Goal: Task Accomplishment & Management: Complete application form

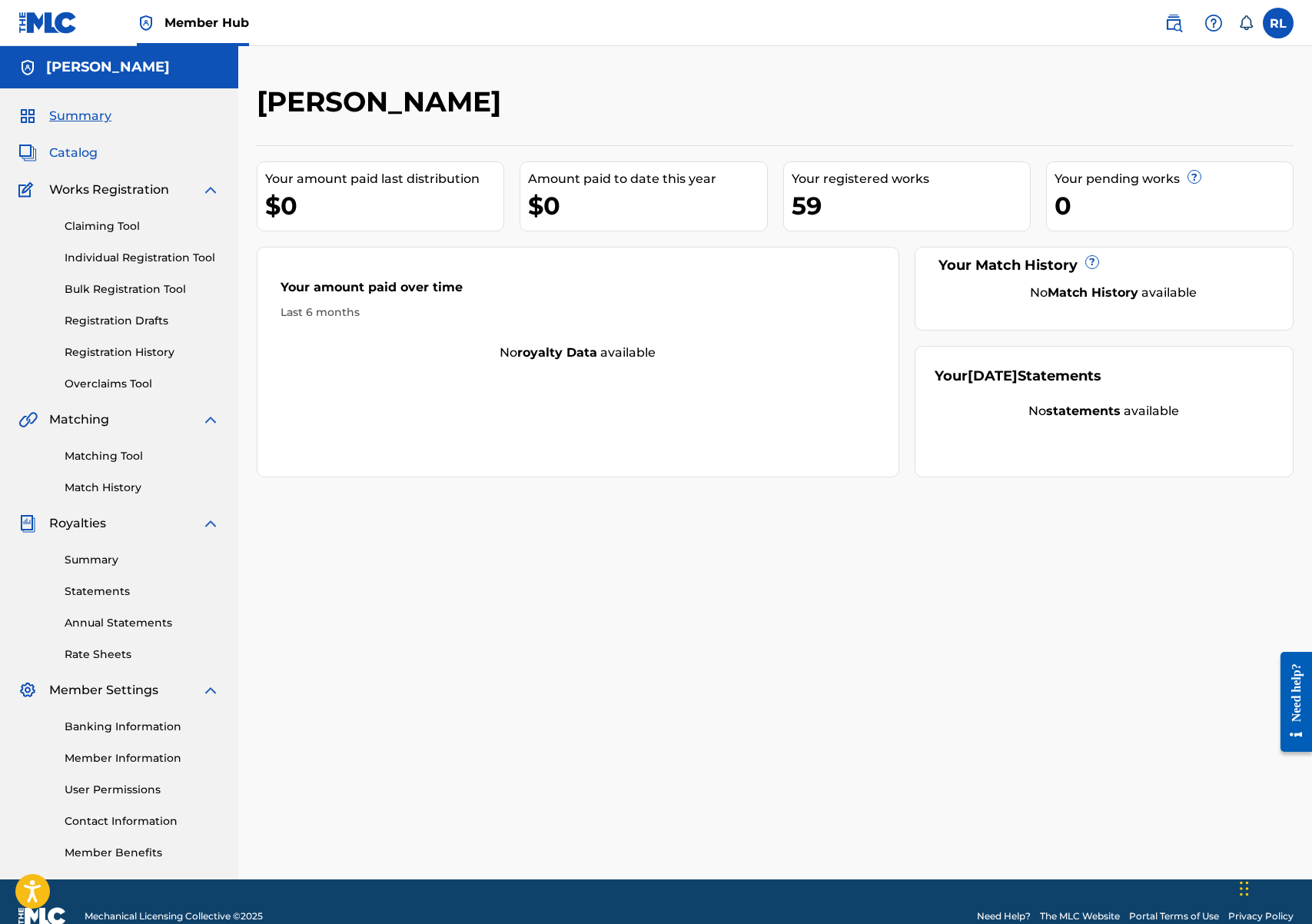
click at [75, 150] on span "Catalog" at bounding box center [73, 153] width 49 height 18
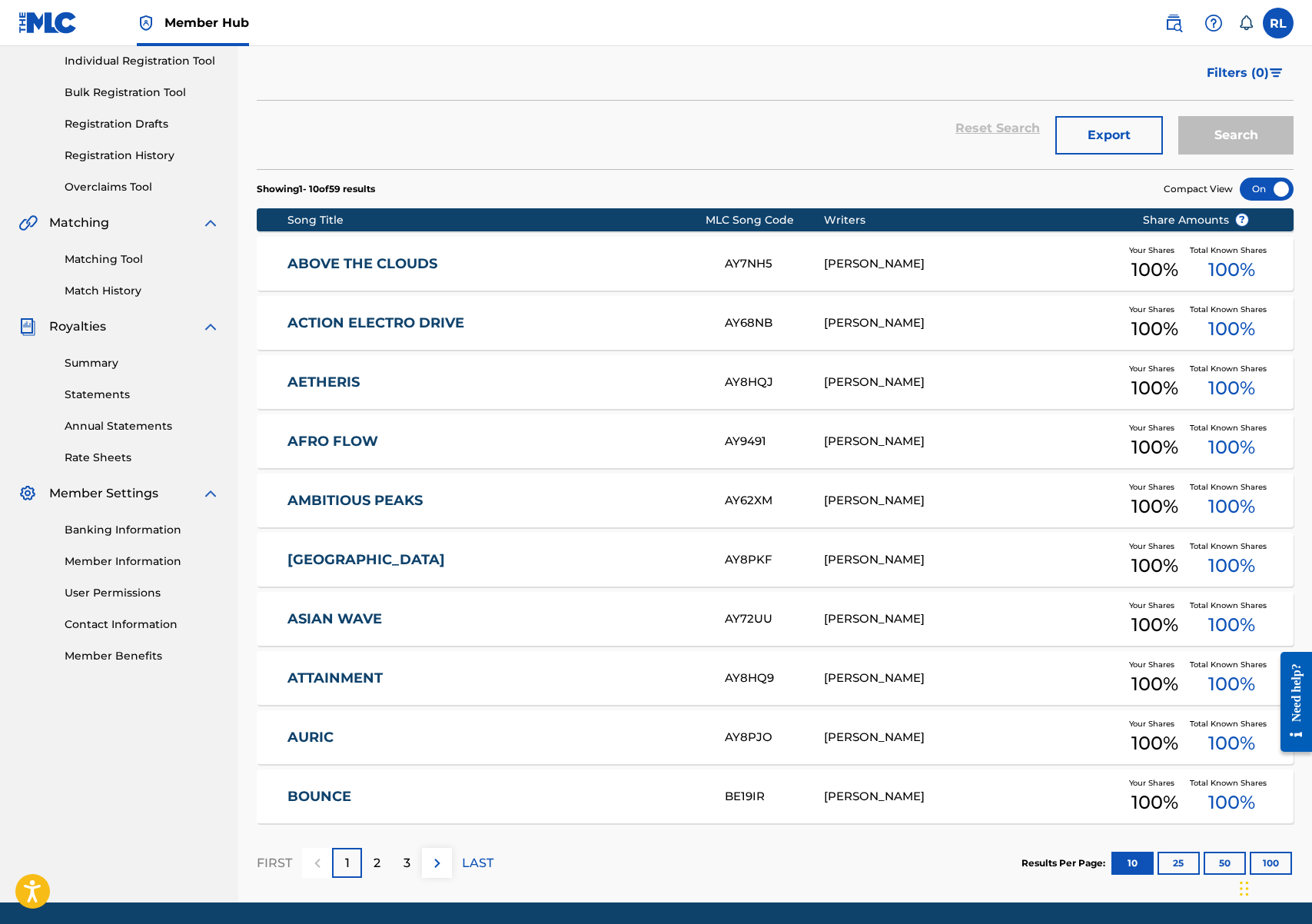
scroll to position [249, 0]
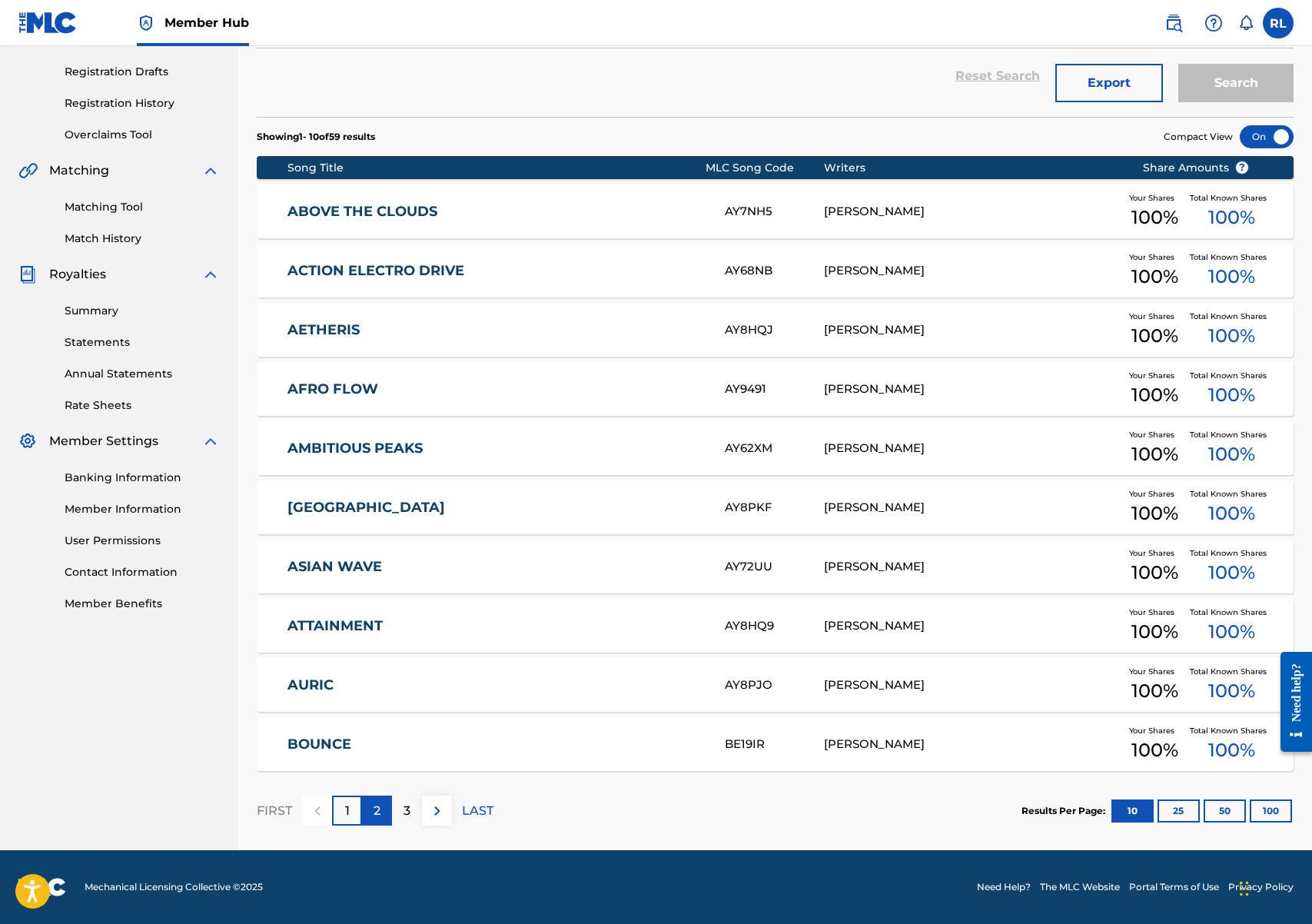
click at [375, 811] on p "2" at bounding box center [377, 811] width 7 height 18
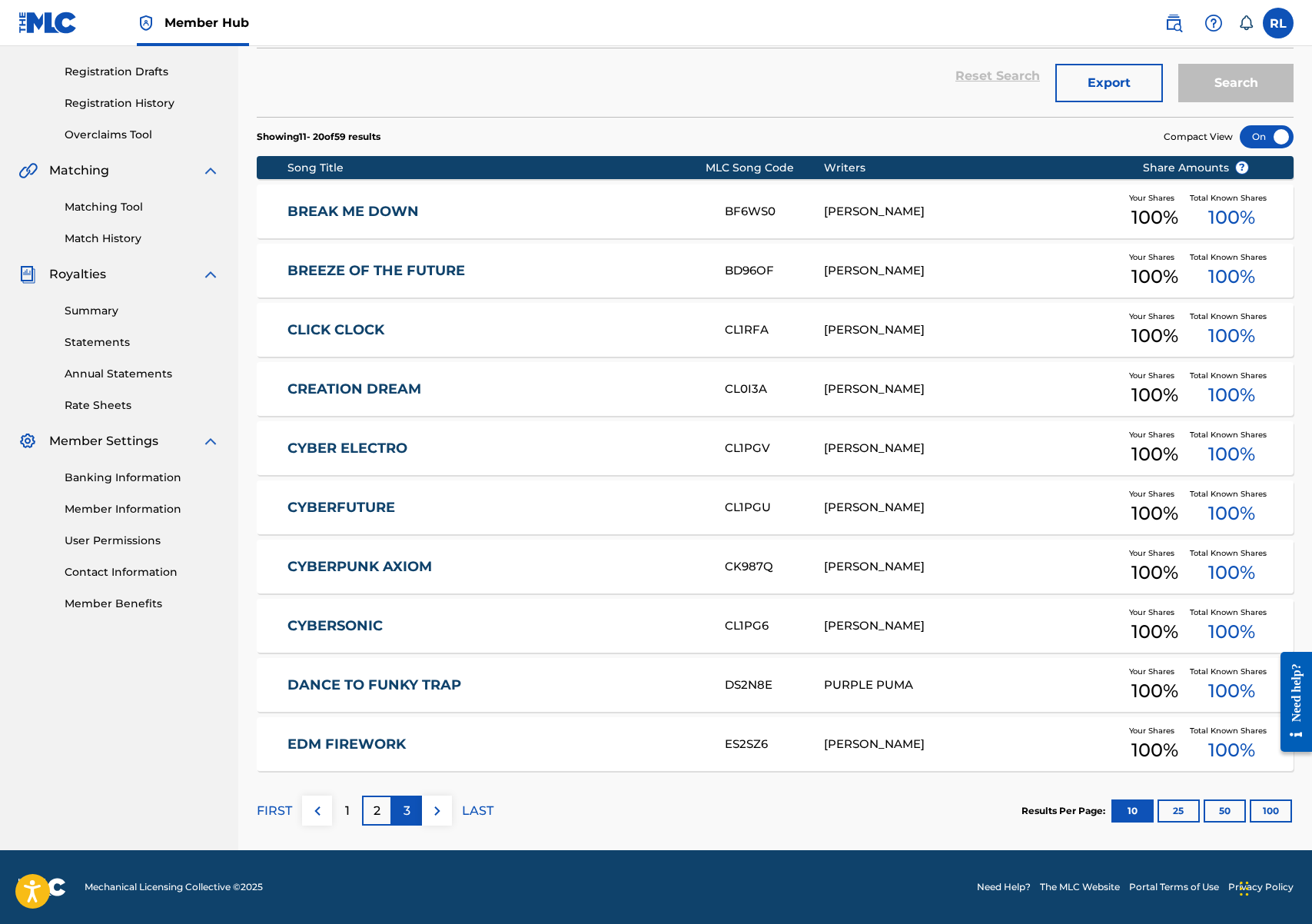
click at [409, 807] on p "3" at bounding box center [407, 811] width 7 height 18
click at [405, 811] on p "4" at bounding box center [406, 811] width 8 height 18
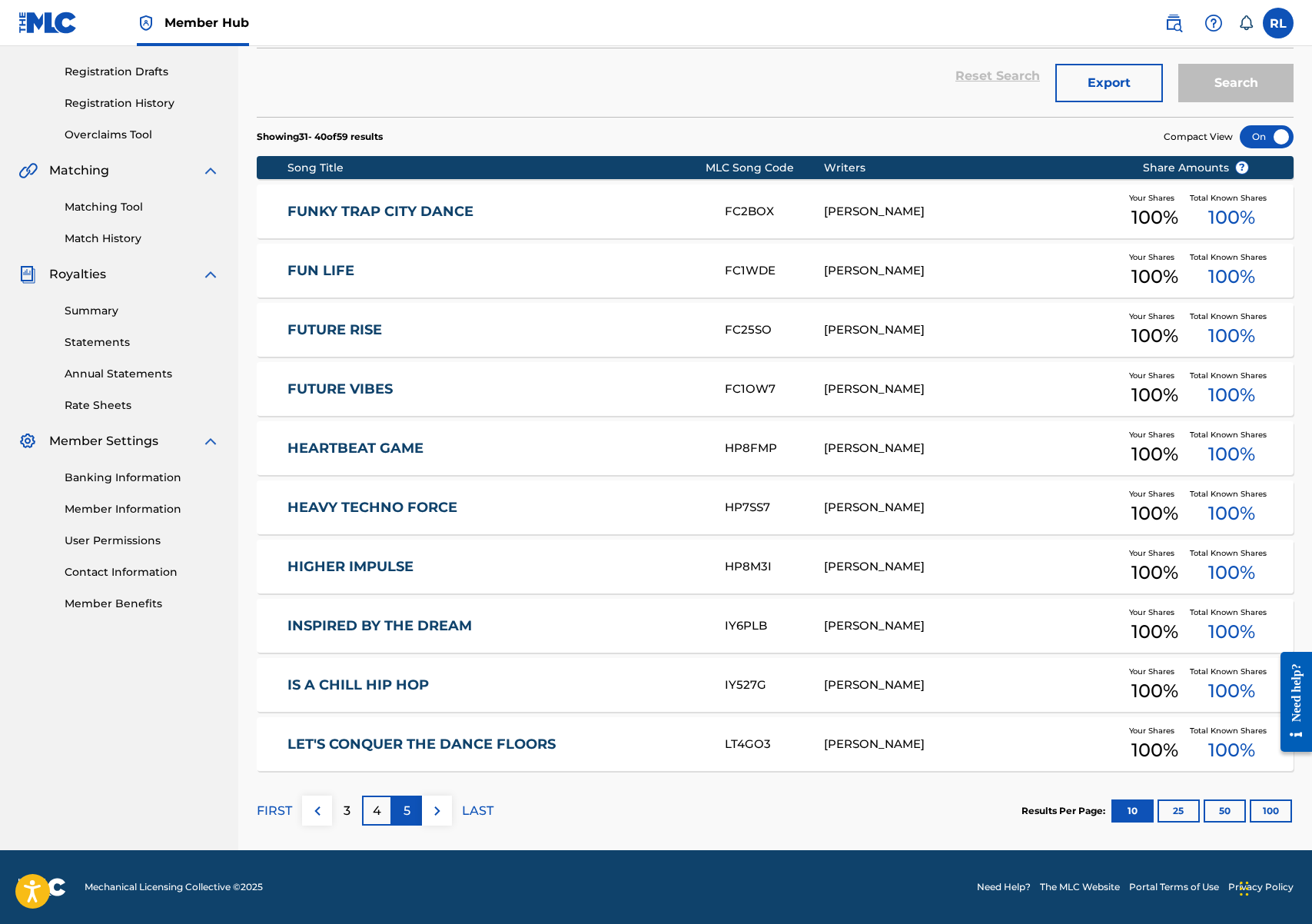
click at [411, 807] on div "5" at bounding box center [406, 810] width 30 height 30
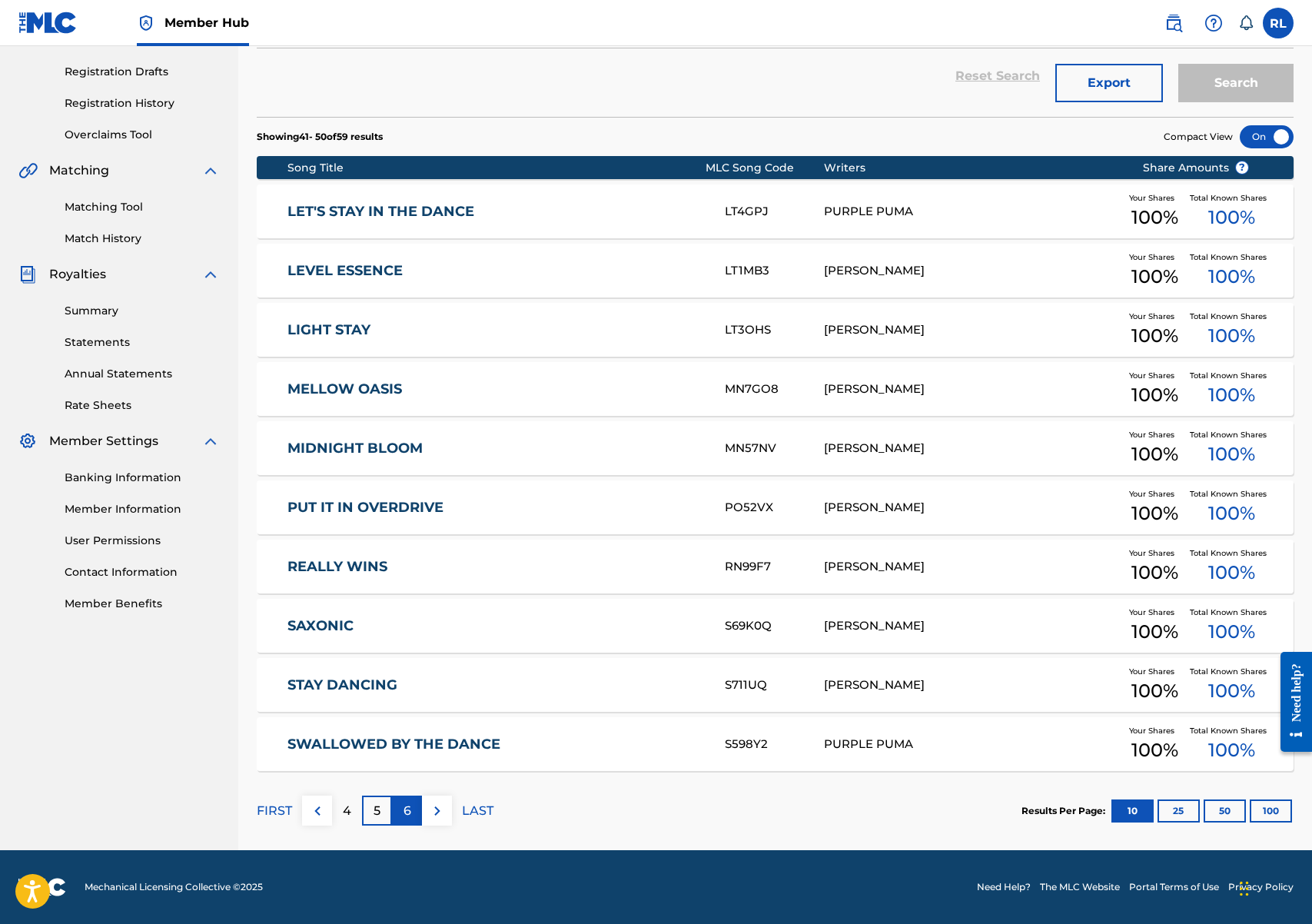
click at [409, 812] on p "6" at bounding box center [407, 811] width 7 height 18
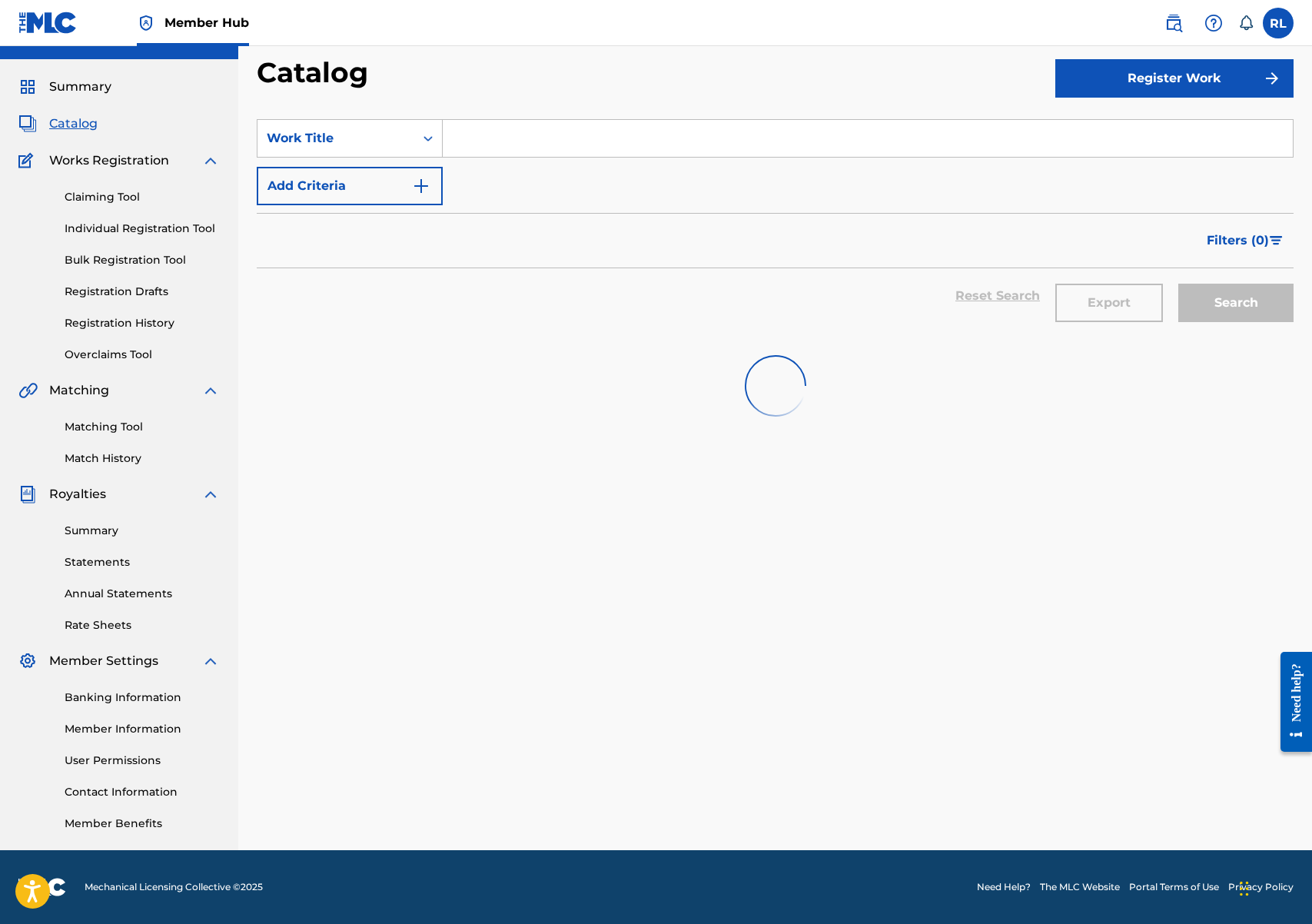
scroll to position [190, 0]
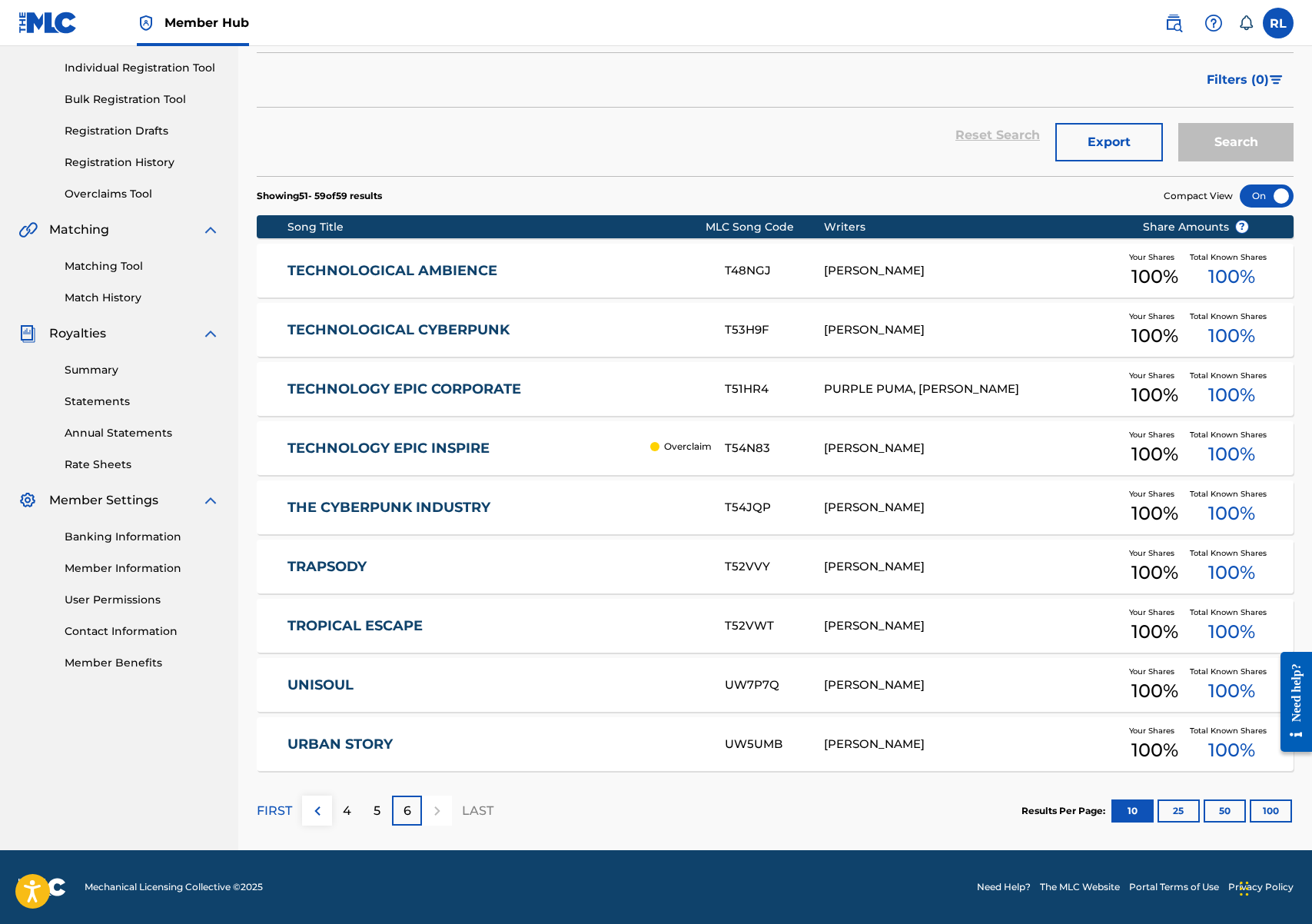
click at [634, 327] on link "TECHNOLOGICAL CYBERPUNK" at bounding box center [495, 329] width 417 height 17
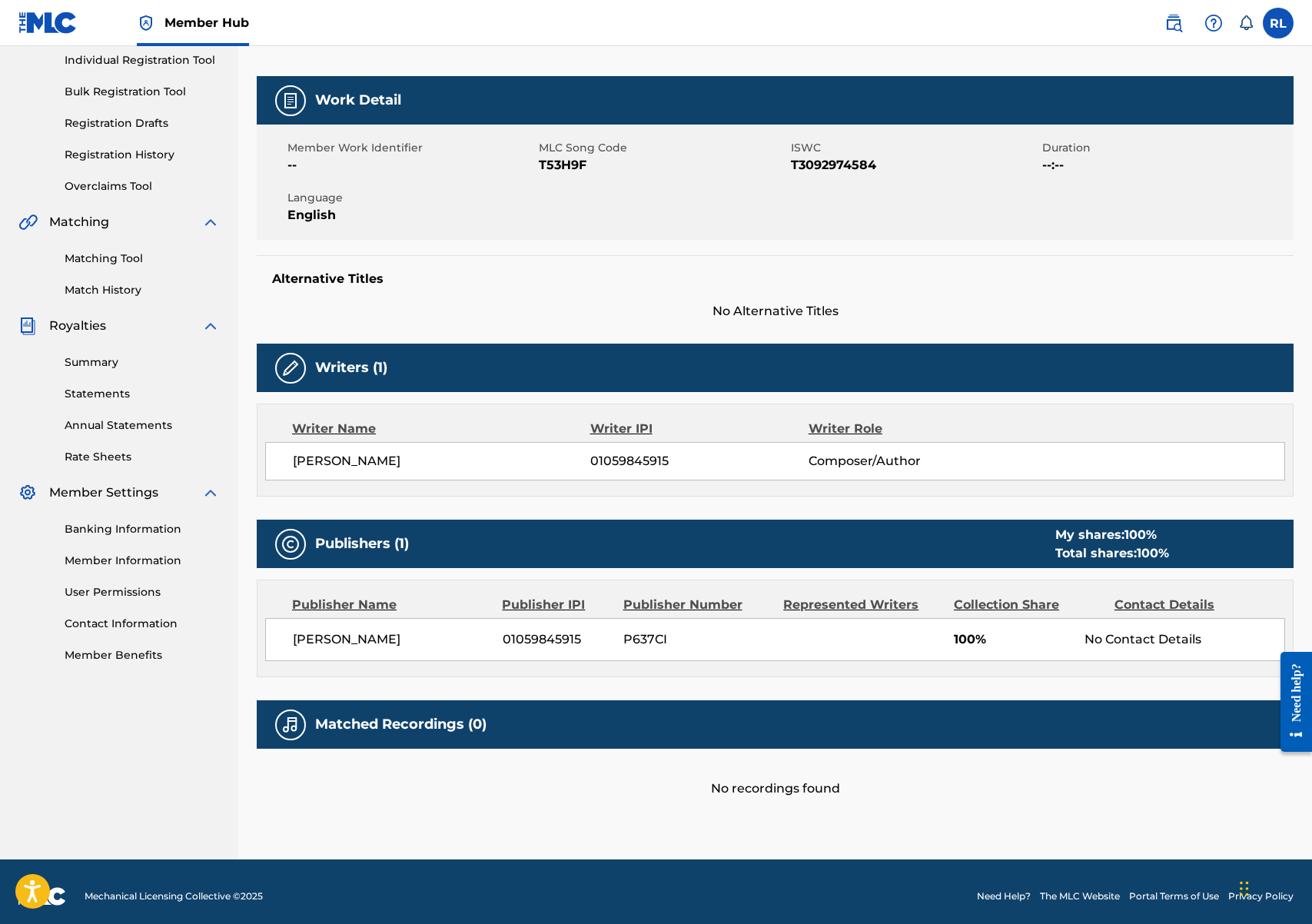
scroll to position [206, 0]
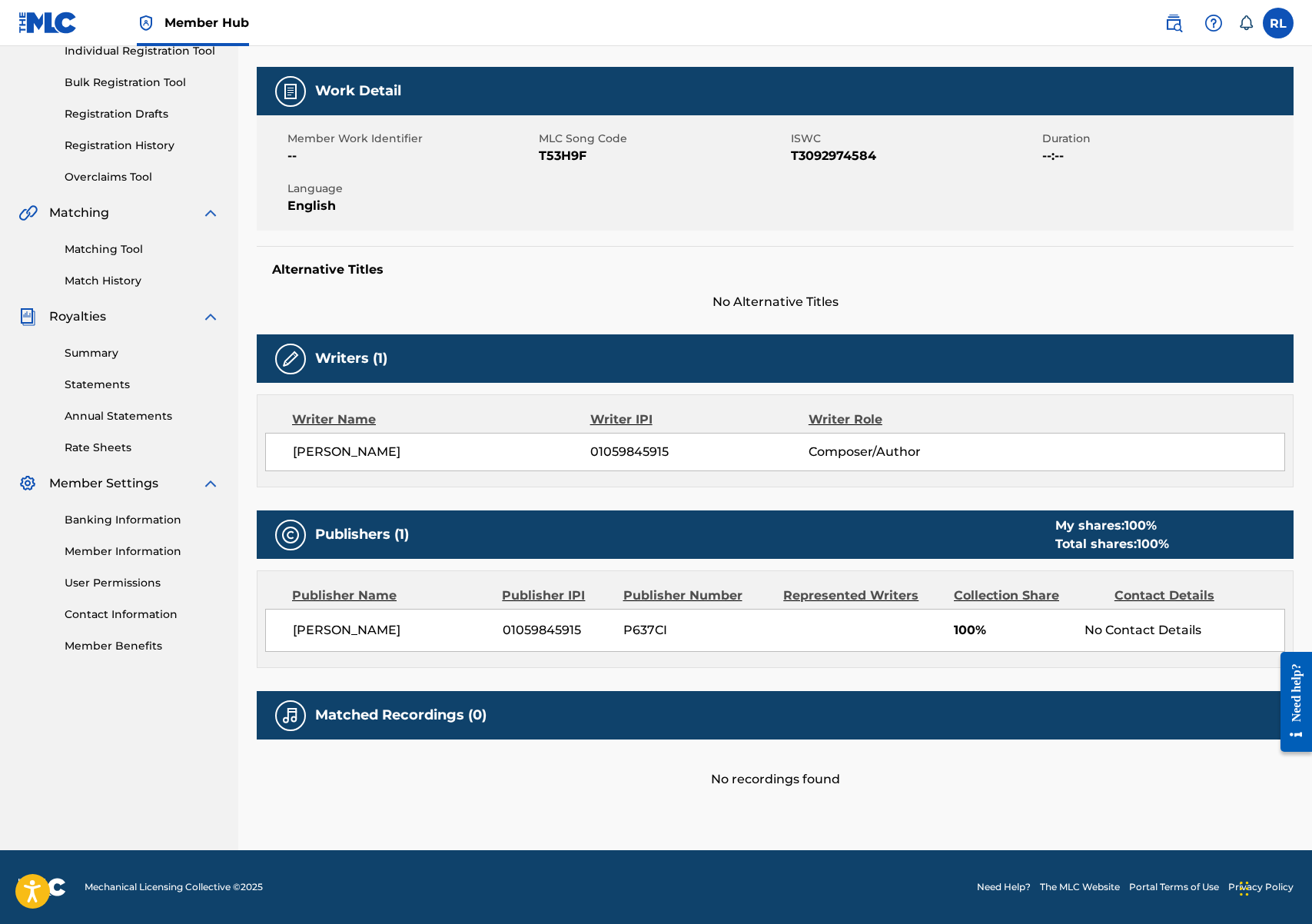
click at [518, 714] on div "Matched Recordings (0)" at bounding box center [775, 715] width 1037 height 49
click at [796, 776] on div "No recordings found" at bounding box center [775, 764] width 1037 height 50
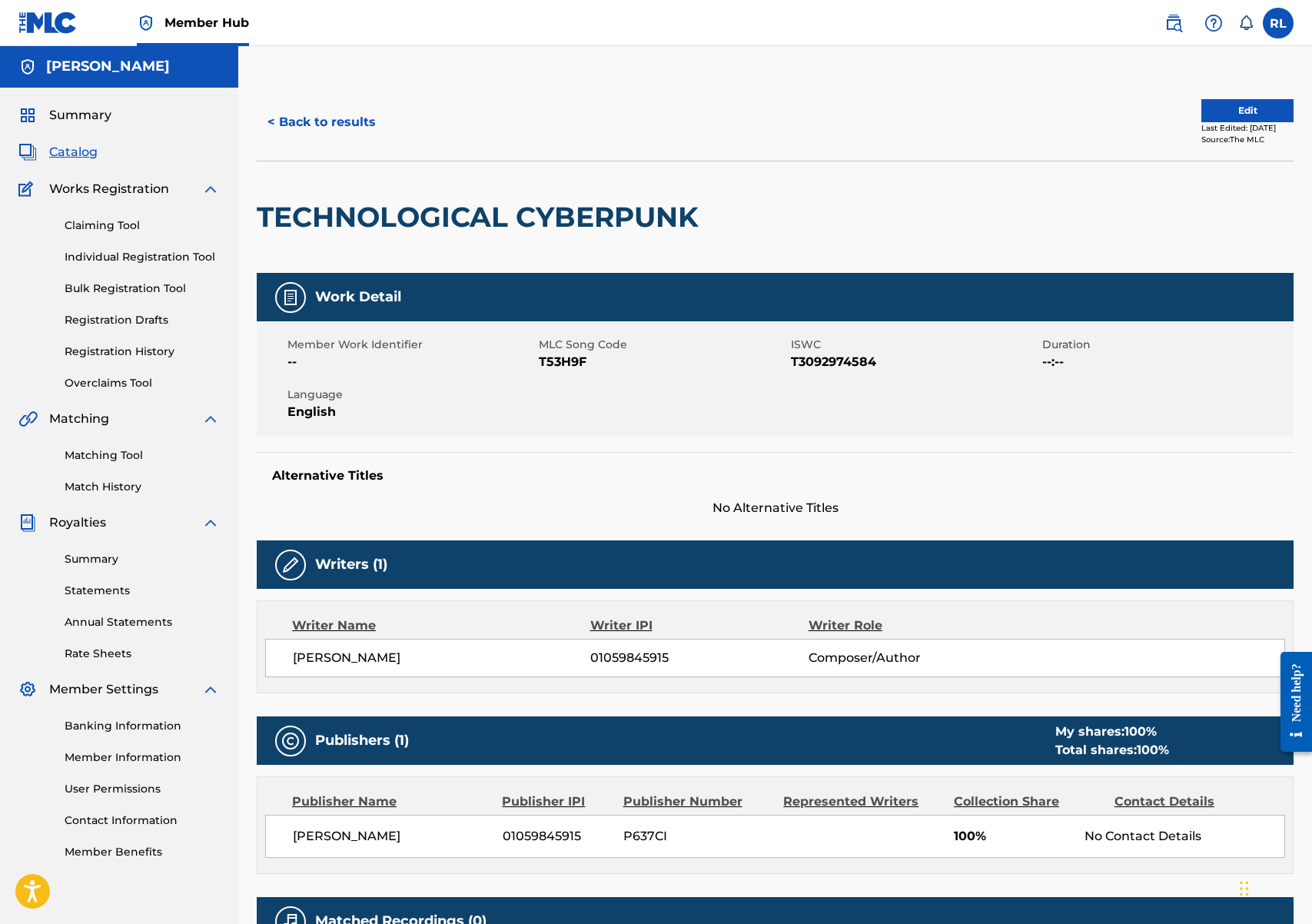
scroll to position [0, 0]
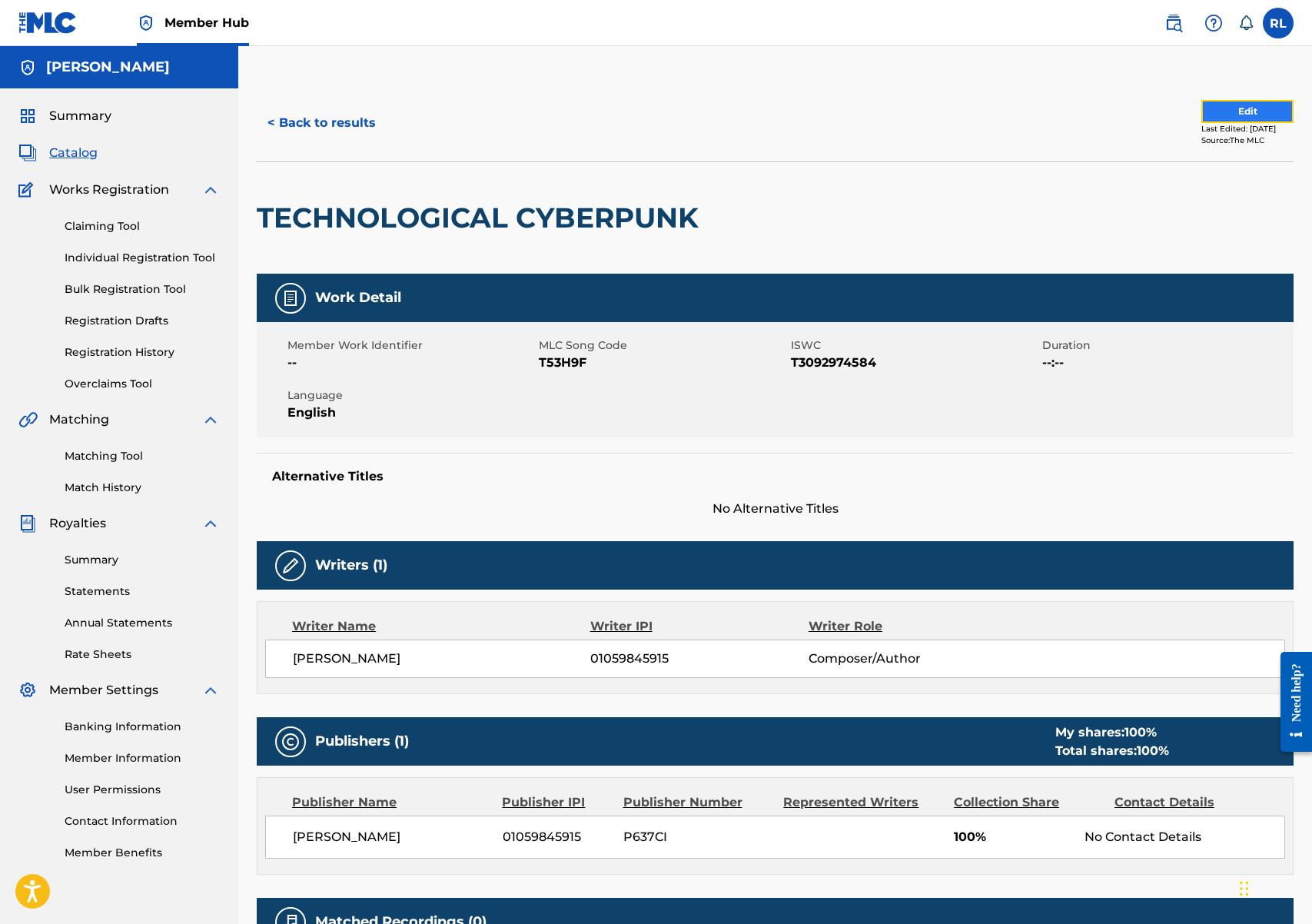
click at [1244, 112] on button "Edit" at bounding box center [1247, 111] width 93 height 23
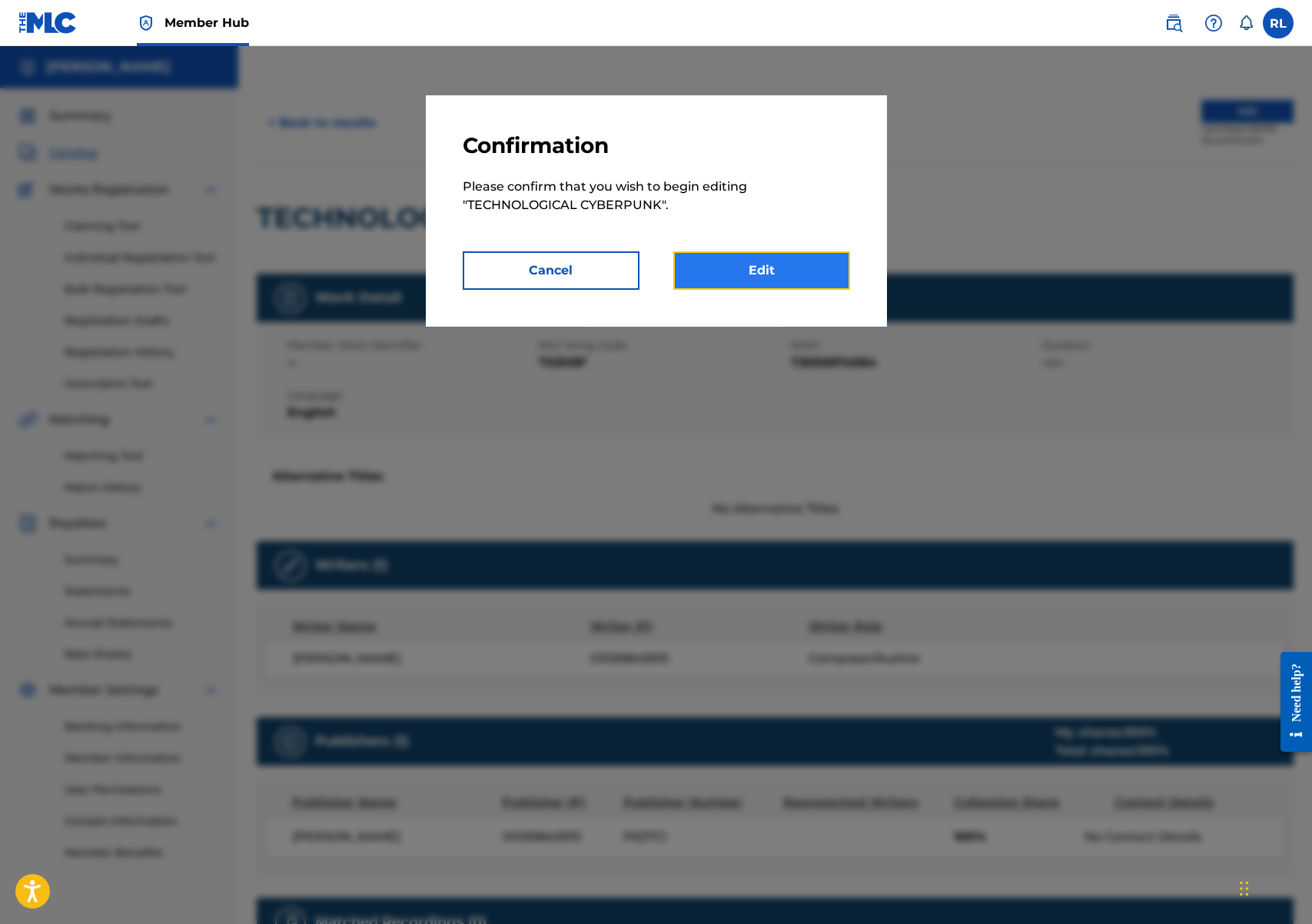
click at [781, 268] on link "Edit" at bounding box center [762, 271] width 177 height 39
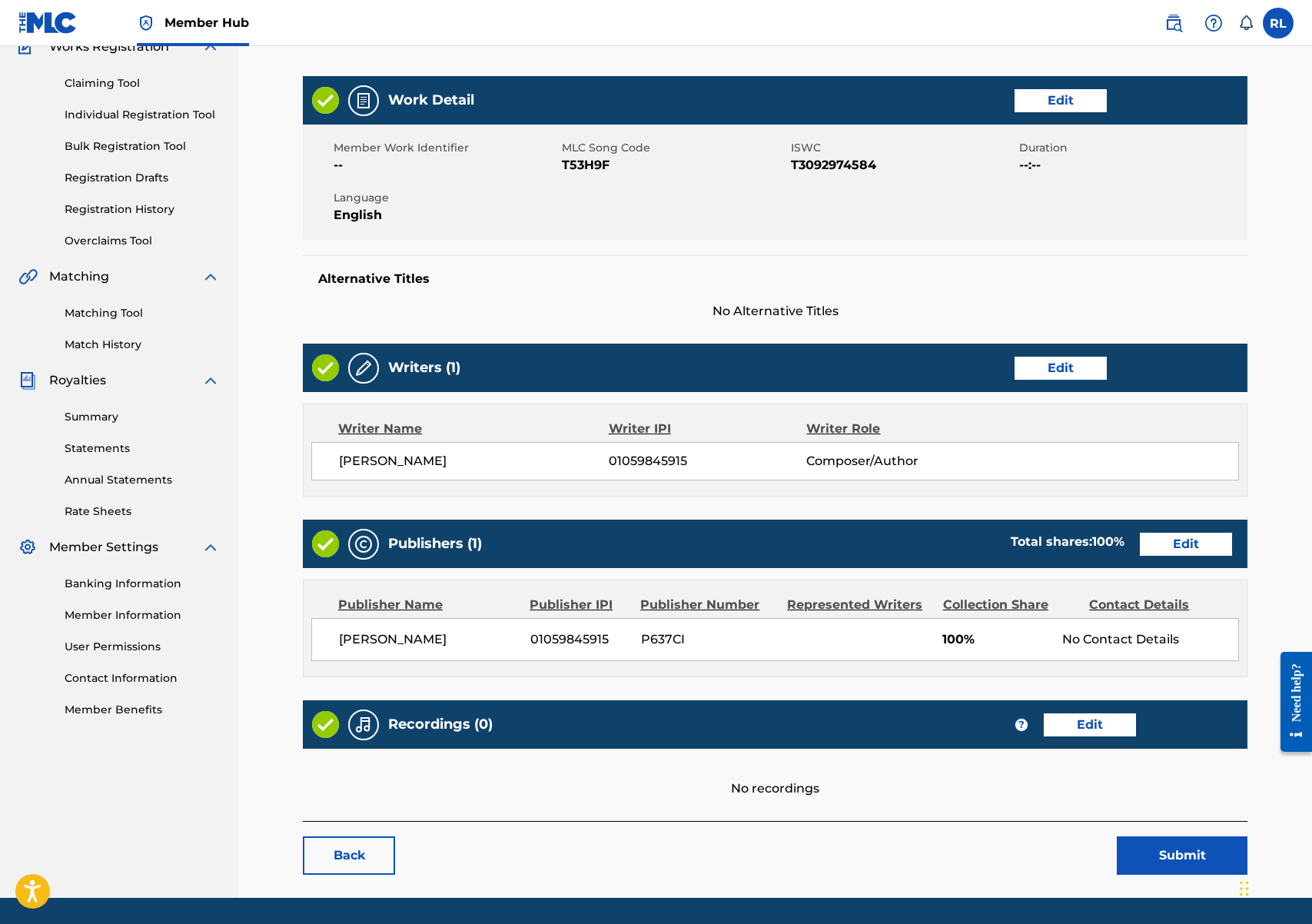
scroll to position [191, 0]
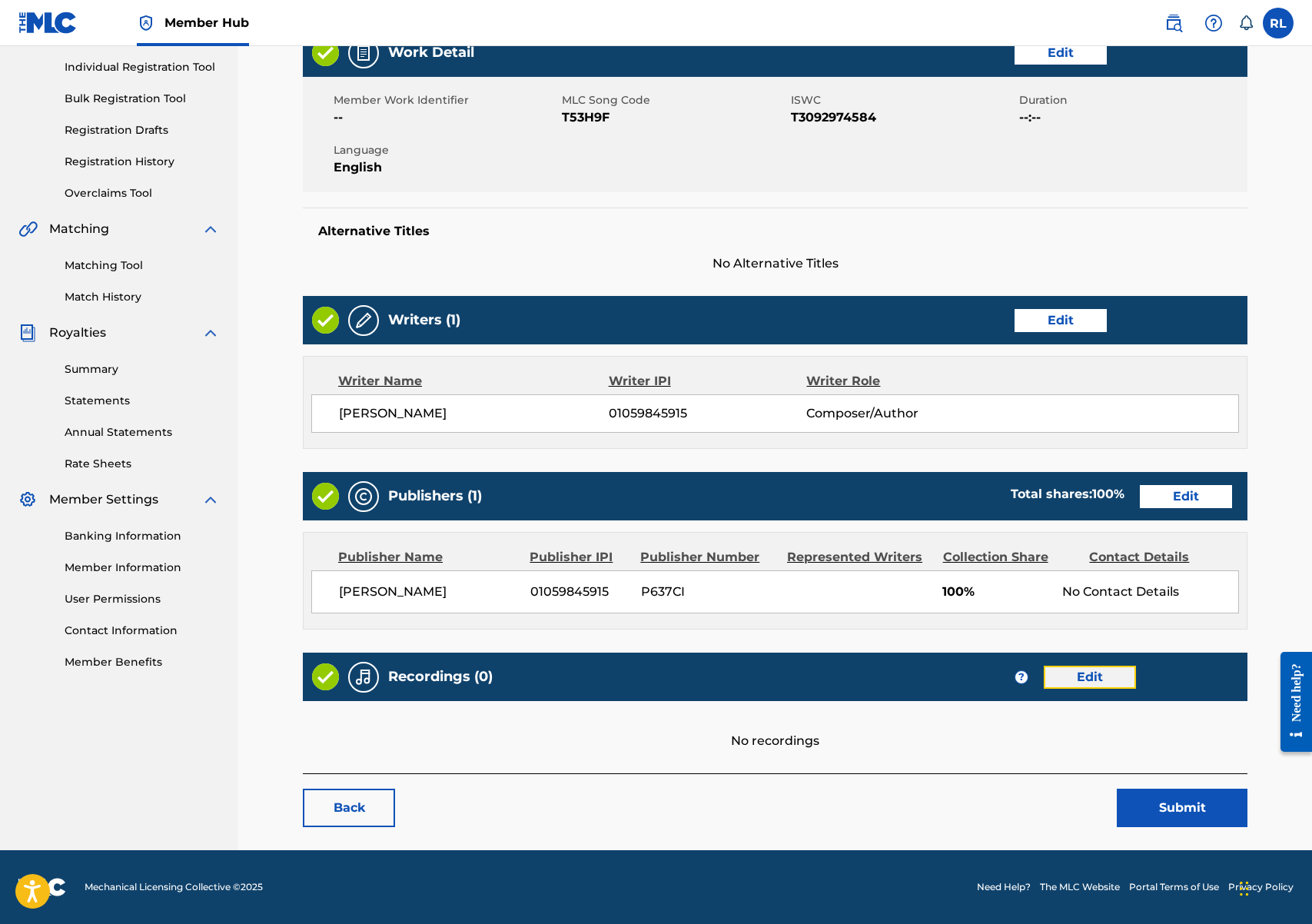
click at [1094, 678] on link "Edit" at bounding box center [1089, 676] width 93 height 23
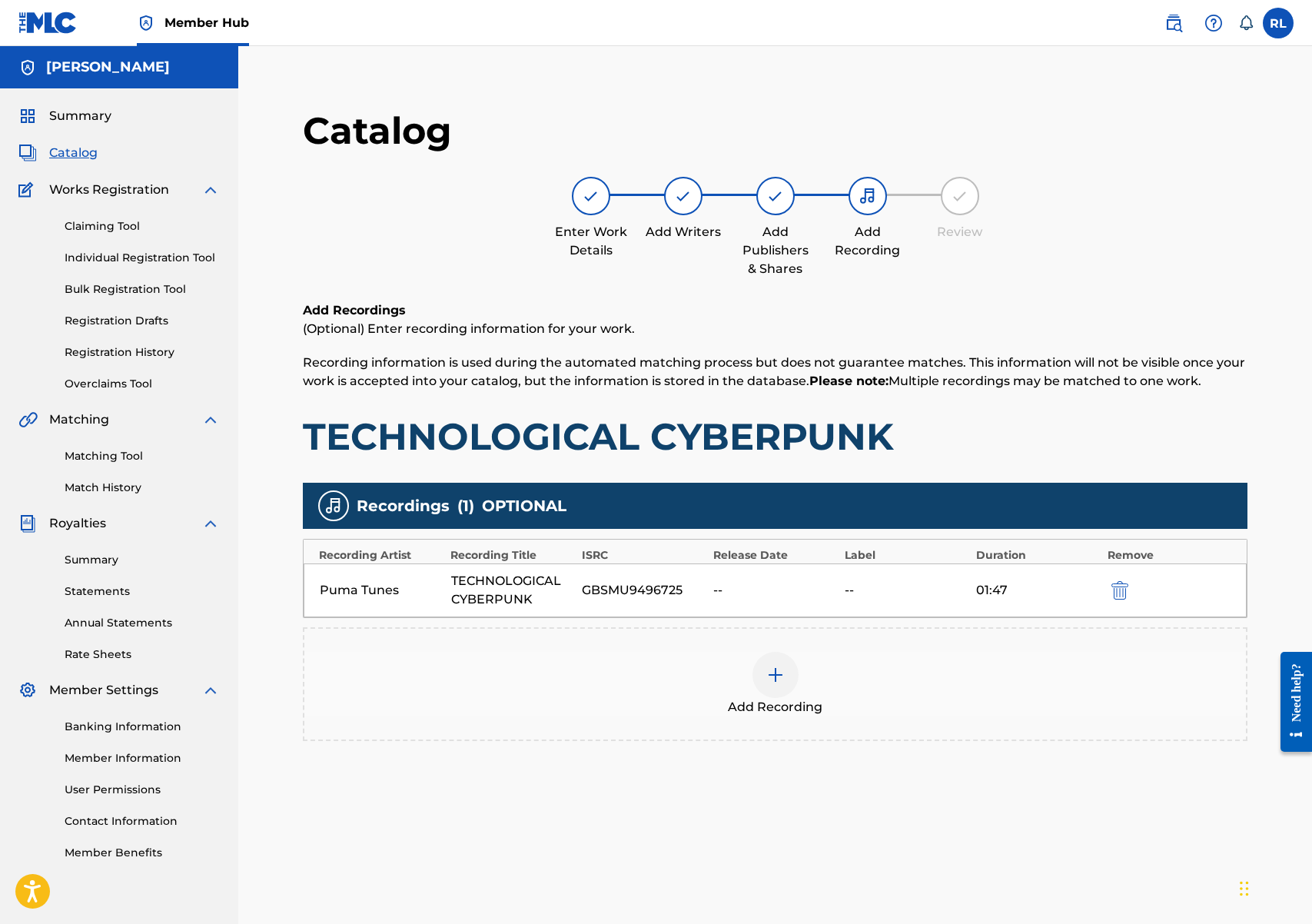
click at [778, 672] on img at bounding box center [775, 674] width 18 height 18
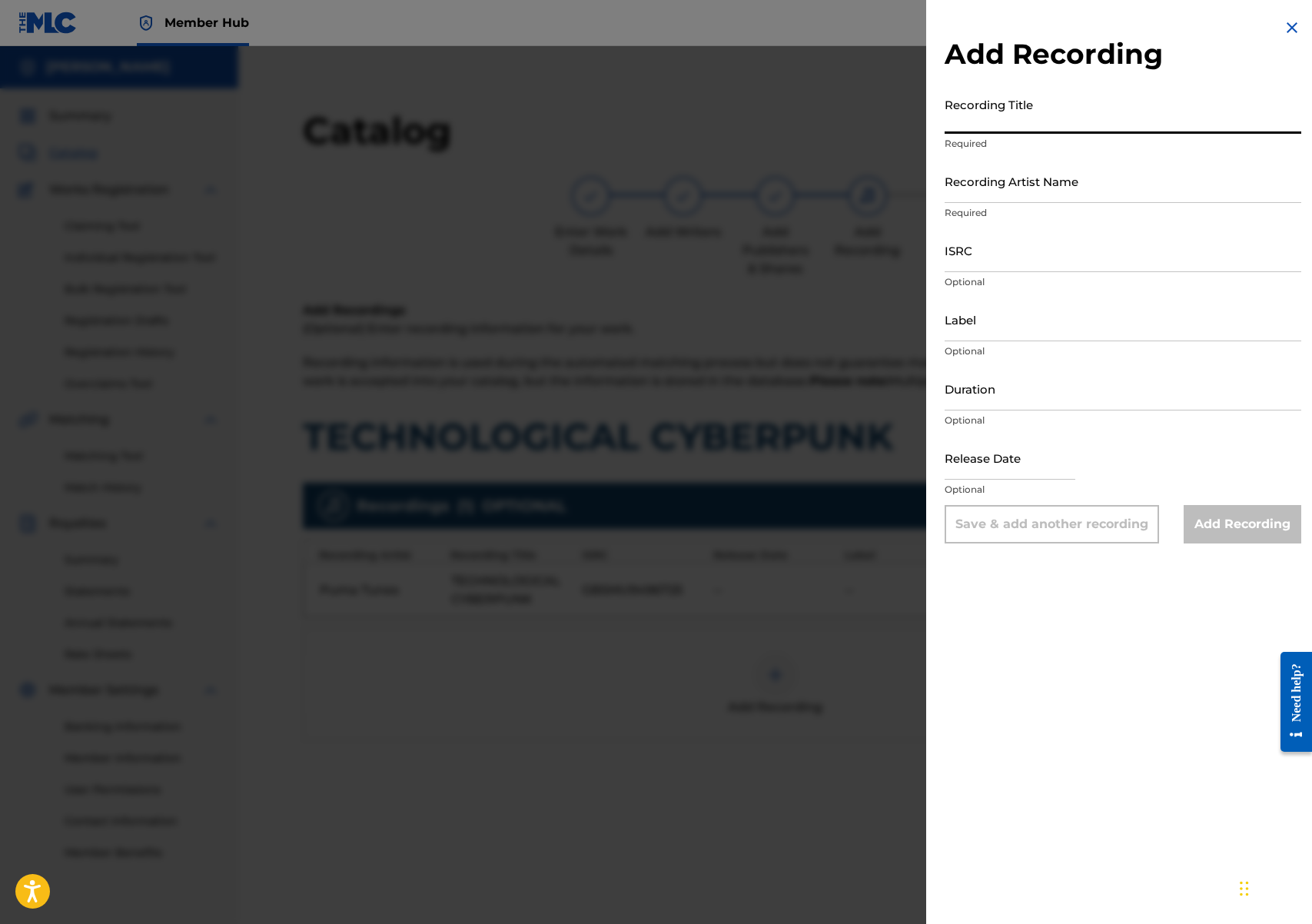
click at [991, 123] on input "Recording Title" at bounding box center [1122, 112] width 357 height 44
paste input "TECHNOLOGICAL CYBERPUNK"
type input "TECHNOLOGICAL CYBERPUNK"
click at [1105, 190] on input "Recording Artist Name" at bounding box center [1122, 181] width 357 height 44
click at [995, 250] on input "ISRC" at bounding box center [1122, 250] width 357 height 44
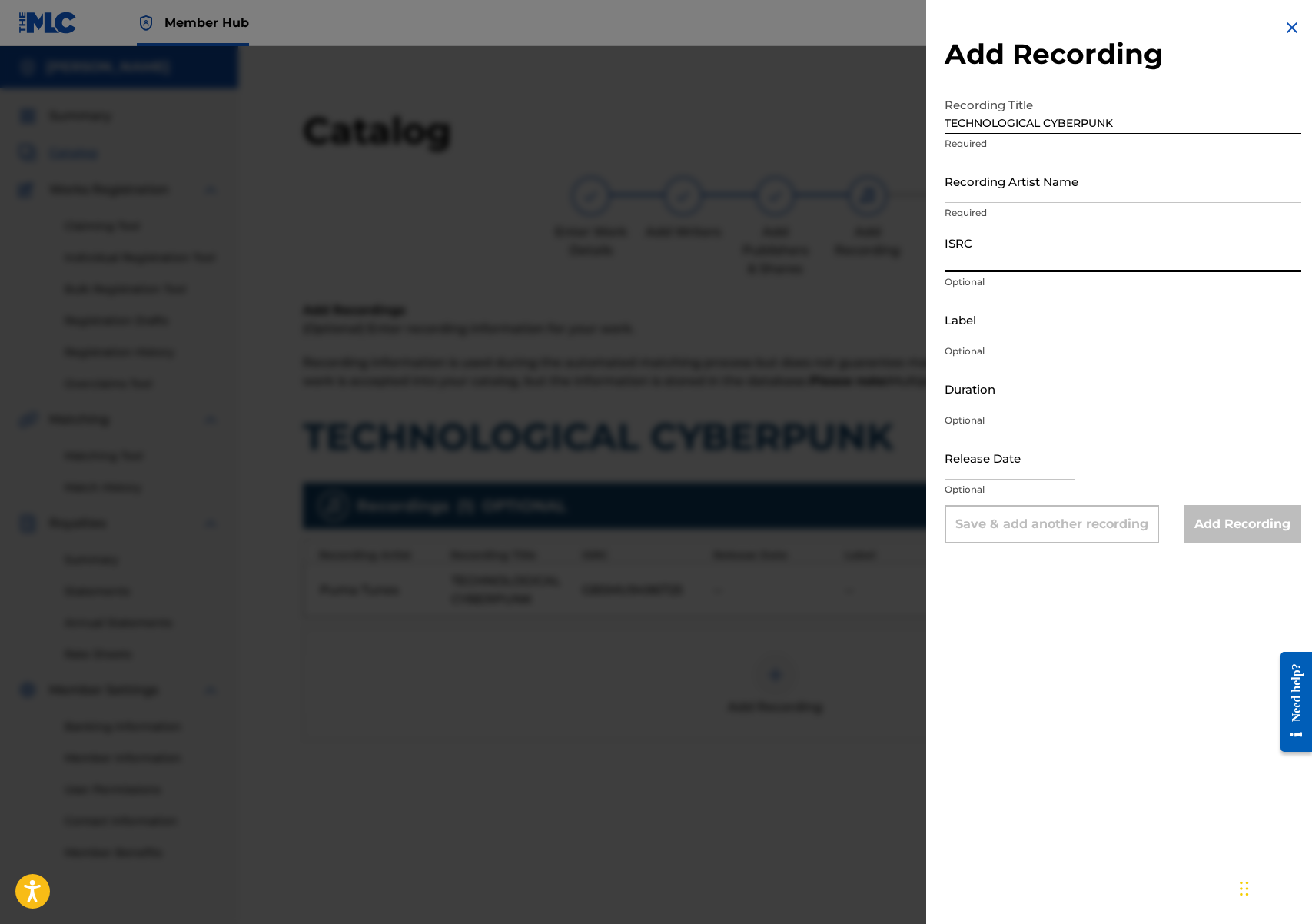
paste input "GBSMU9496725"
type input "GBSMU9496725"
click at [1058, 691] on div "Add Recording Recording Title TECHNOLOGICAL CYBERPUNK Required Recording Artist…" at bounding box center [1122, 462] width 394 height 924
click at [1005, 403] on input "Duration" at bounding box center [1122, 389] width 357 height 44
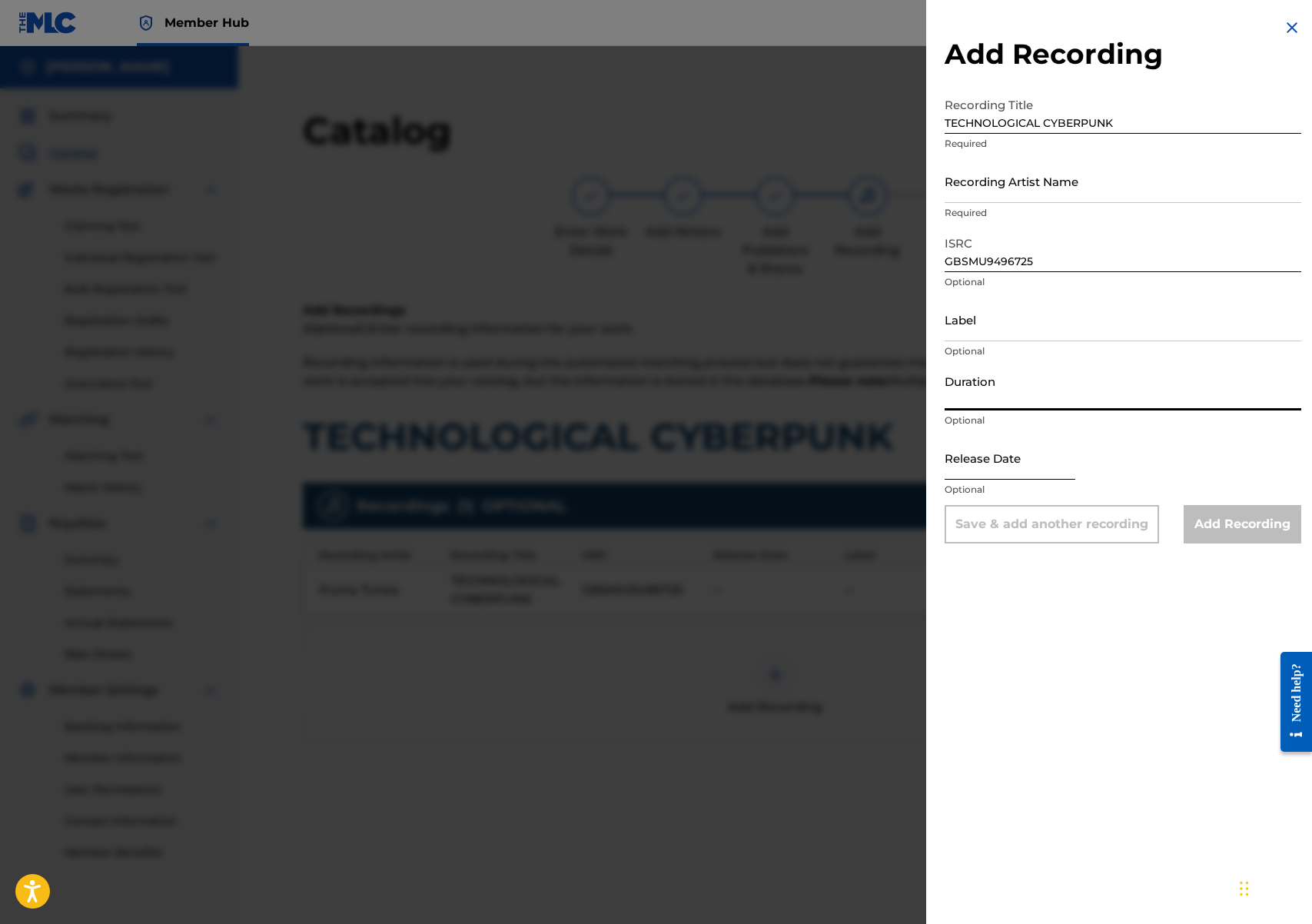
click at [977, 462] on input "text" at bounding box center [1009, 458] width 130 height 44
select select "8"
select select "2025"
select select "8"
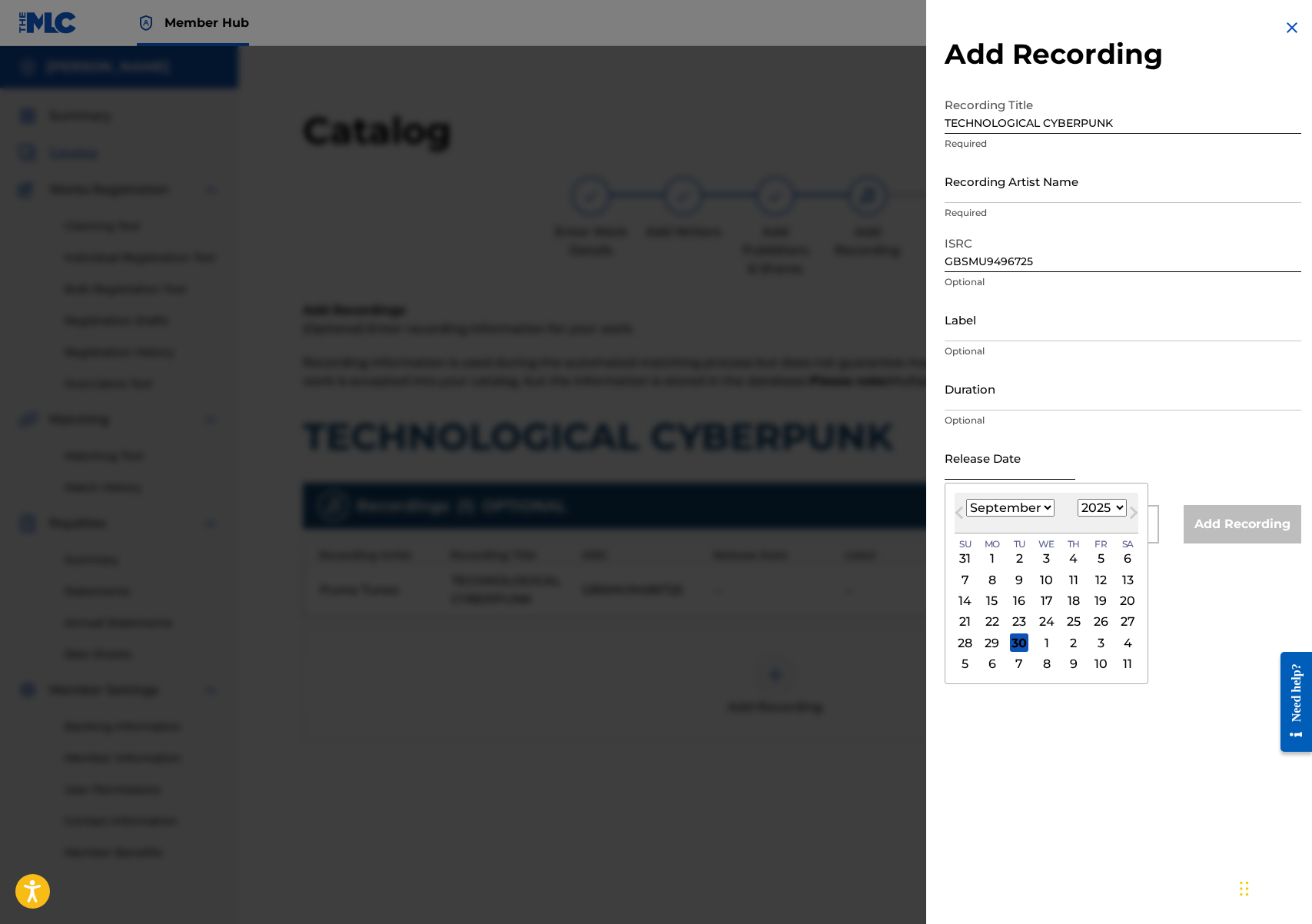
click at [990, 465] on input "text" at bounding box center [1009, 458] width 130 height 44
click at [973, 517] on div "January February March April May June July August September October November De…" at bounding box center [1010, 508] width 88 height 18
click at [1109, 507] on select "1900 1901 1902 1903 1904 1905 1906 1907 1908 1909 1910 1911 1912 1913 1914 1915…" at bounding box center [1102, 507] width 50 height 17
select select "2021"
click at [1040, 507] on select "January February March April May June July August September October November De…" at bounding box center [1010, 507] width 88 height 17
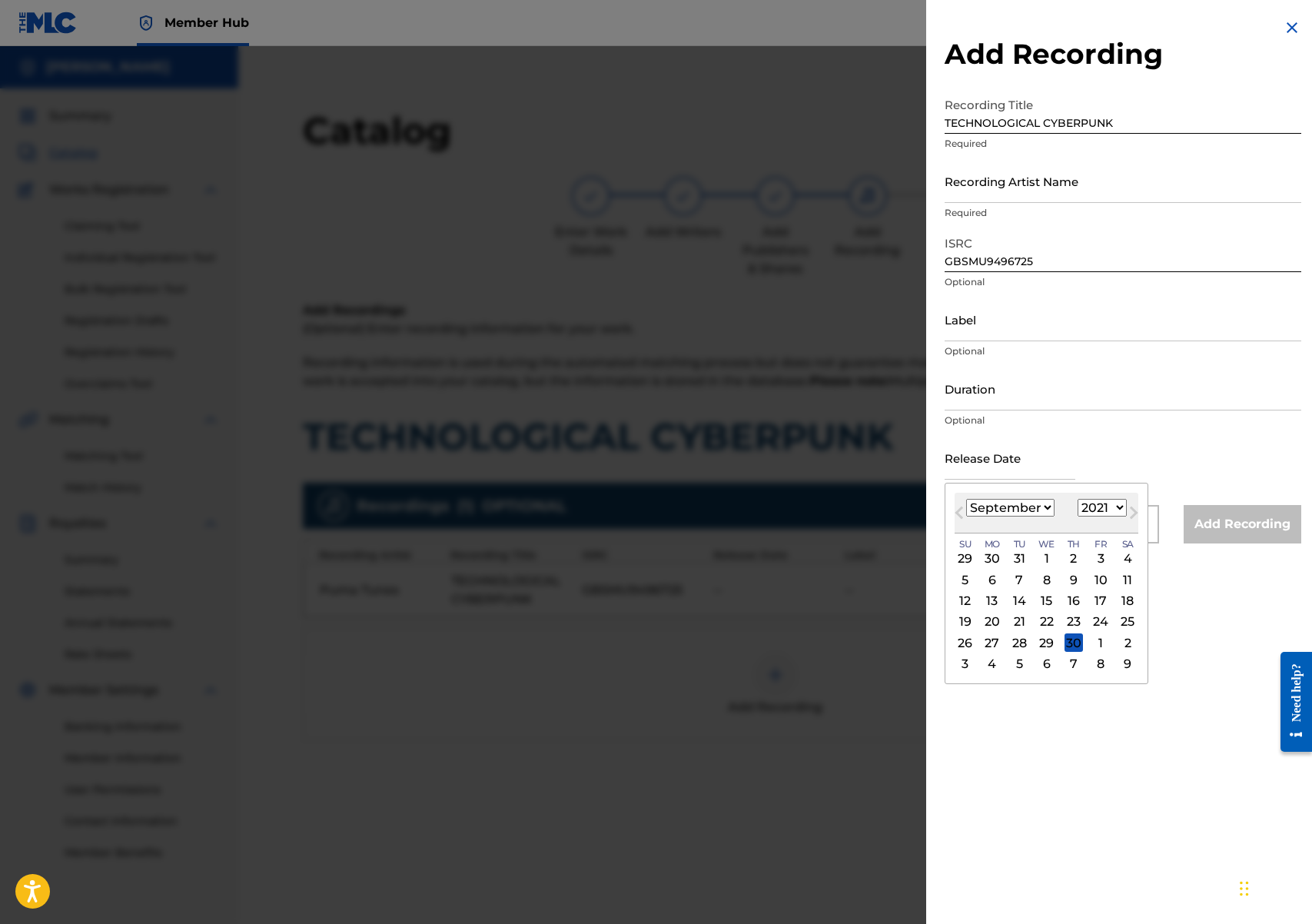
select select "0"
click at [1124, 645] on div "30" at bounding box center [1128, 642] width 18 height 18
type input "[DATE]"
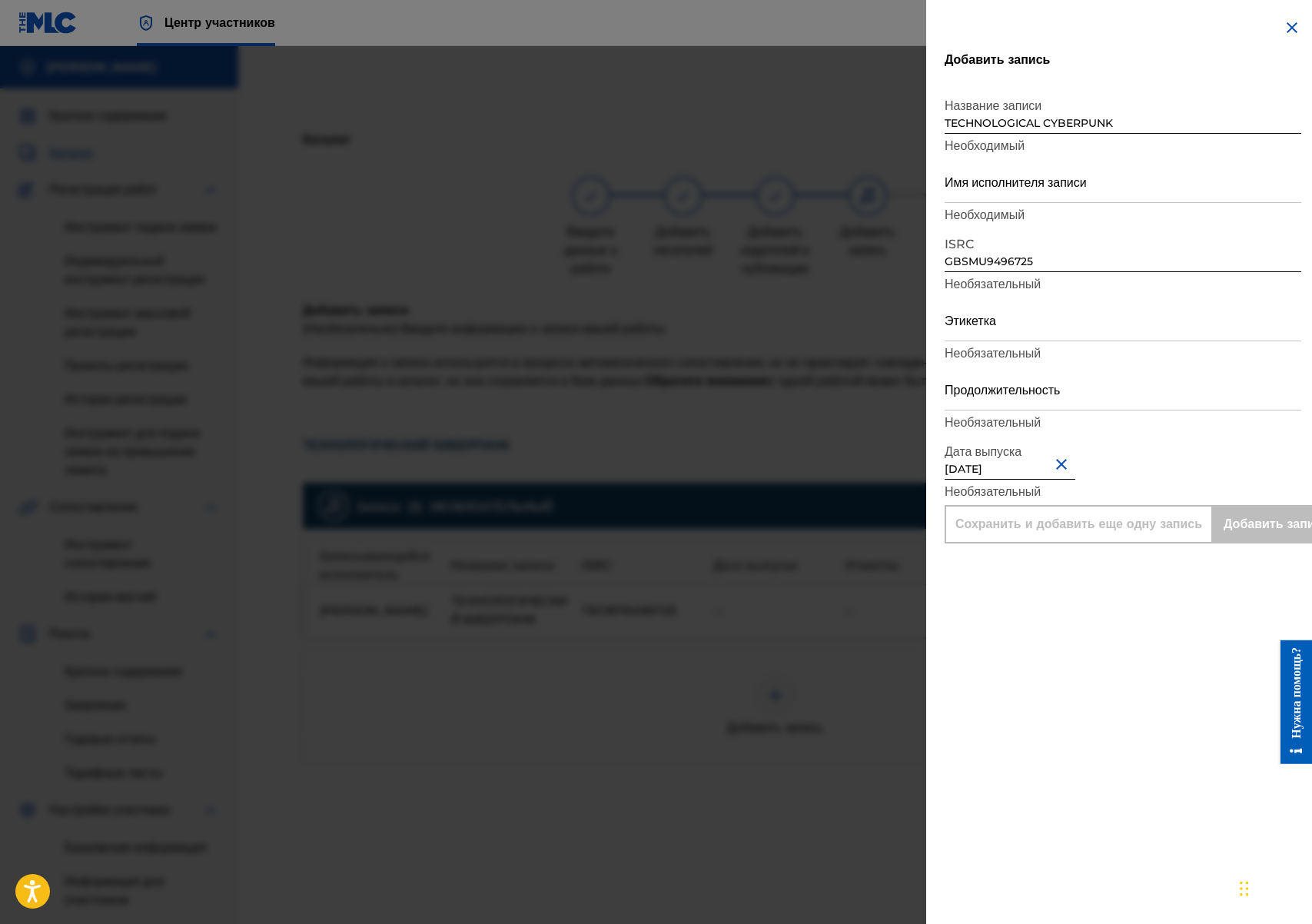
click at [1023, 475] on input "[DATE]" at bounding box center [1009, 458] width 130 height 44
select select "2021"
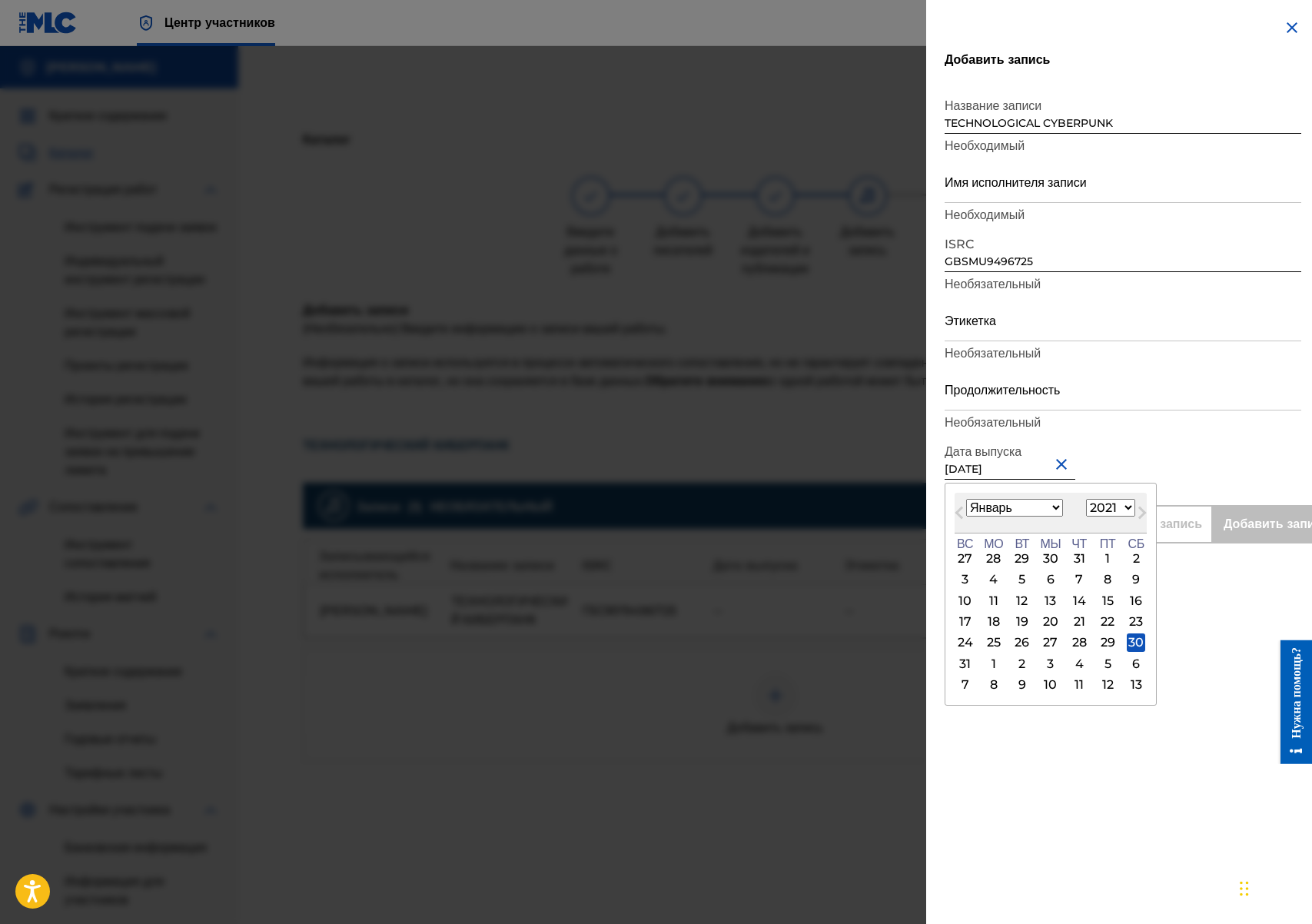
click at [1062, 507] on select "Январь февраль Маршировать Апрель Может Июнь [PERSON_NAME] Сентябрь Октябрь Ноя…" at bounding box center [1015, 507] width 97 height 17
select select "1"
click at [997, 580] on div "8" at bounding box center [994, 580] width 18 height 18
type input "[DATE]"
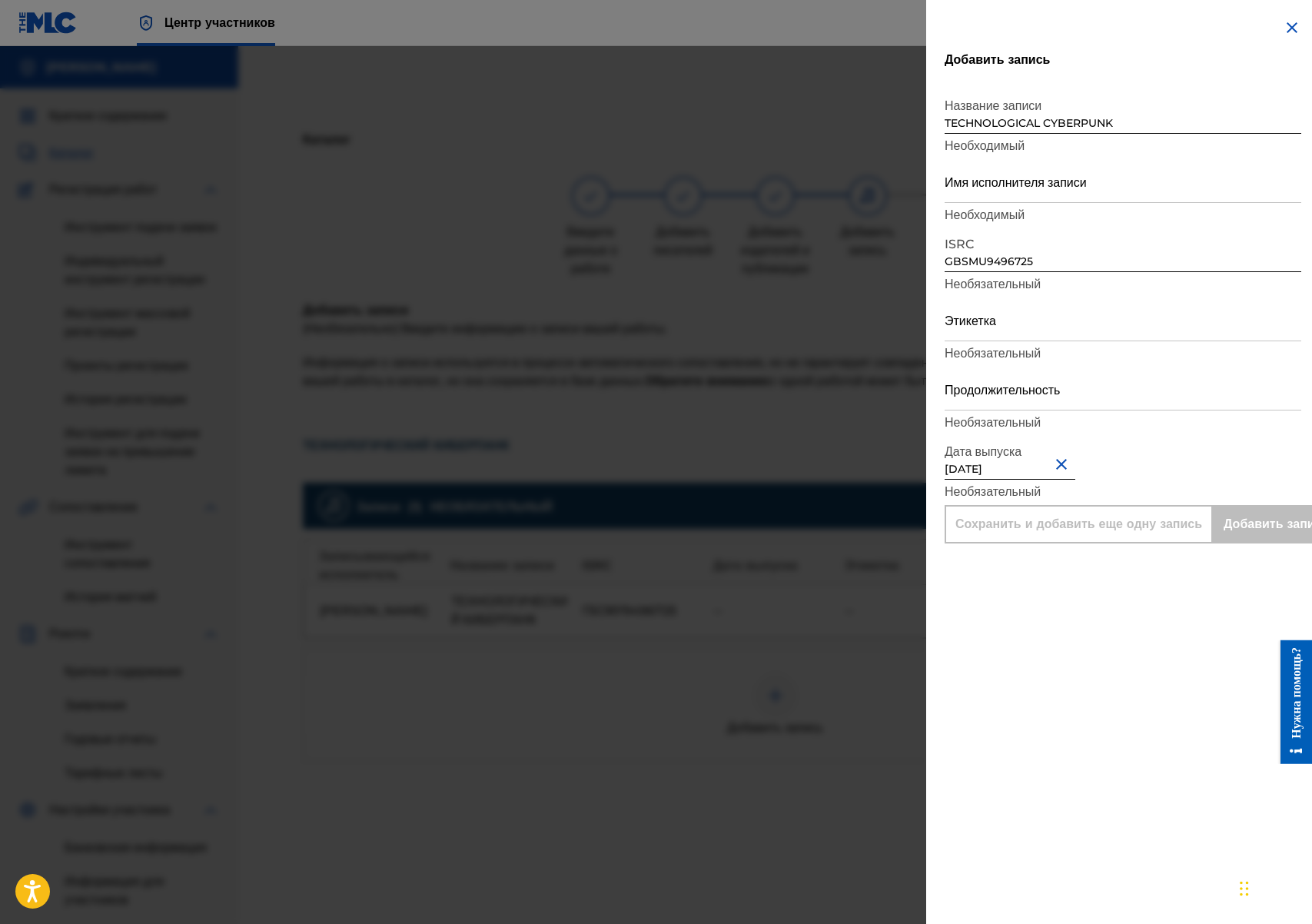
click at [1139, 453] on div "Дата выпуска [DATE] Необязательный" at bounding box center [1122, 470] width 357 height 69
click at [1017, 182] on input "Имя исполнителя записи" at bounding box center [1122, 181] width 357 height 44
type input "Puma Tunes"
type input "Add Recording"
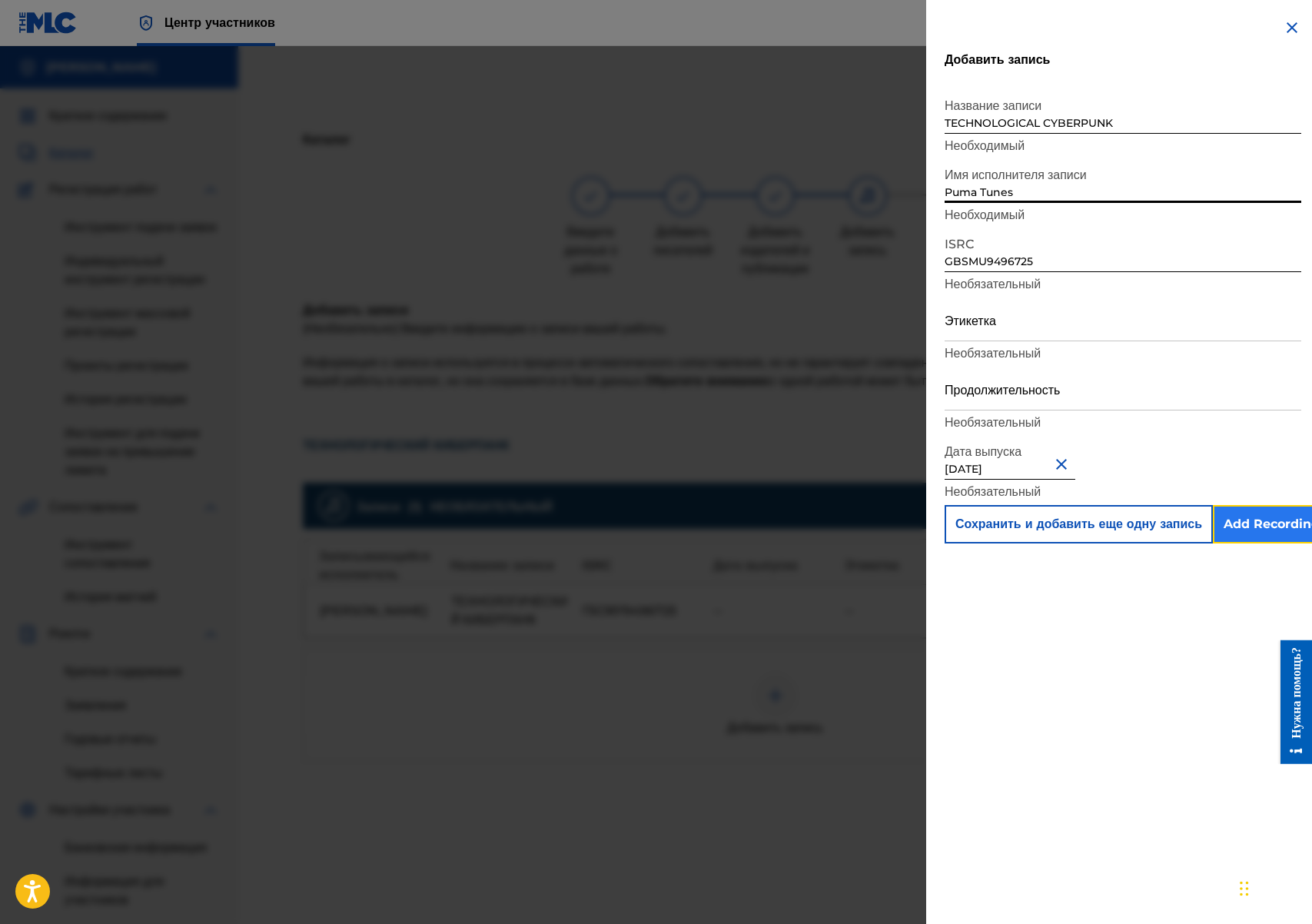
drag, startPoint x: 1258, startPoint y: 523, endPoint x: 1248, endPoint y: 520, distance: 10.4
click at [1258, 523] on input "Add Recording" at bounding box center [1272, 524] width 117 height 39
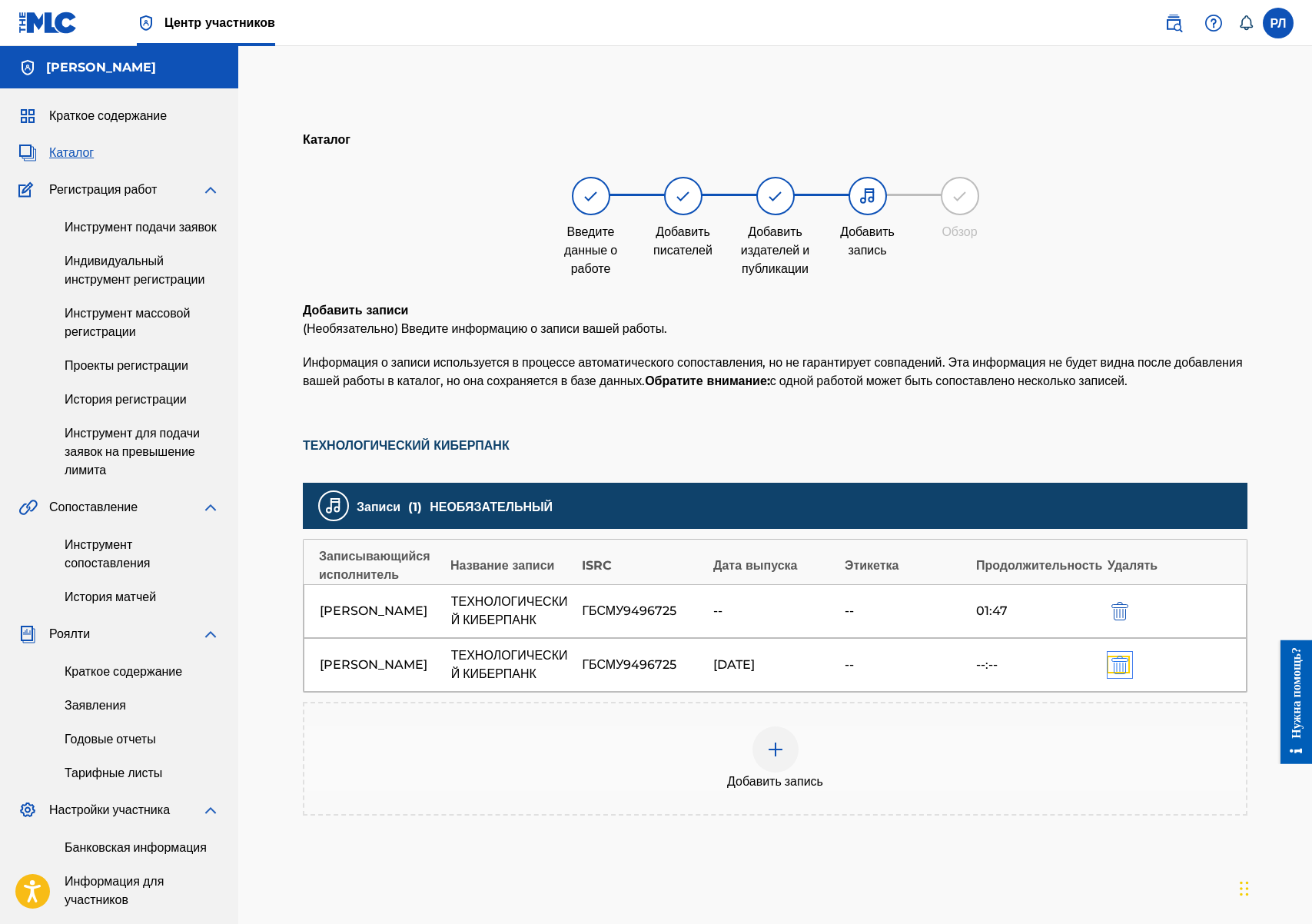
click at [1122, 674] on img "submit" at bounding box center [1119, 664] width 17 height 18
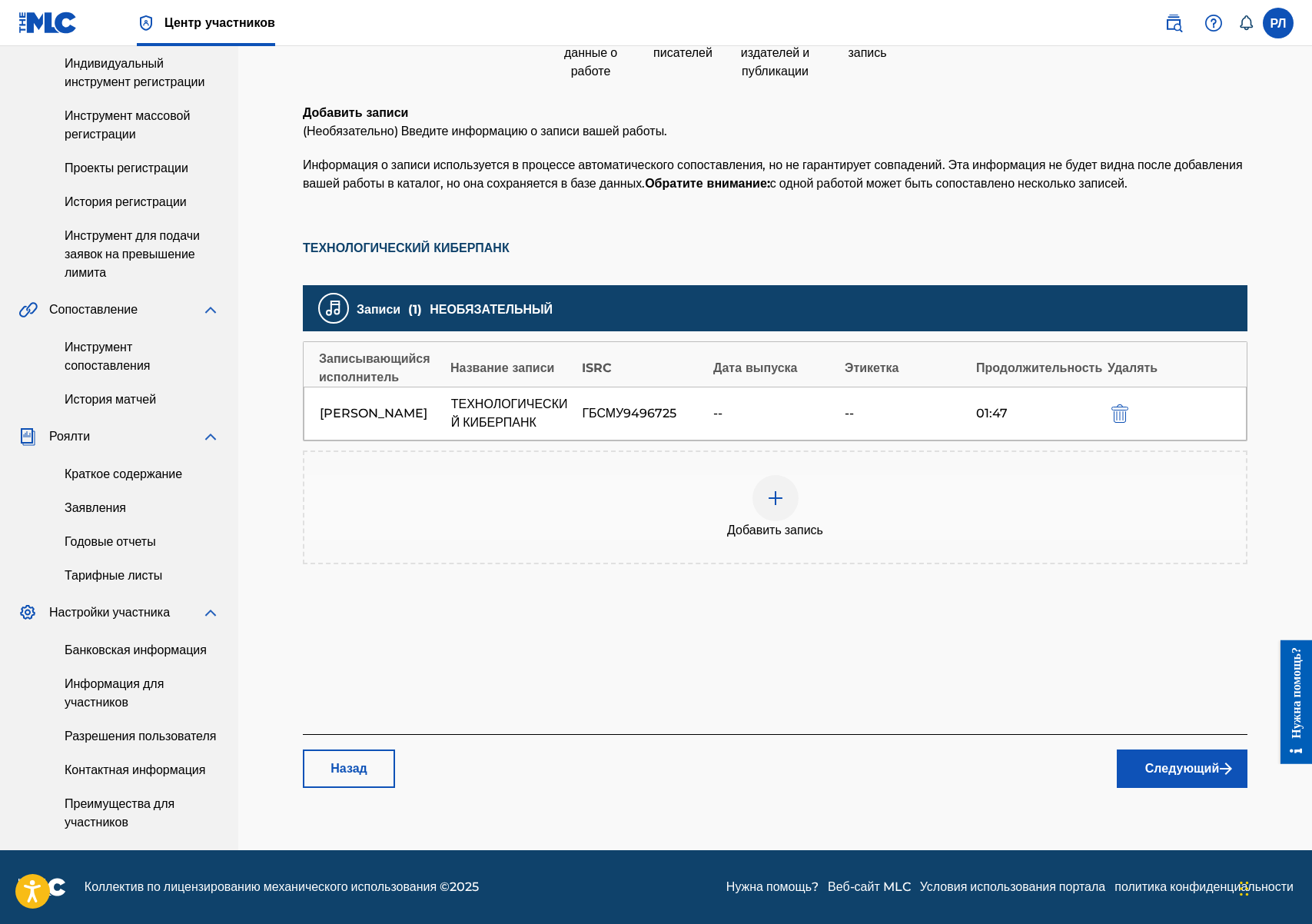
scroll to position [290, 0]
click at [1145, 761] on font "Следующий" at bounding box center [1182, 768] width 74 height 15
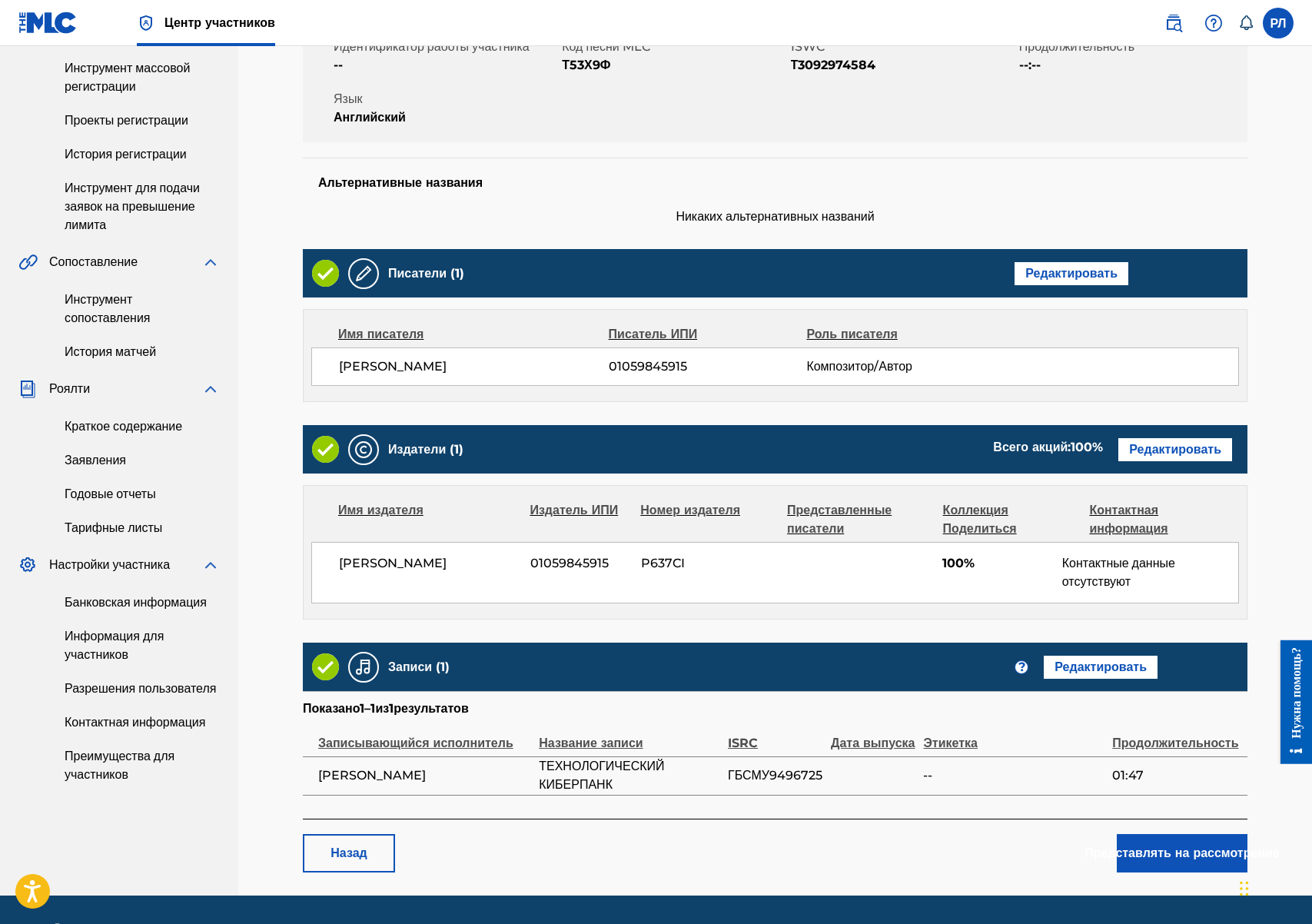
scroll to position [249, 0]
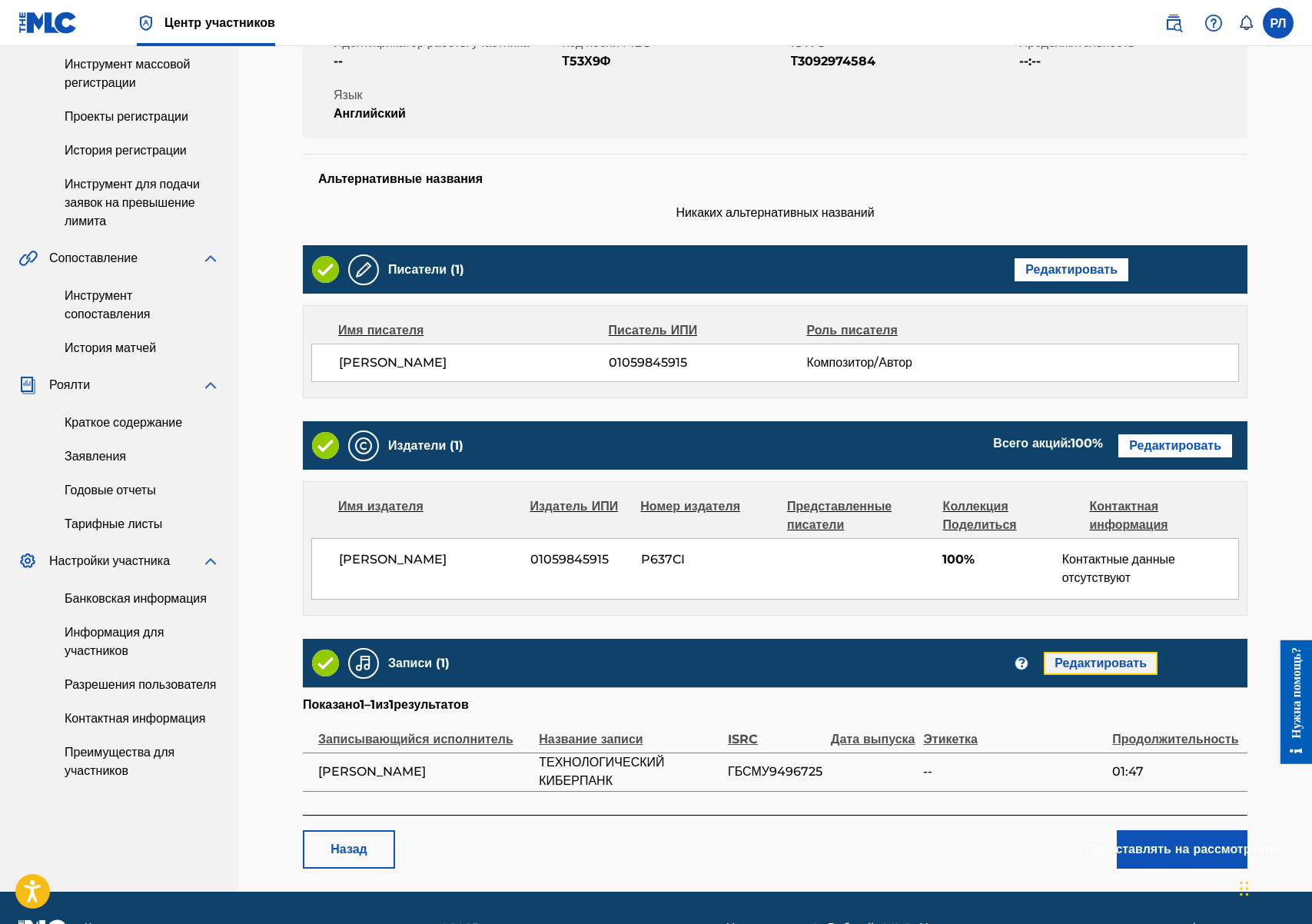
click at [1103, 665] on font "Редактировать" at bounding box center [1100, 662] width 93 height 15
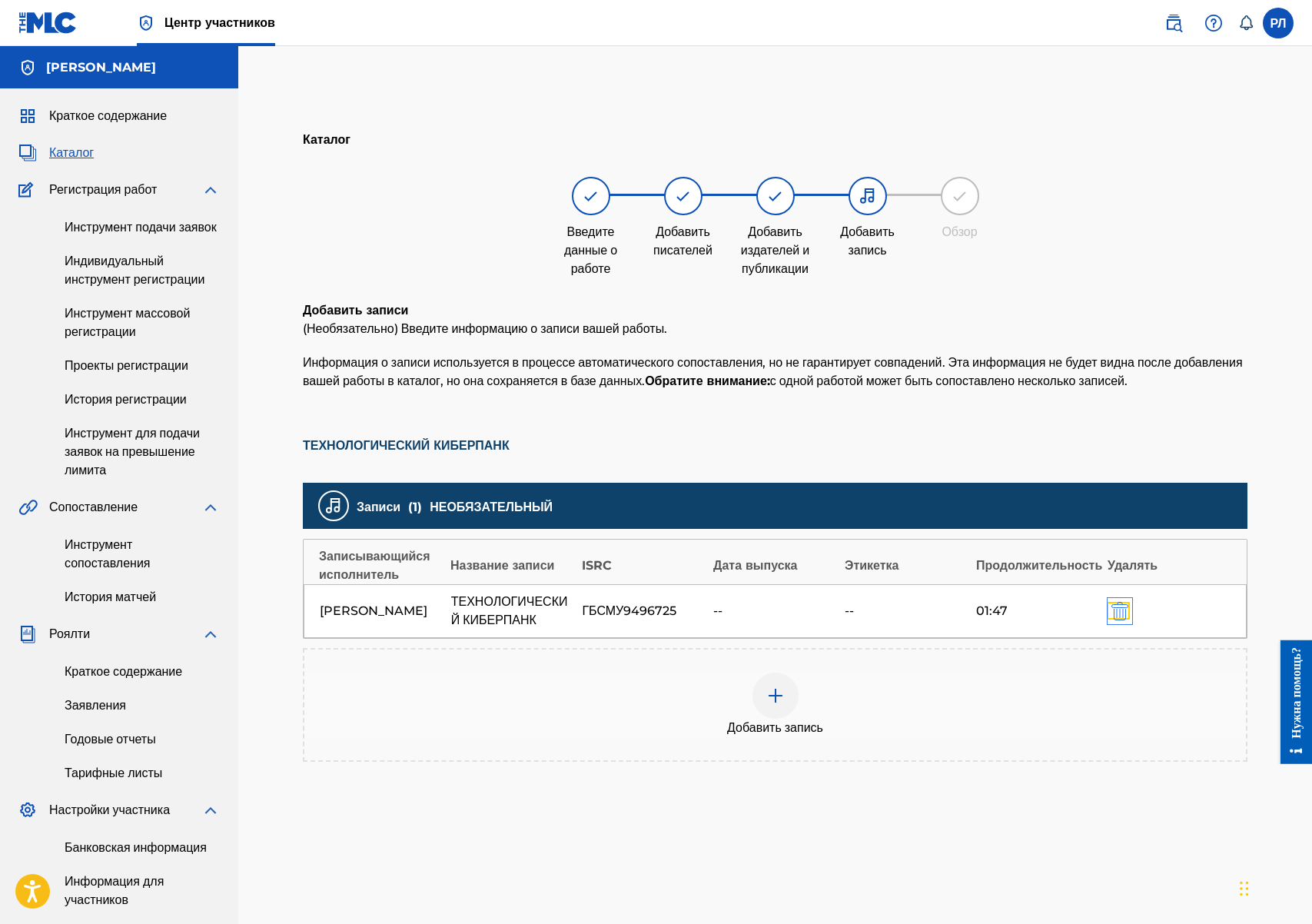
click at [1111, 620] on img "submit" at bounding box center [1119, 611] width 17 height 18
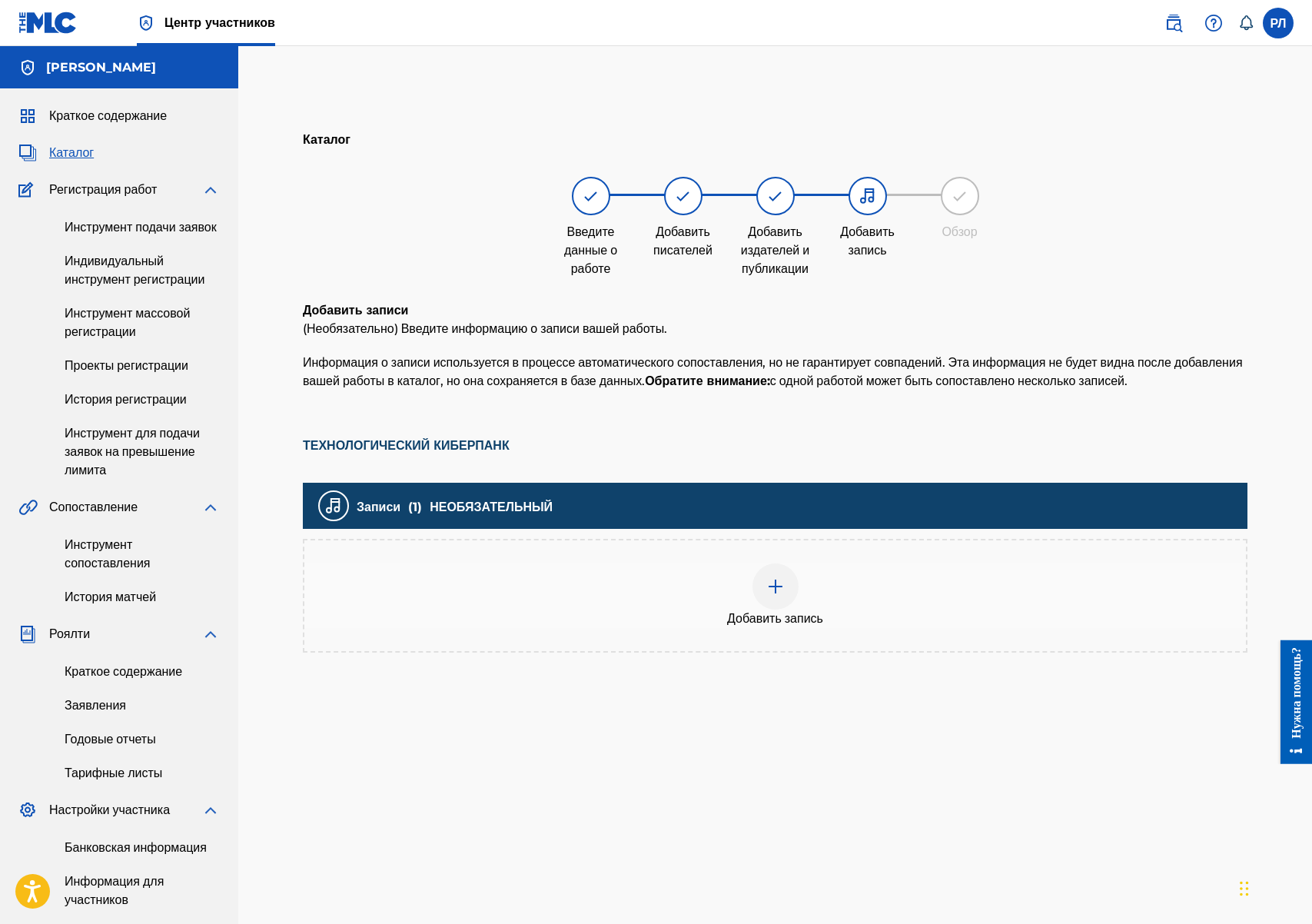
click at [773, 596] on img at bounding box center [775, 586] width 18 height 18
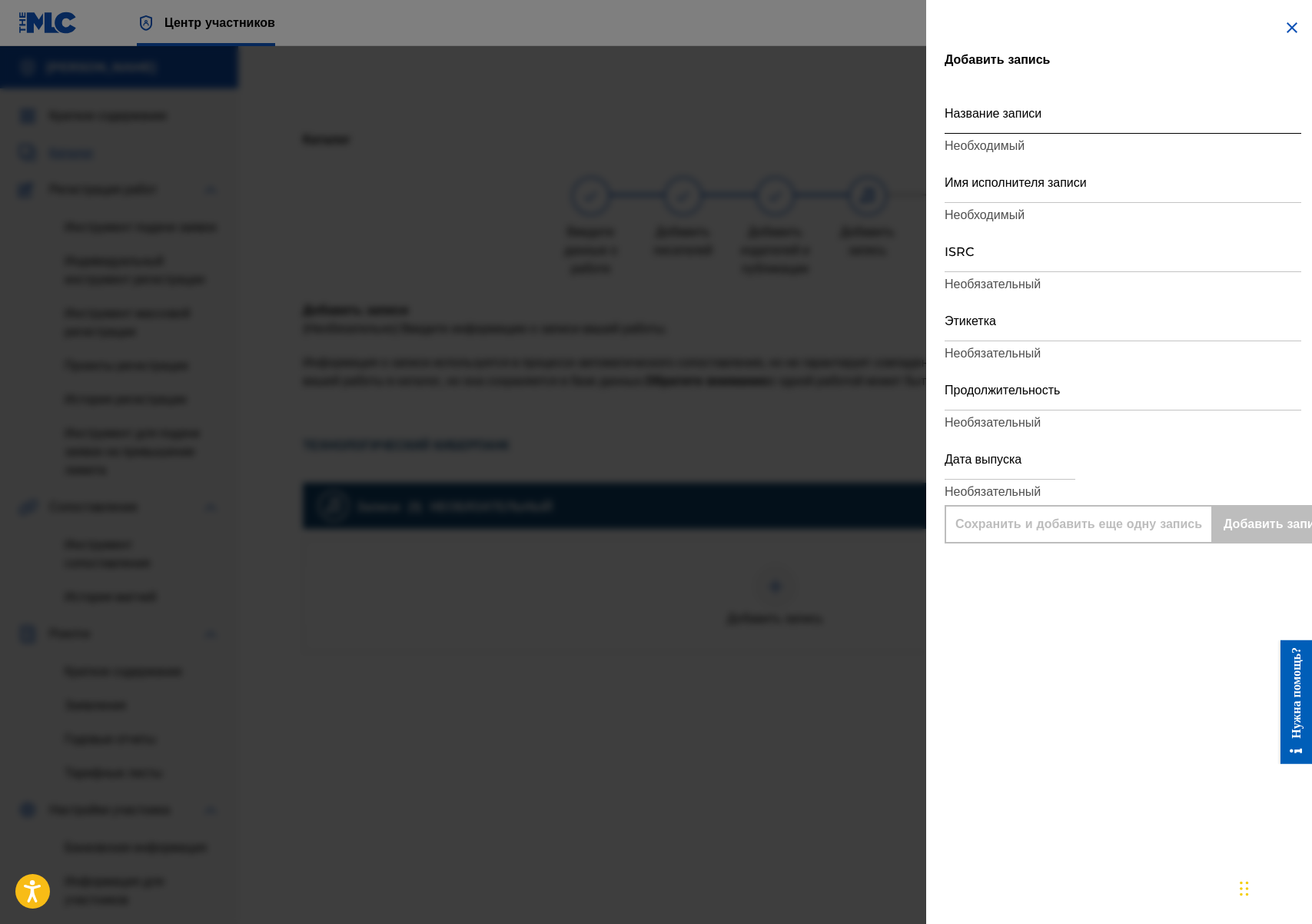
click at [989, 116] on input "Название записи" at bounding box center [1122, 112] width 357 height 44
paste input "Technological Cyberpunk"
type input "Technological Cyberpunk"
type input "Add Recording"
type input "Technological Cyberpunk"
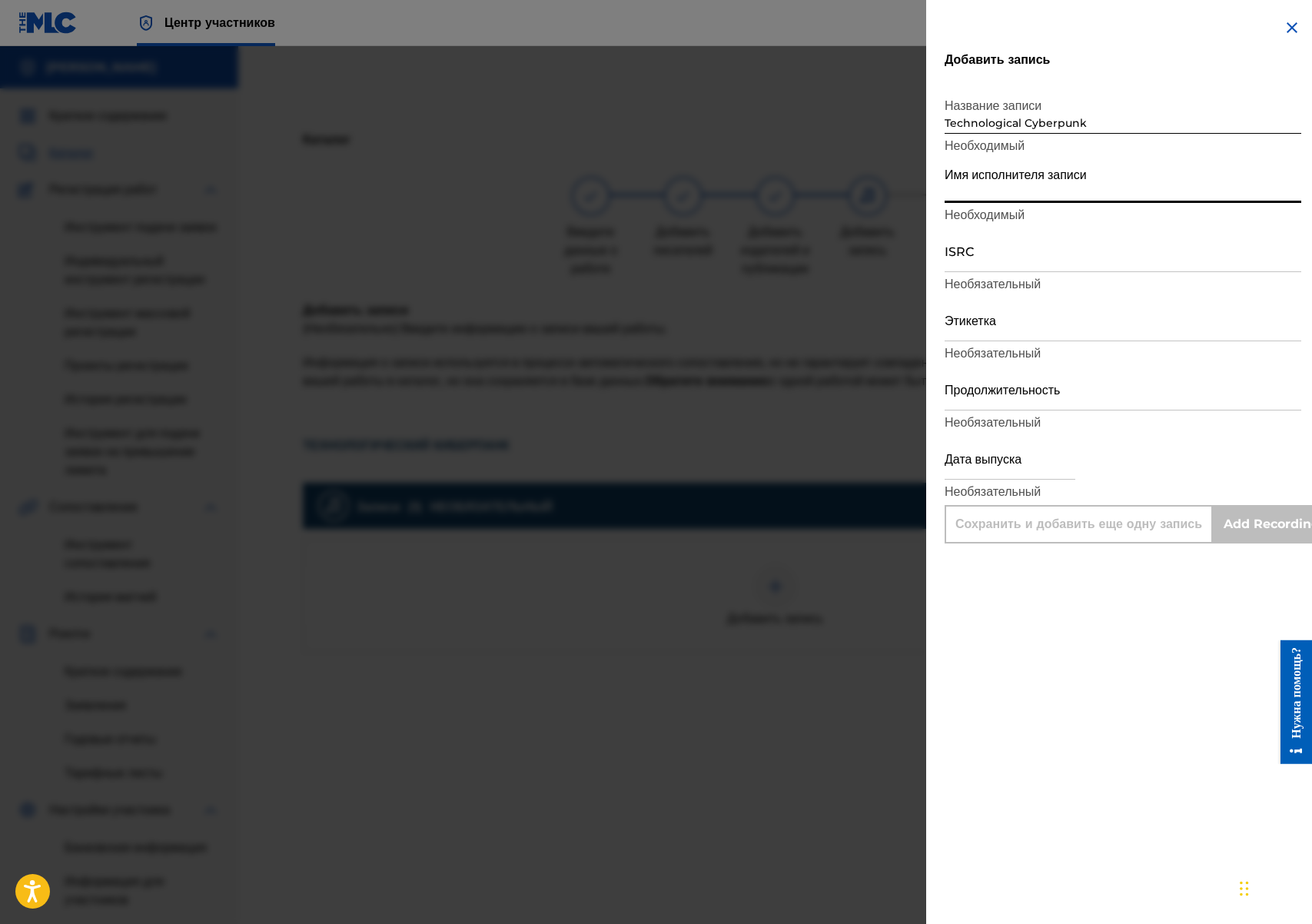
click at [1016, 182] on input "Имя исполнителя записи" at bounding box center [1122, 181] width 357 height 44
type input "Puma Tunes"
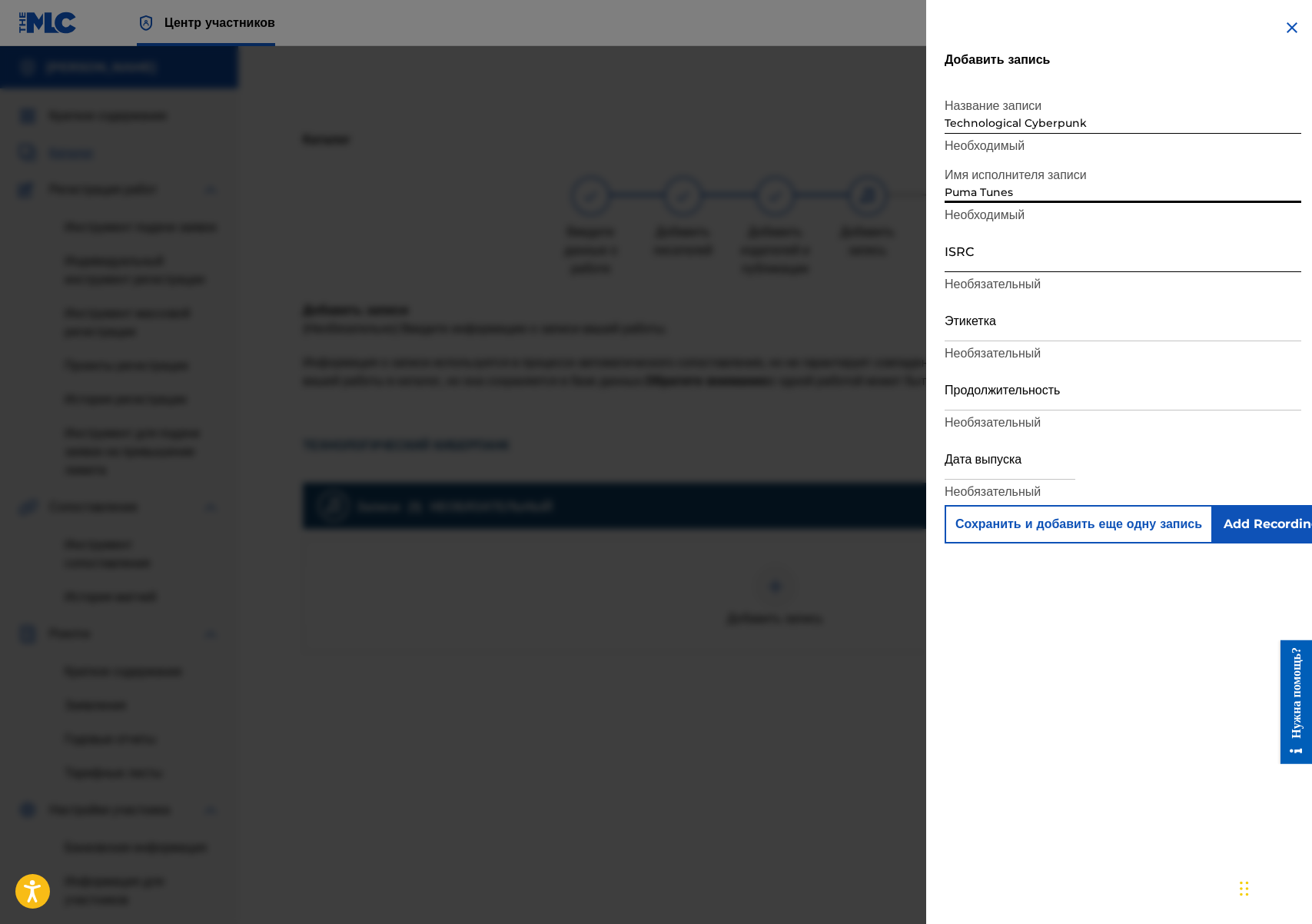
click at [1024, 258] on input "ISRC" at bounding box center [1122, 250] width 357 height 44
paste input "GBSMU9496725"
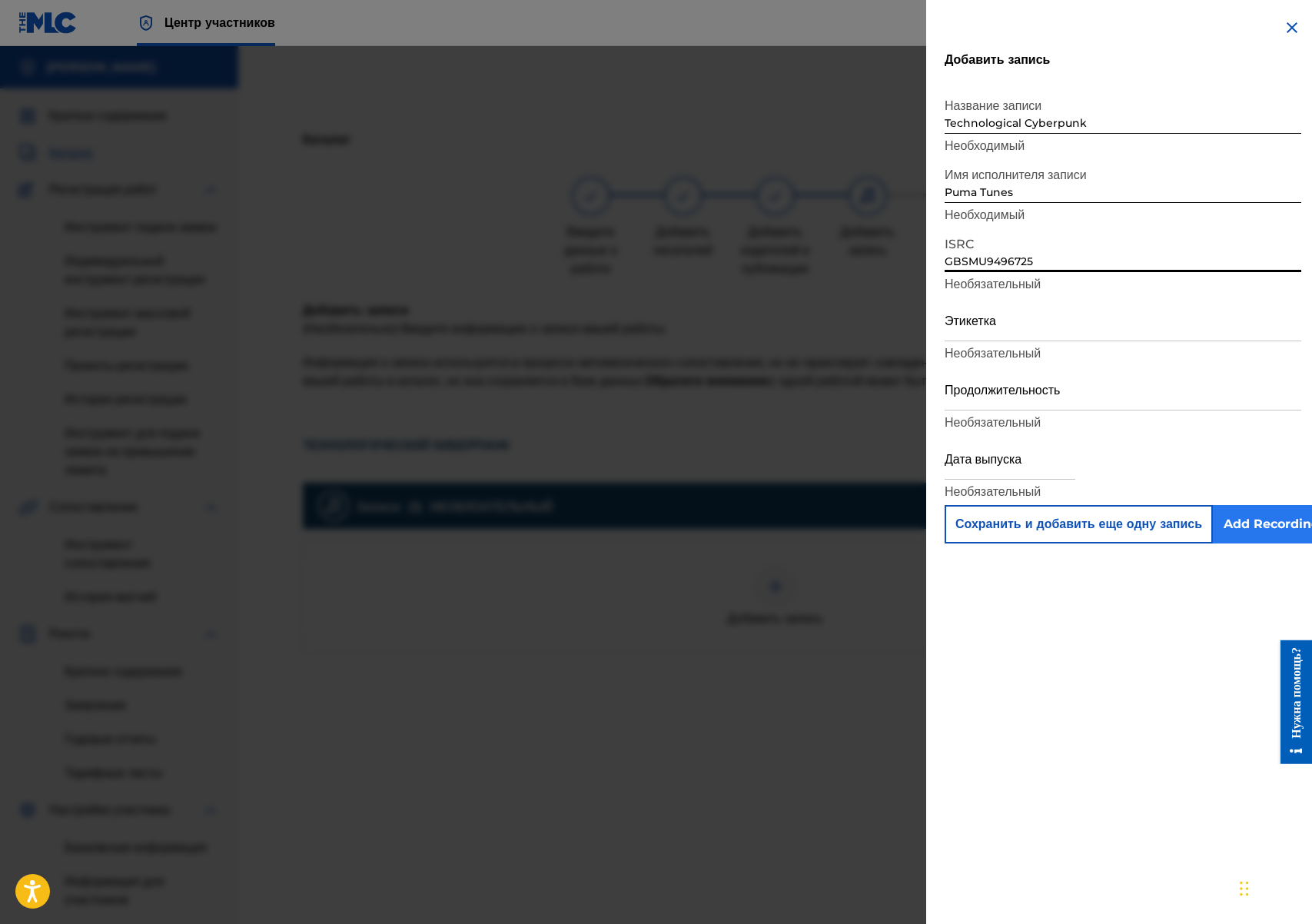
type input "GBSMU9496725"
click at [1261, 523] on input "Add Recording" at bounding box center [1272, 524] width 117 height 39
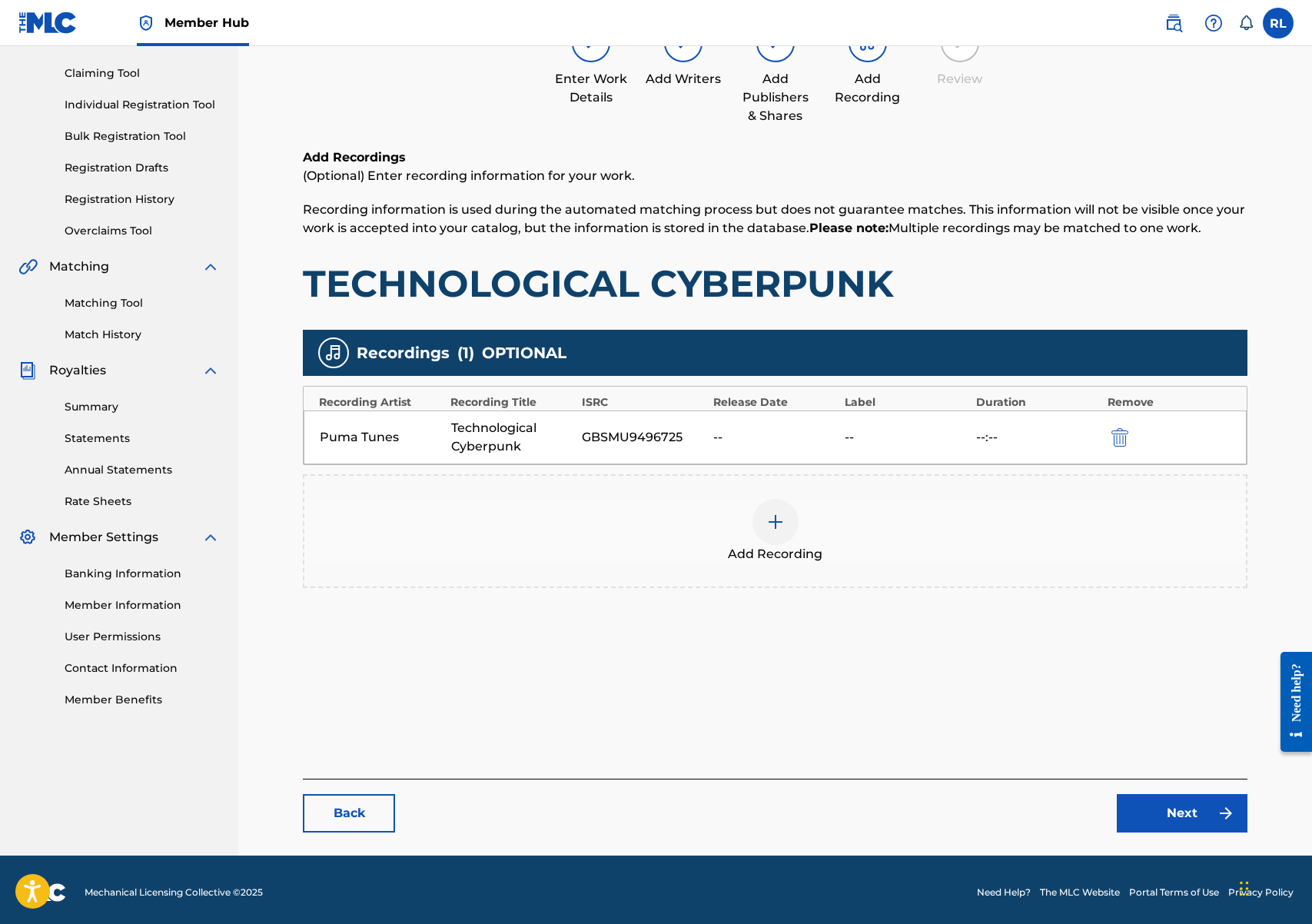
scroll to position [159, 0]
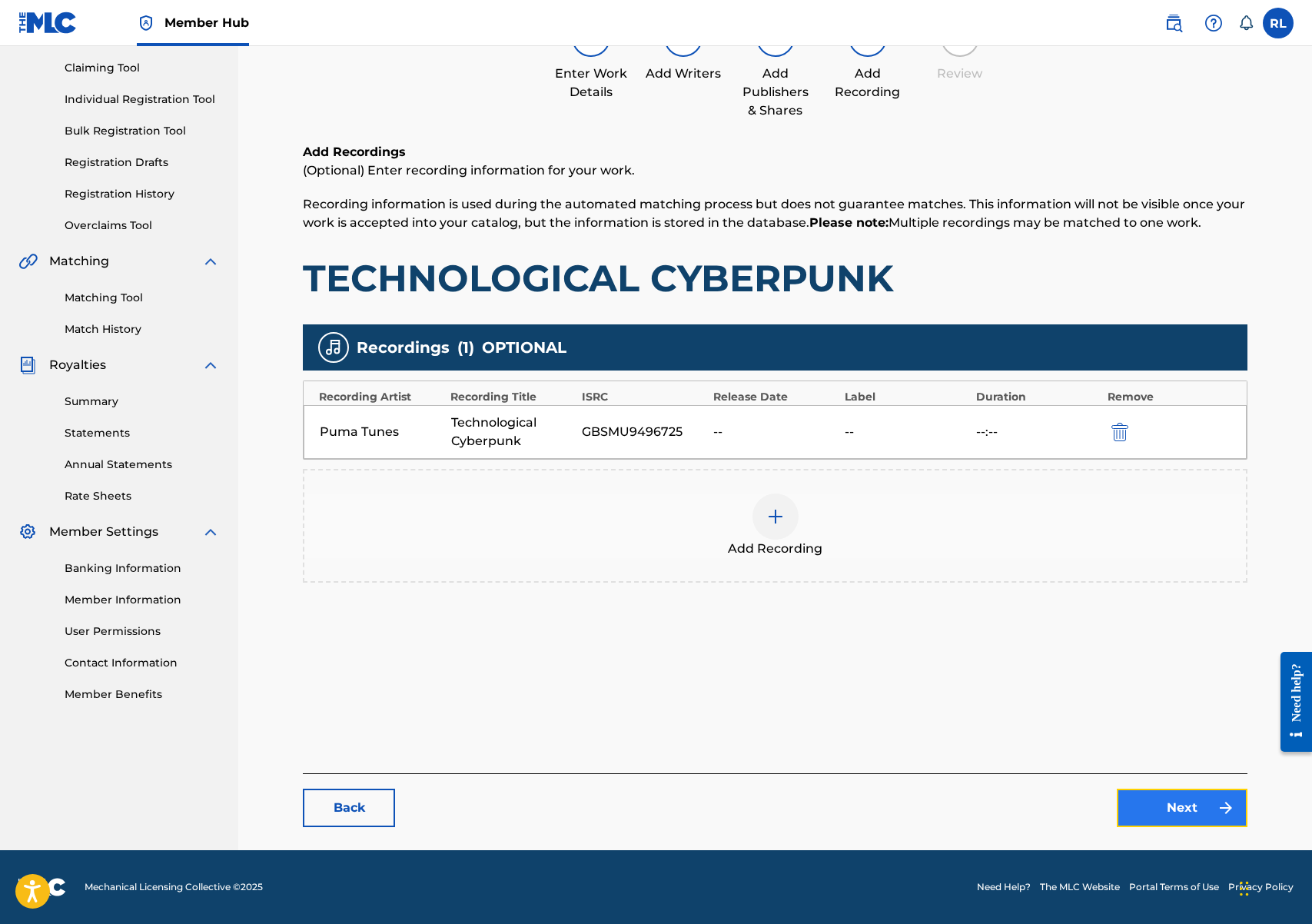
click at [1186, 807] on link "Next" at bounding box center [1182, 807] width 130 height 39
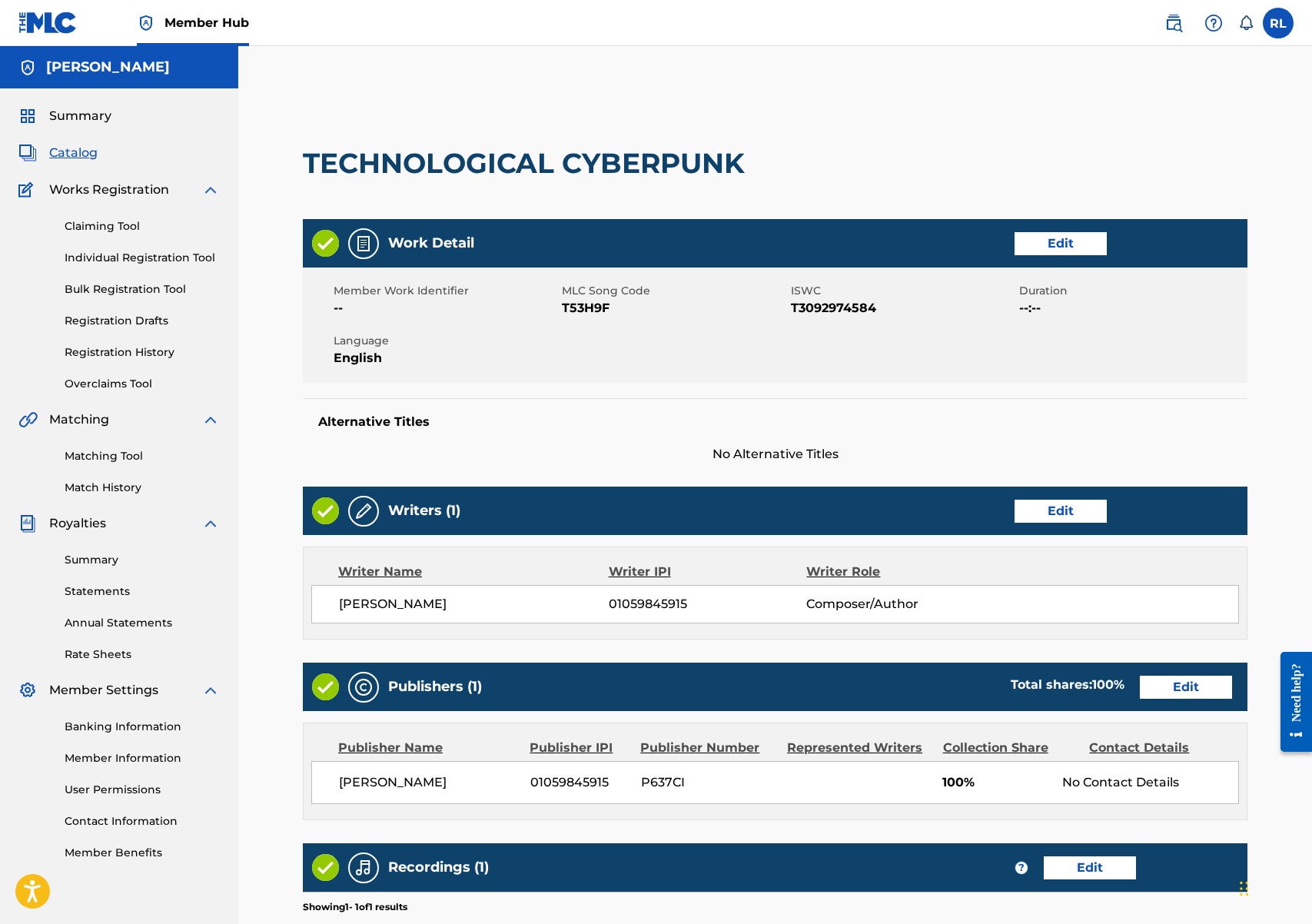
scroll to position [241, 0]
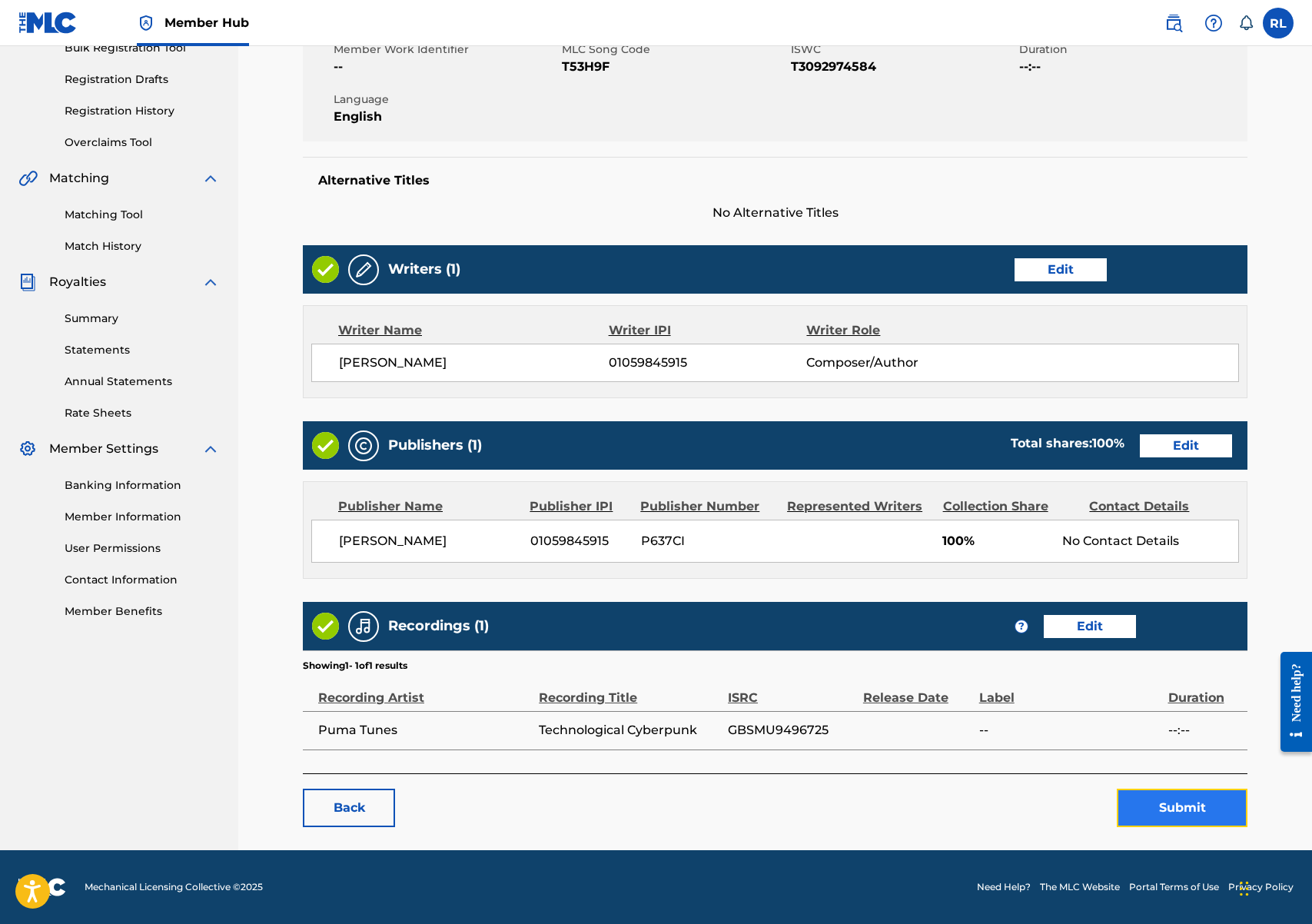
click at [1208, 805] on button "Submit" at bounding box center [1182, 807] width 130 height 39
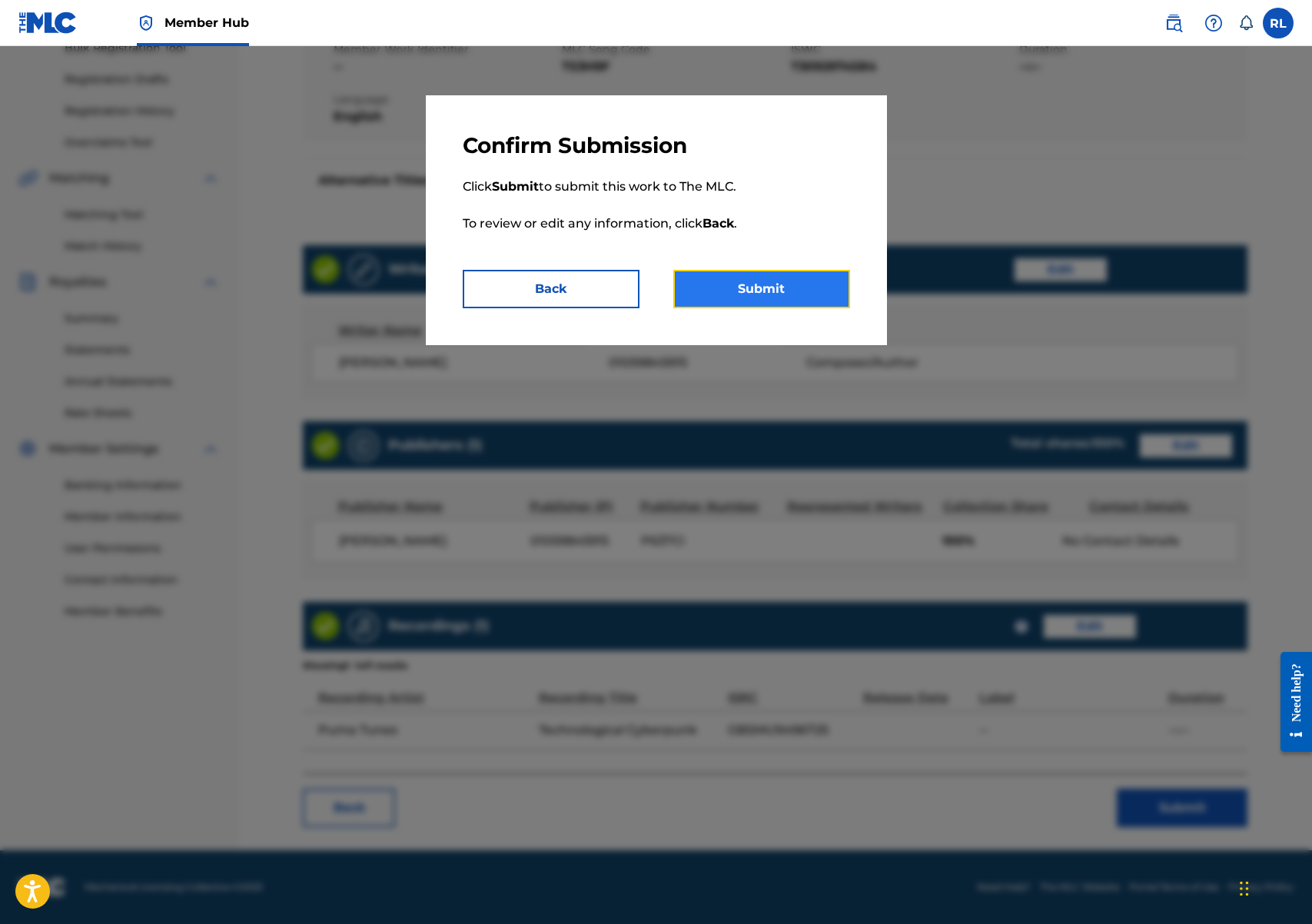
click at [754, 283] on button "Submit" at bounding box center [762, 289] width 177 height 39
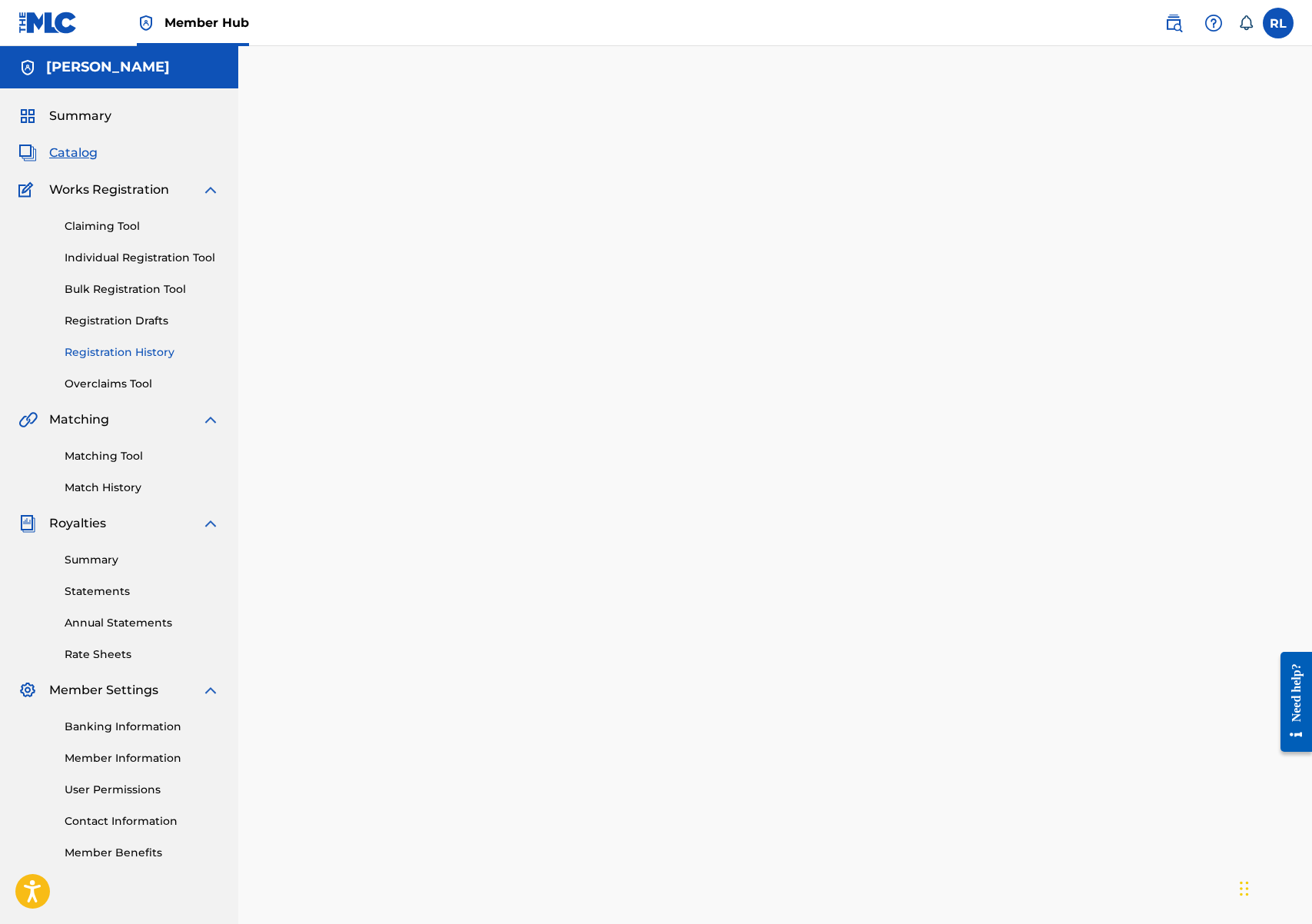
click at [149, 351] on link "Registration History" at bounding box center [141, 352] width 155 height 17
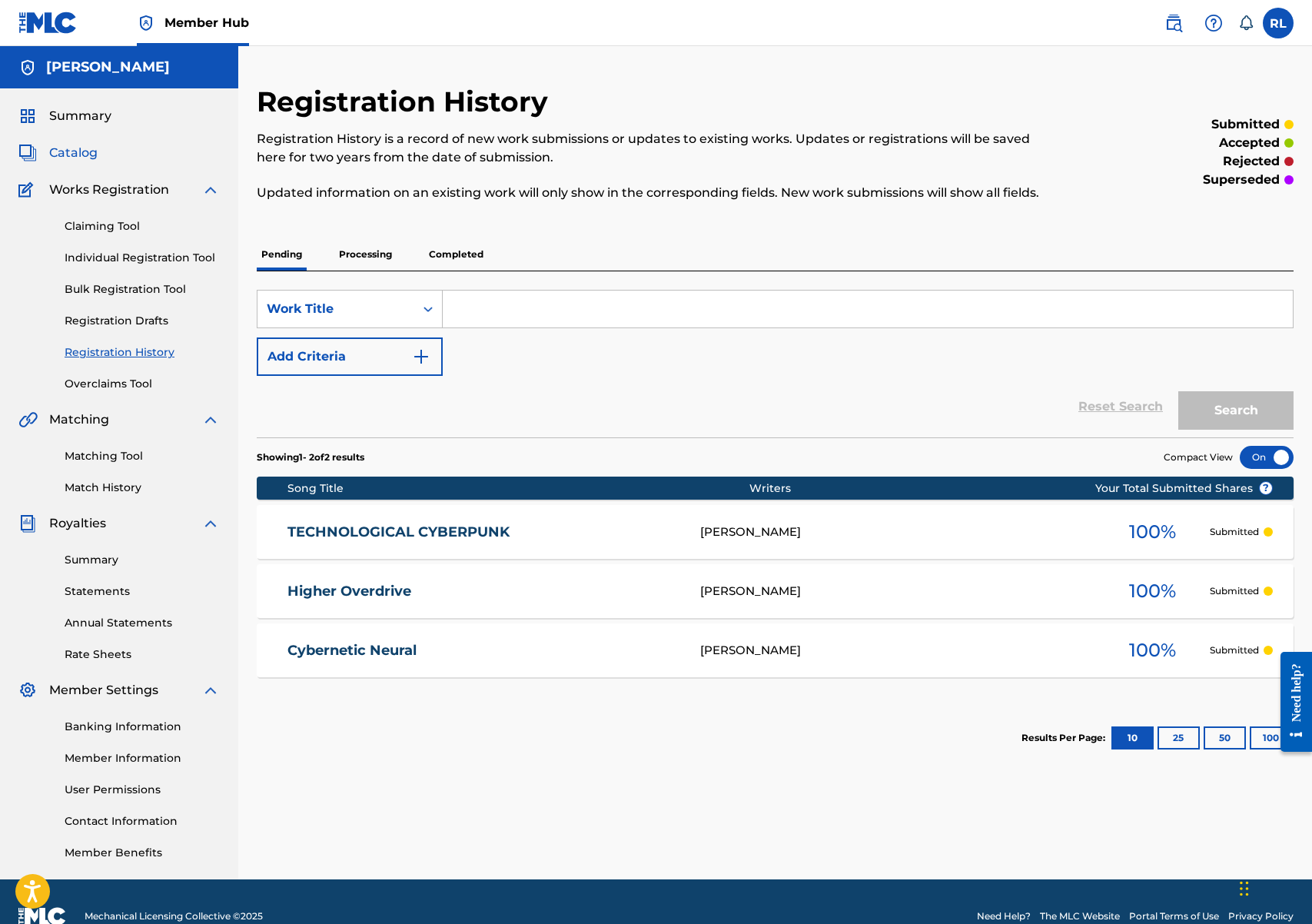
click at [93, 153] on span "Catalog" at bounding box center [73, 153] width 49 height 18
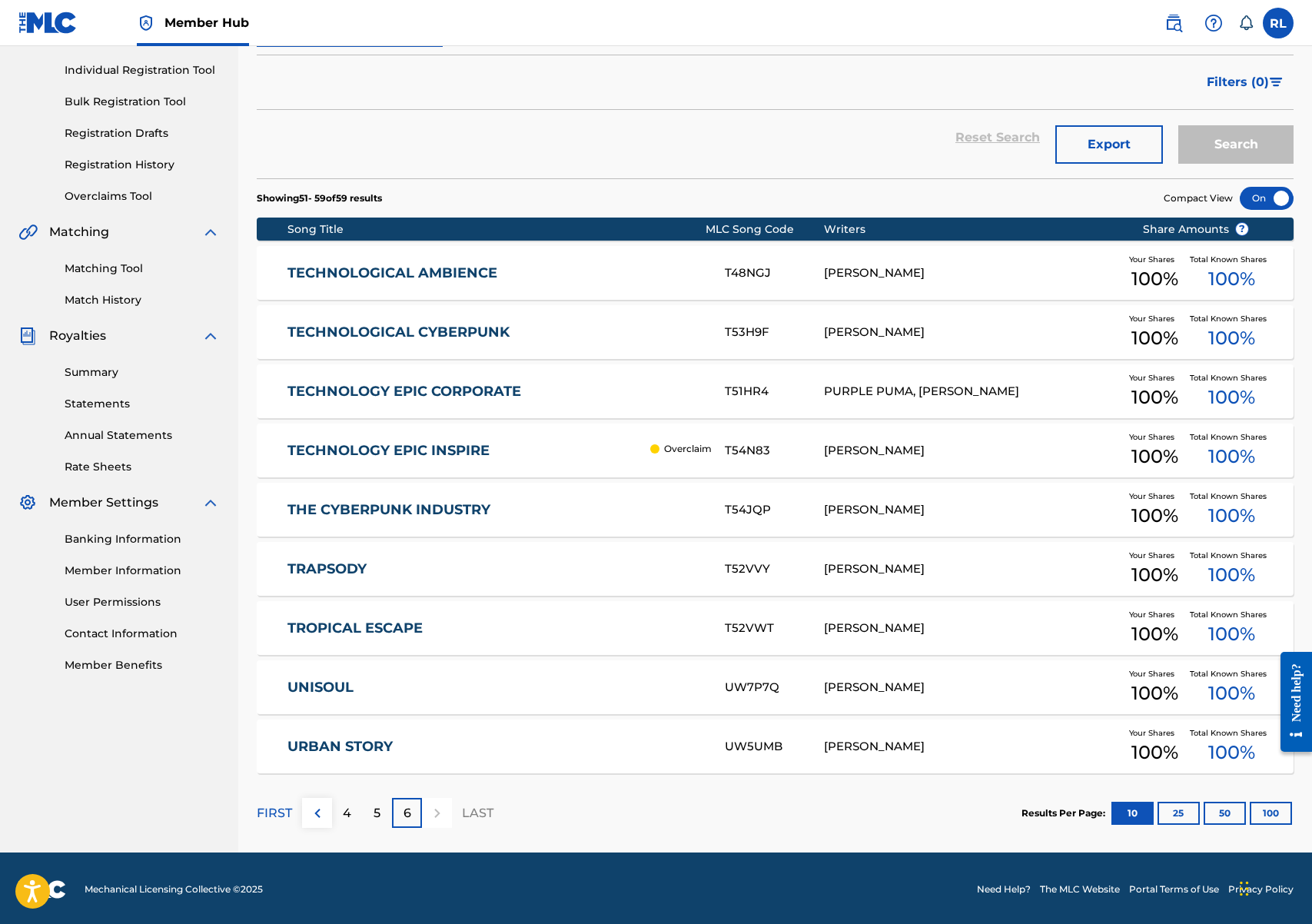
scroll to position [190, 0]
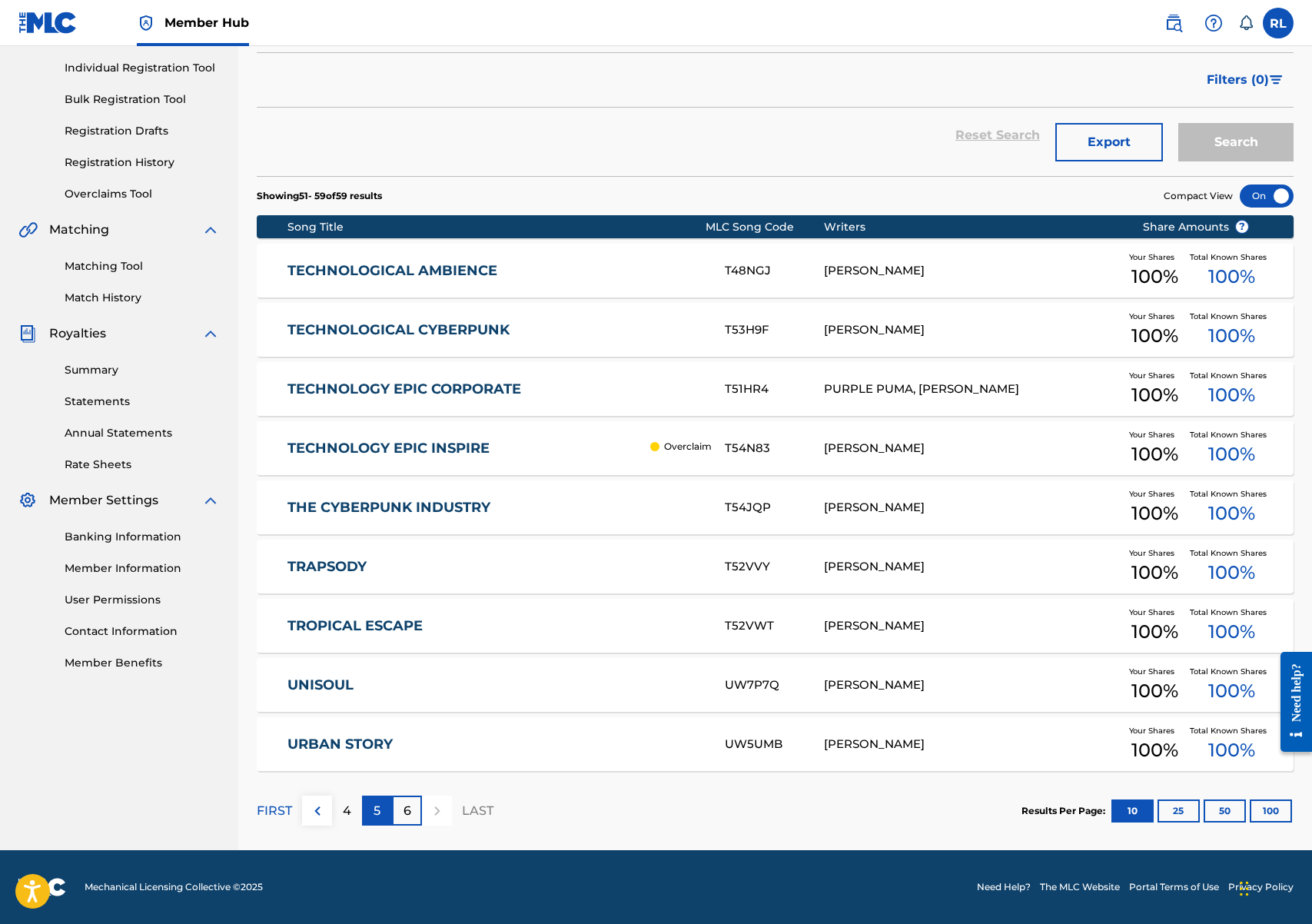
click at [373, 807] on p "5" at bounding box center [377, 811] width 7 height 18
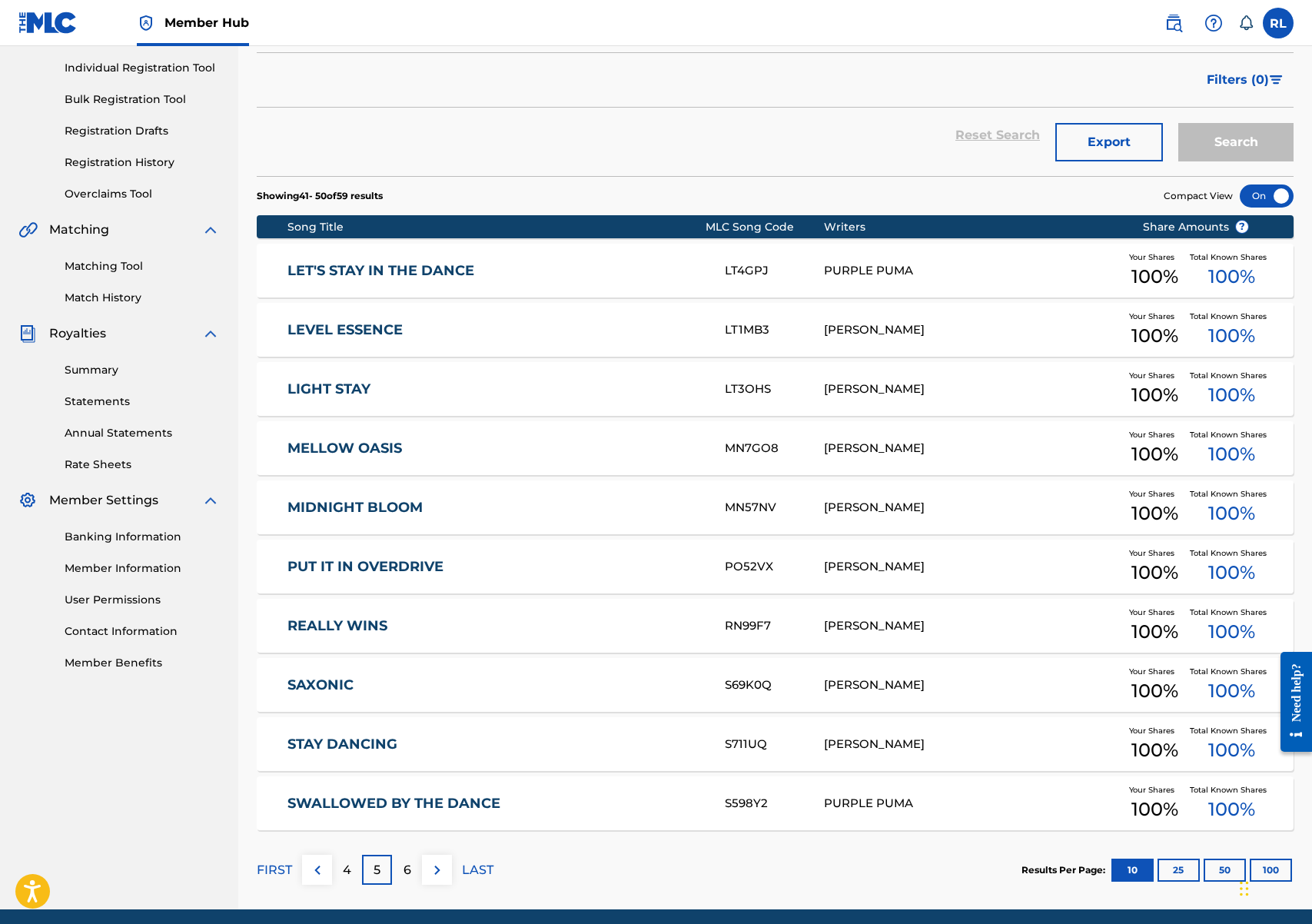
click at [348, 873] on p "4" at bounding box center [347, 870] width 8 height 18
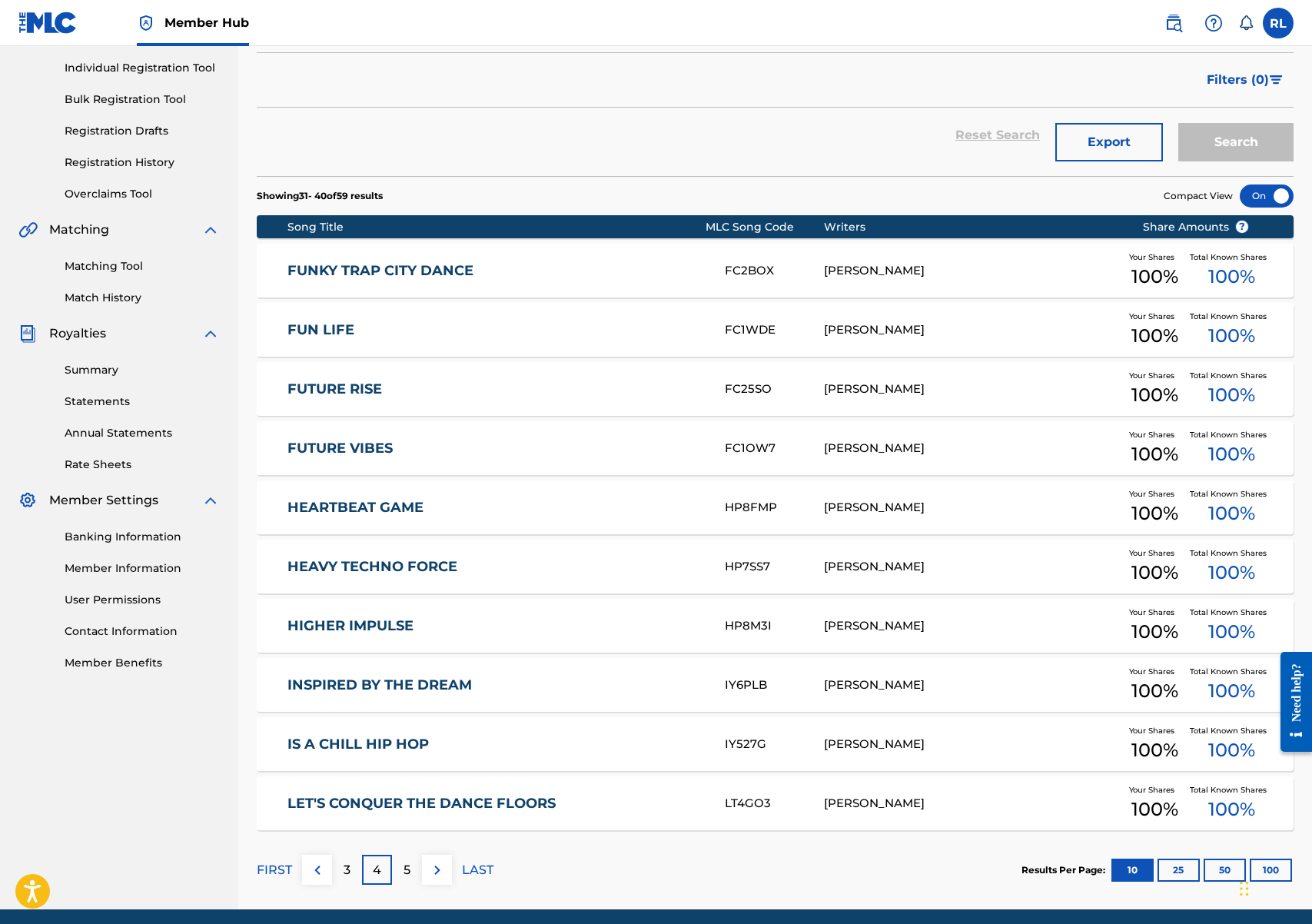
click at [496, 505] on link "HEARTBEAT GAME" at bounding box center [495, 507] width 417 height 17
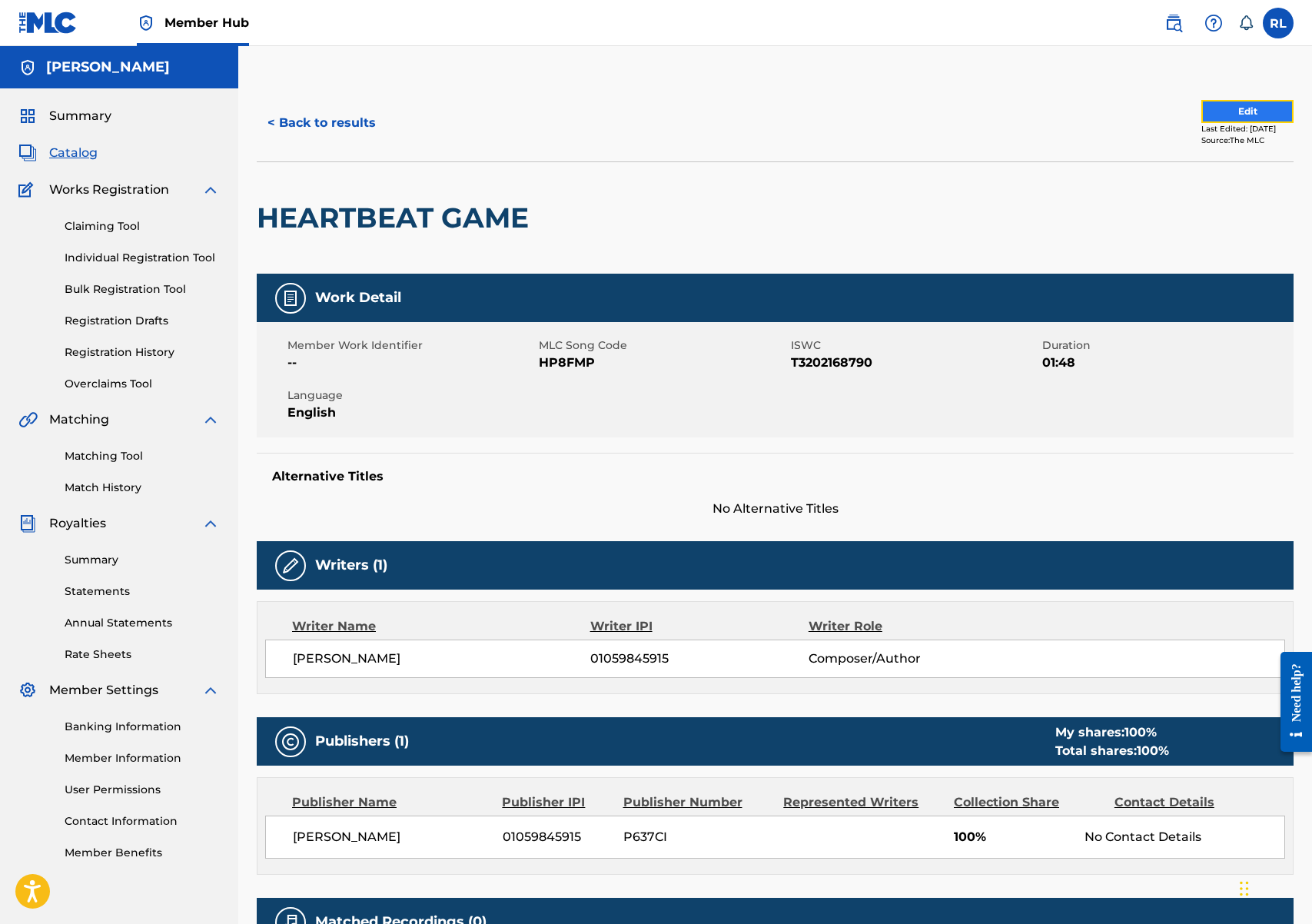
click at [1237, 106] on button "Edit" at bounding box center [1247, 111] width 93 height 23
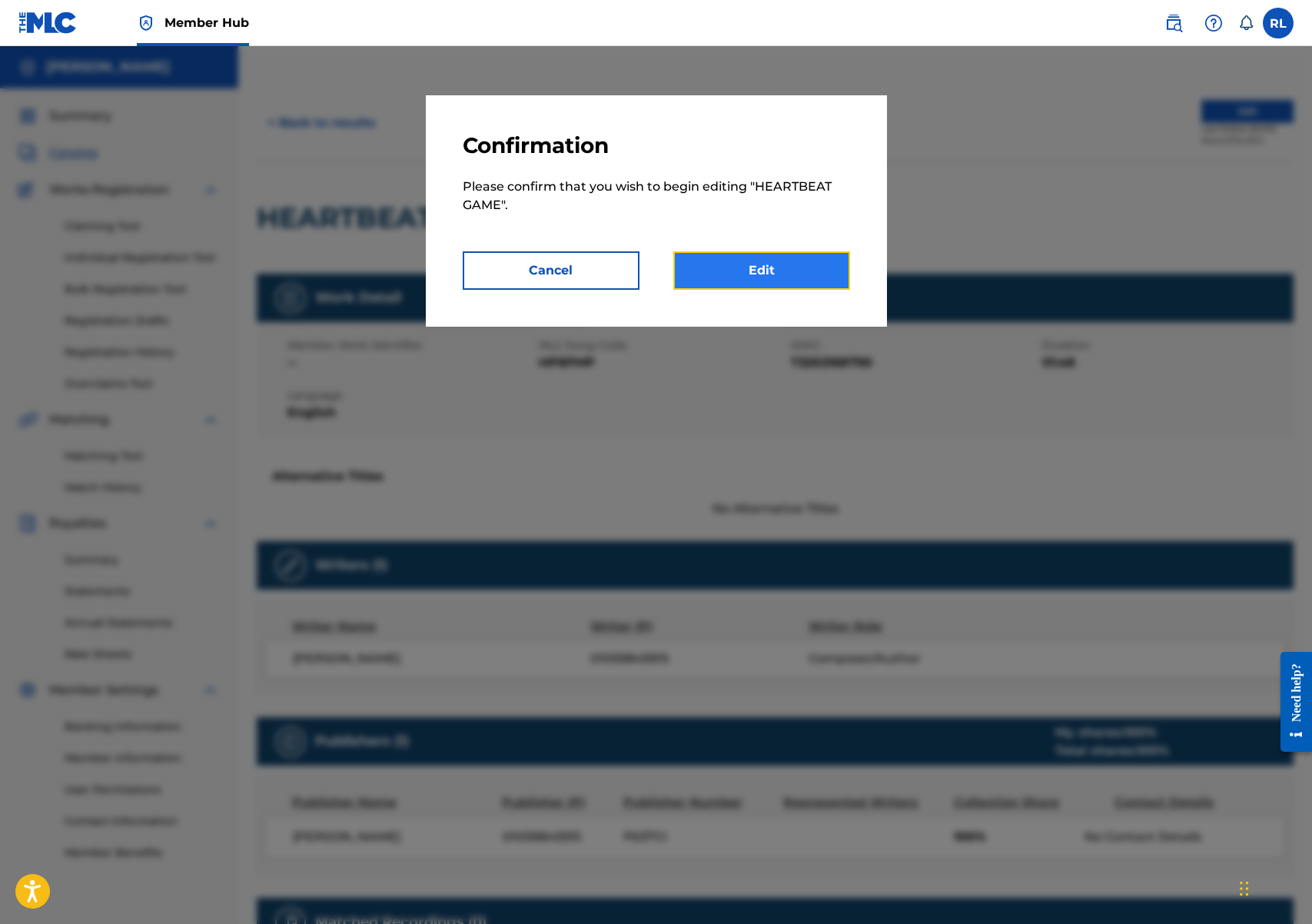
click at [812, 275] on link "Edit" at bounding box center [762, 271] width 177 height 39
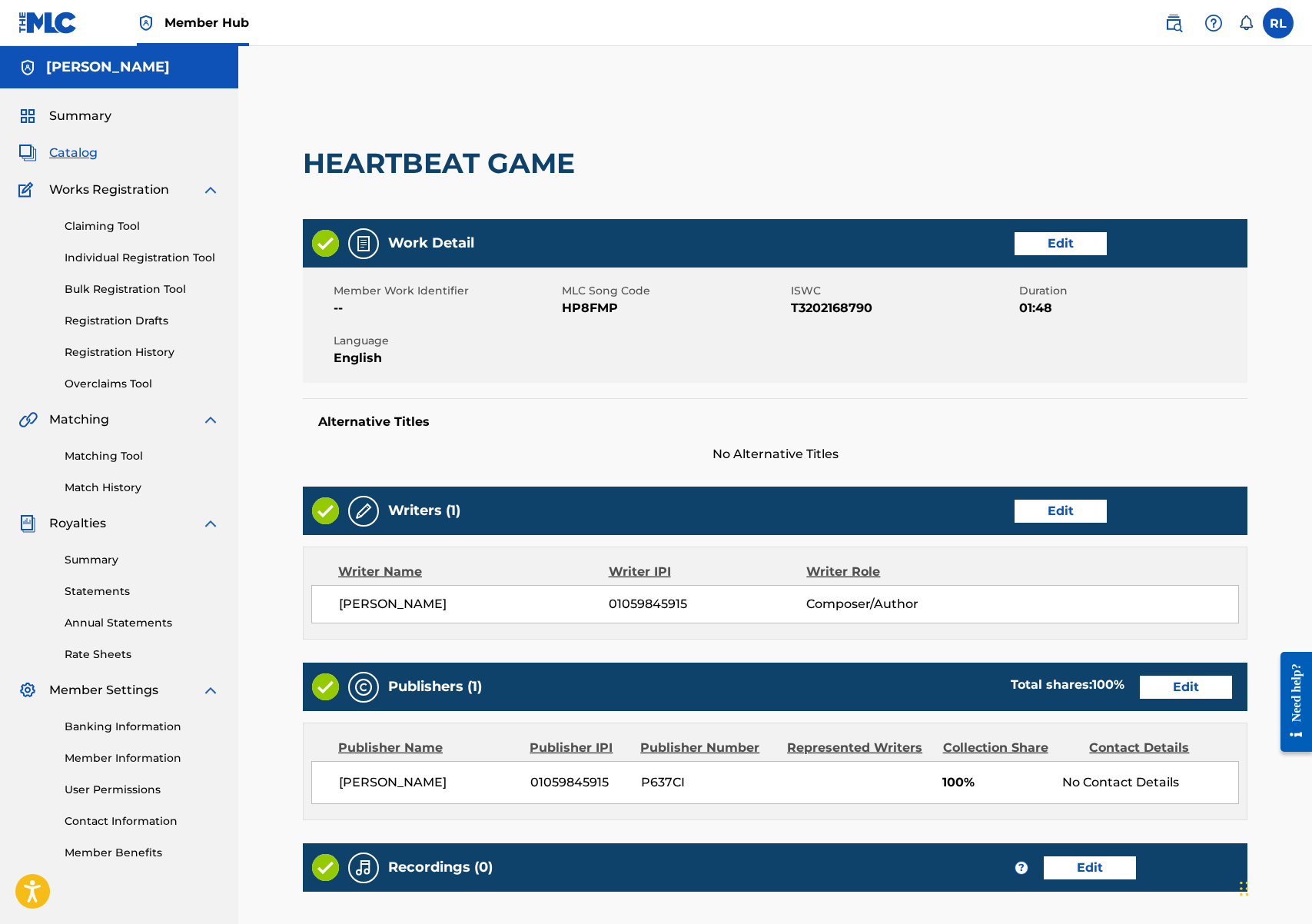
scroll to position [191, 0]
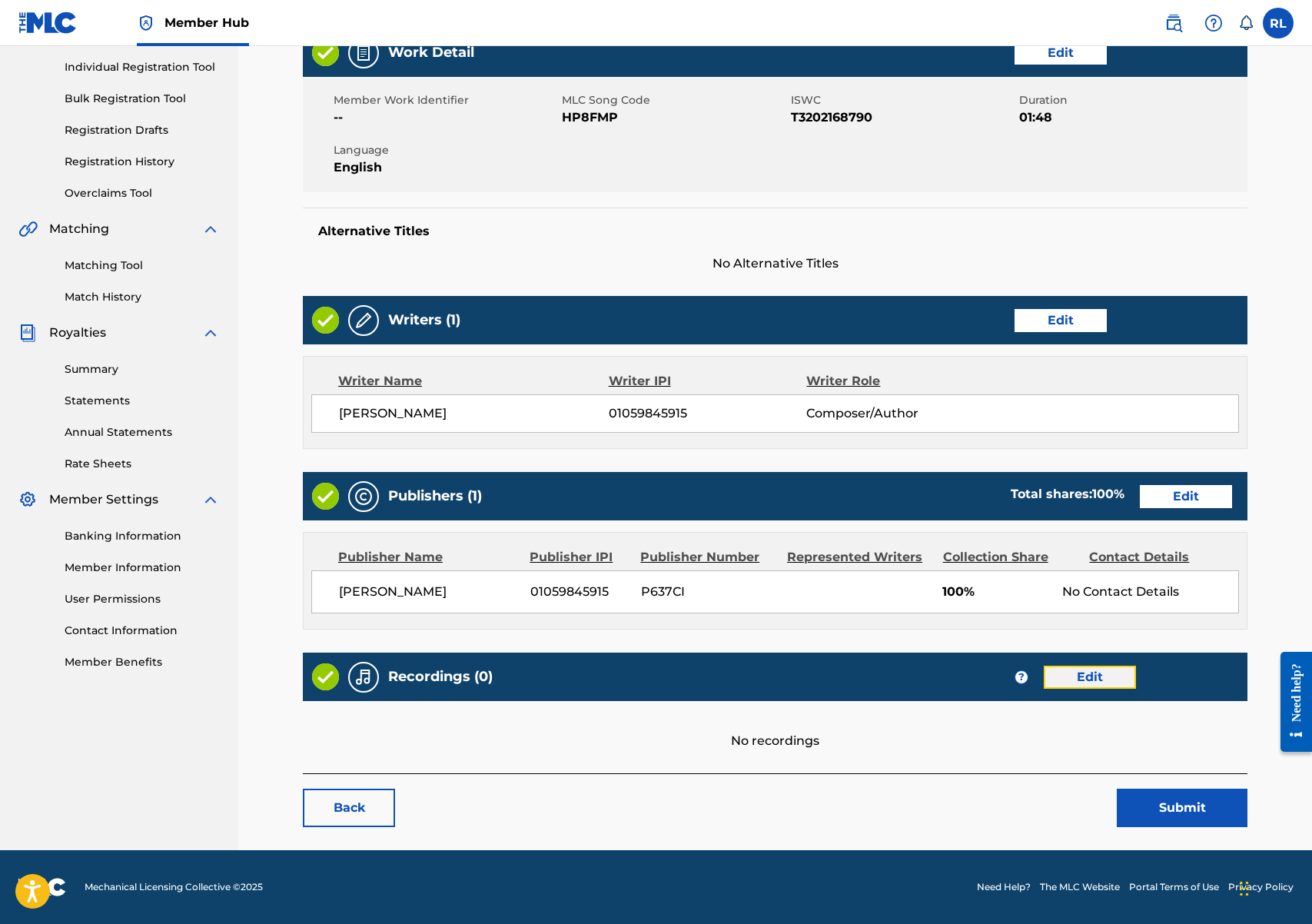
click at [1081, 674] on link "Edit" at bounding box center [1089, 676] width 93 height 23
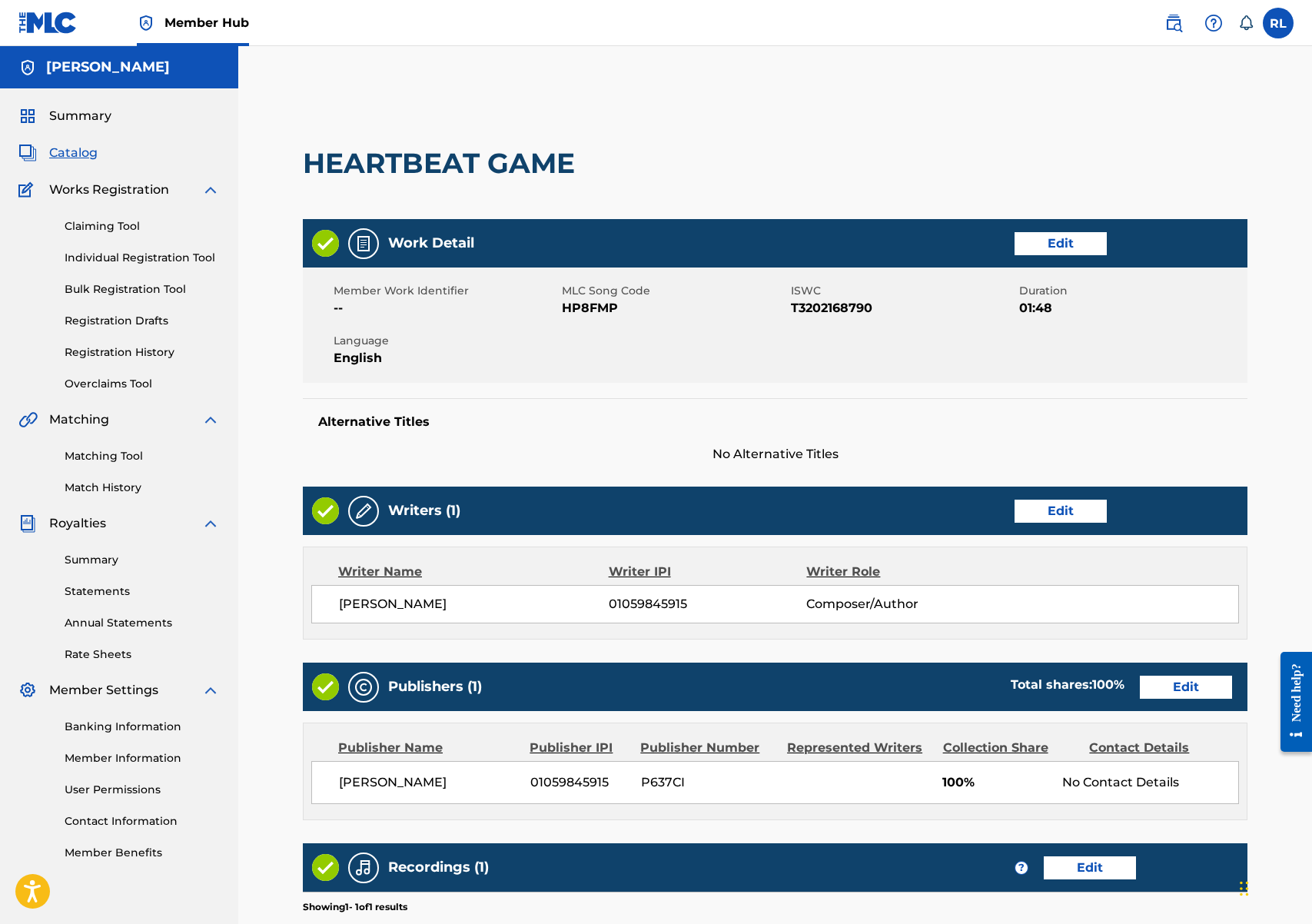
scroll to position [191, 0]
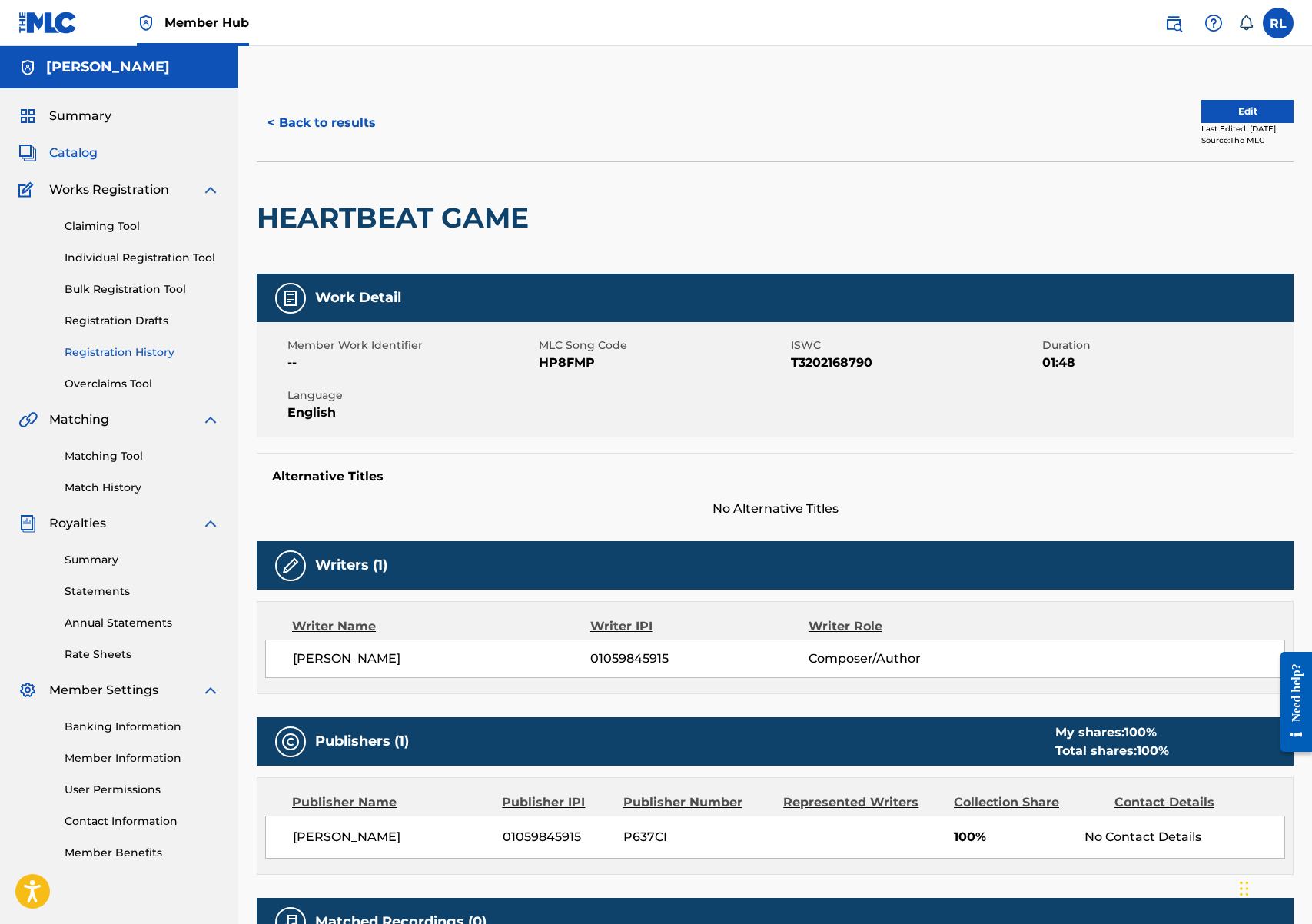
click at [131, 350] on link "Registration History" at bounding box center [141, 352] width 155 height 17
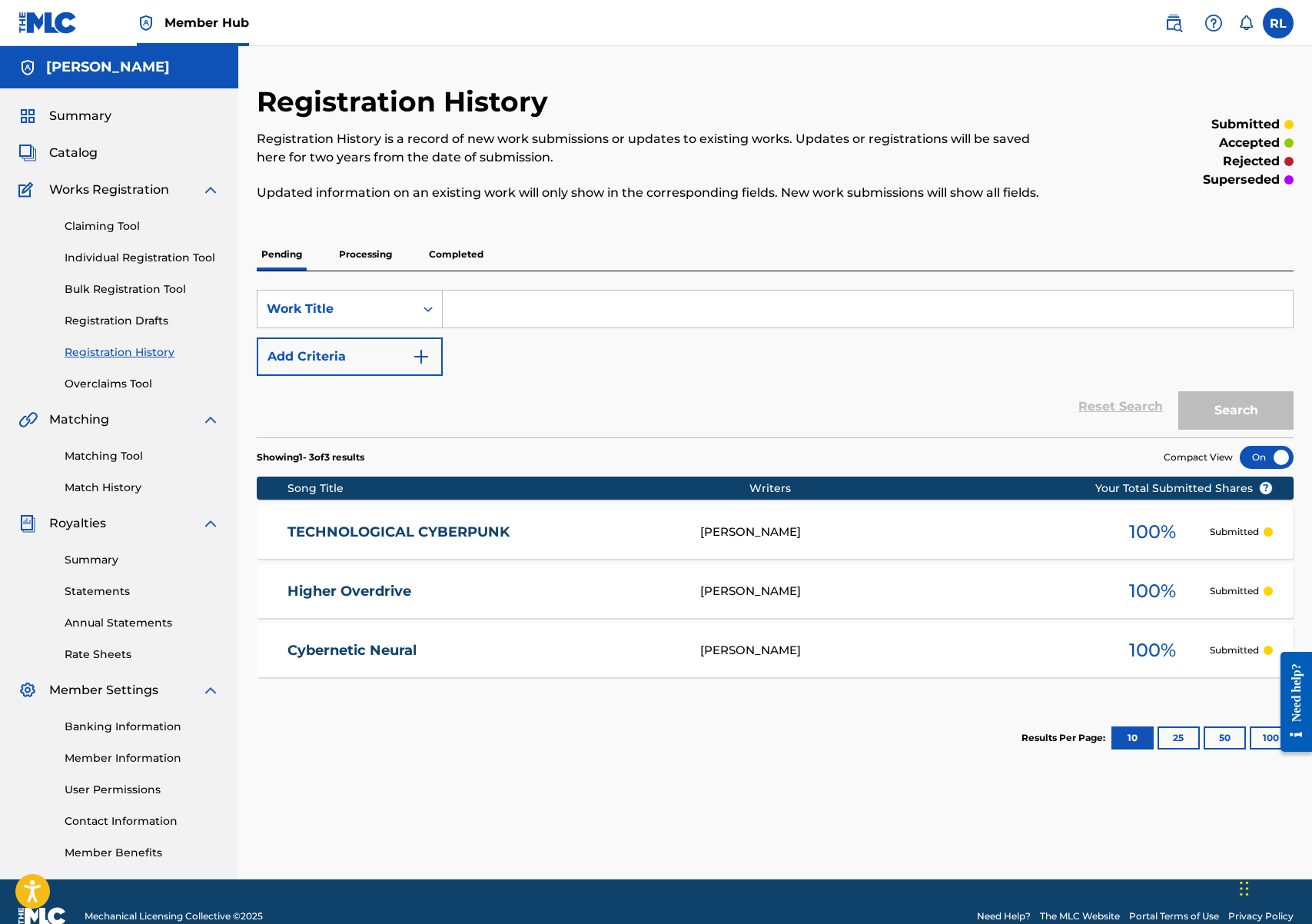
click at [801, 532] on div "[PERSON_NAME]" at bounding box center [897, 531] width 395 height 17
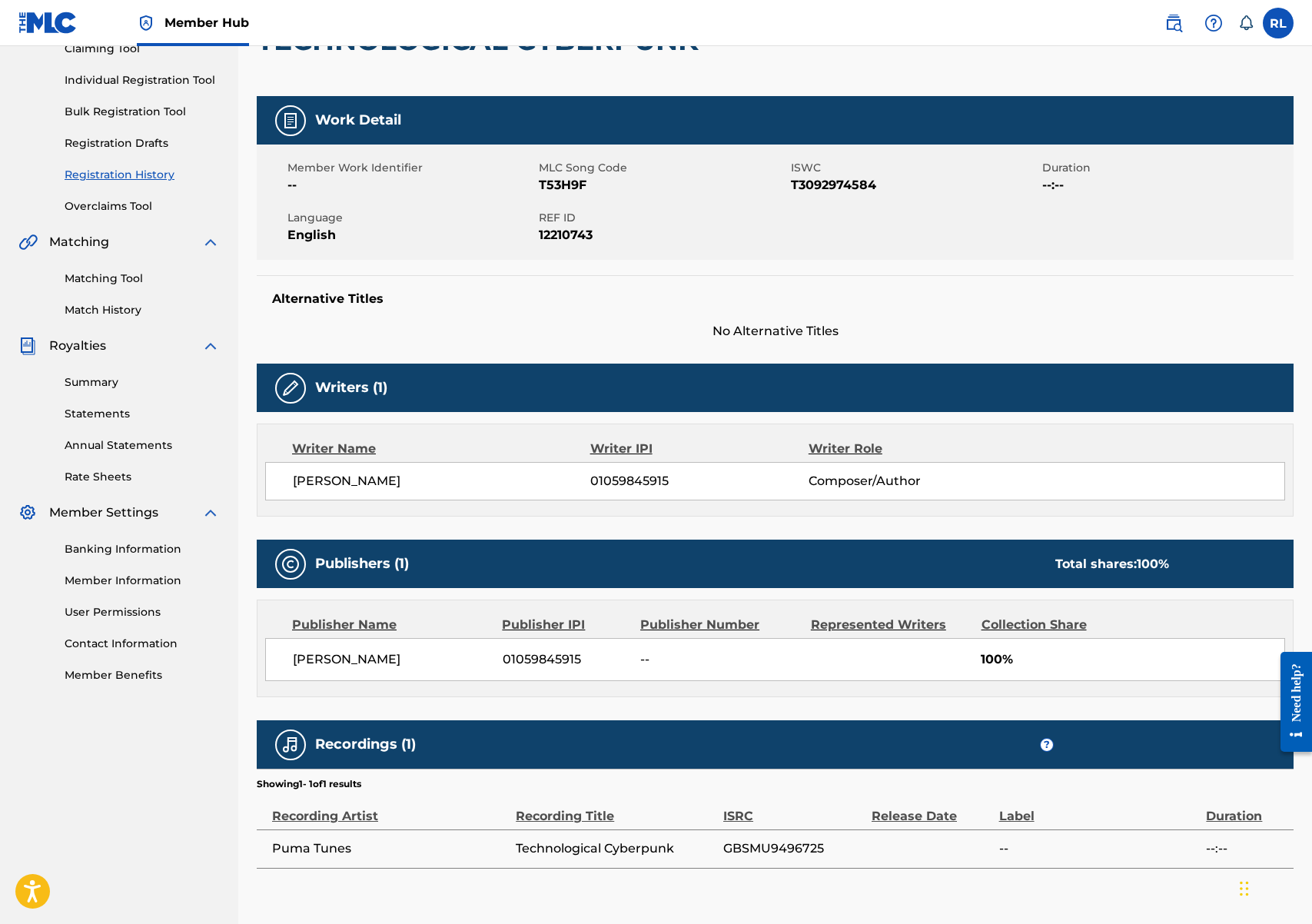
scroll to position [258, 0]
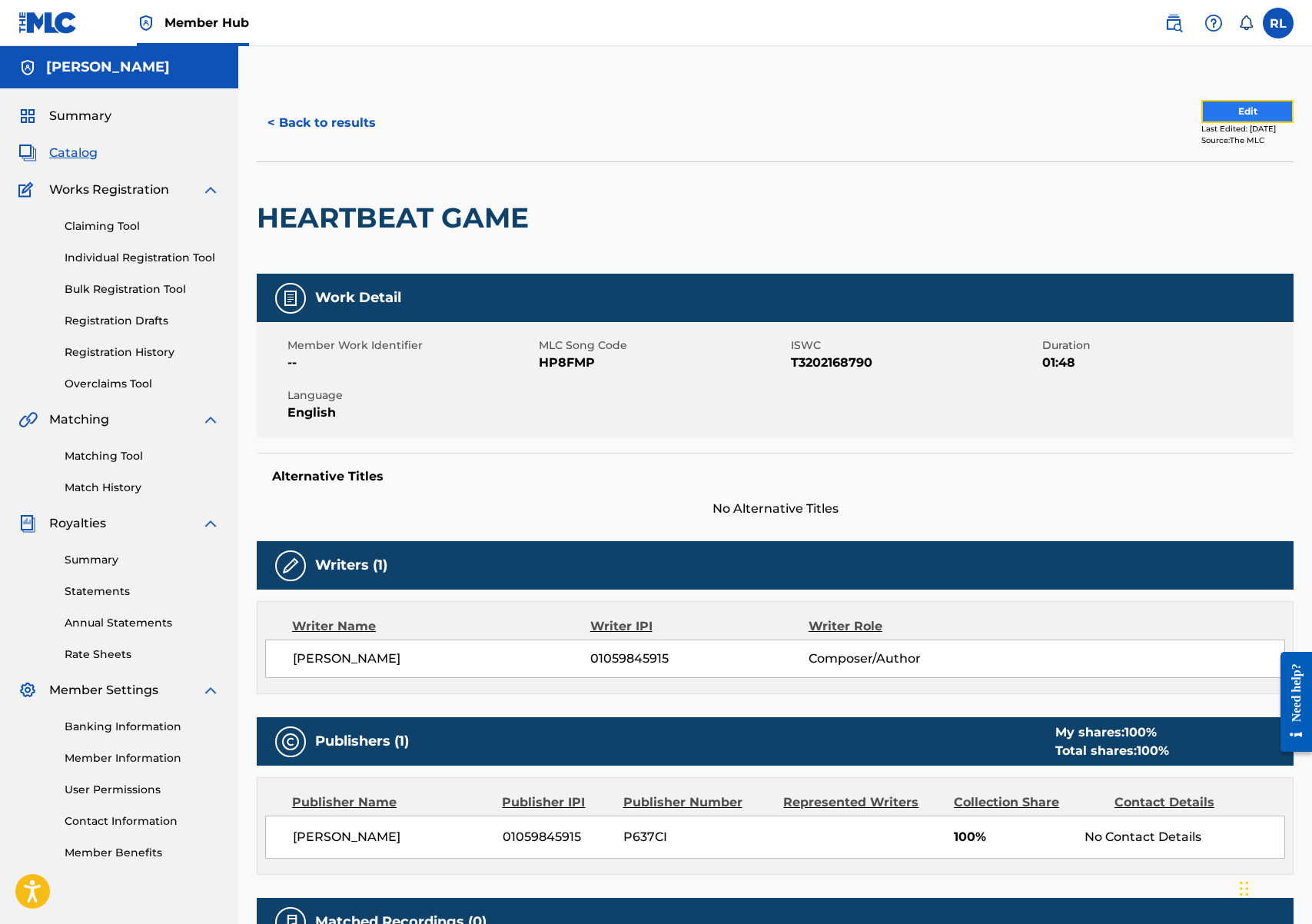
click at [1245, 114] on button "Edit" at bounding box center [1247, 111] width 93 height 23
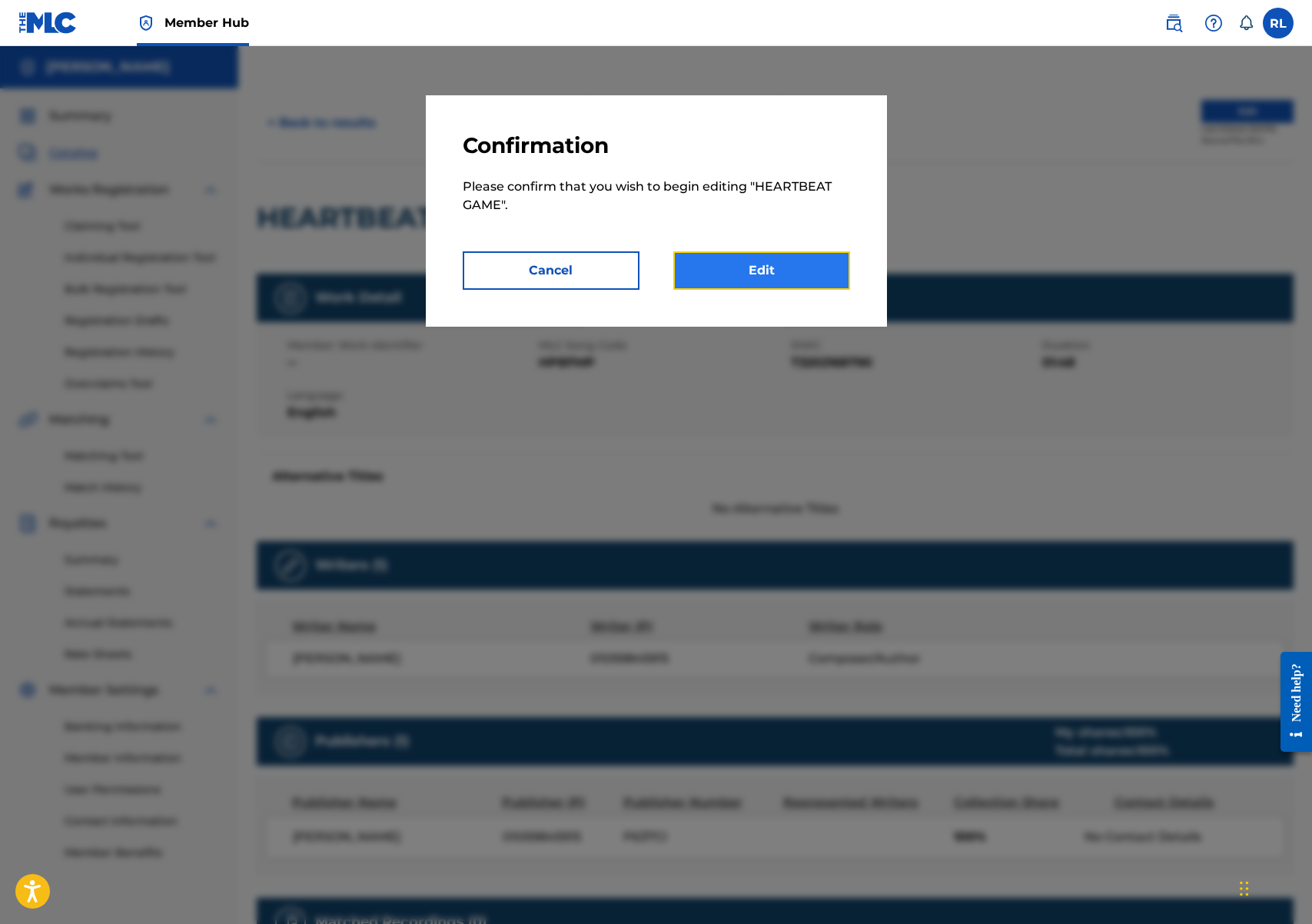
click at [792, 265] on link "Edit" at bounding box center [762, 271] width 177 height 39
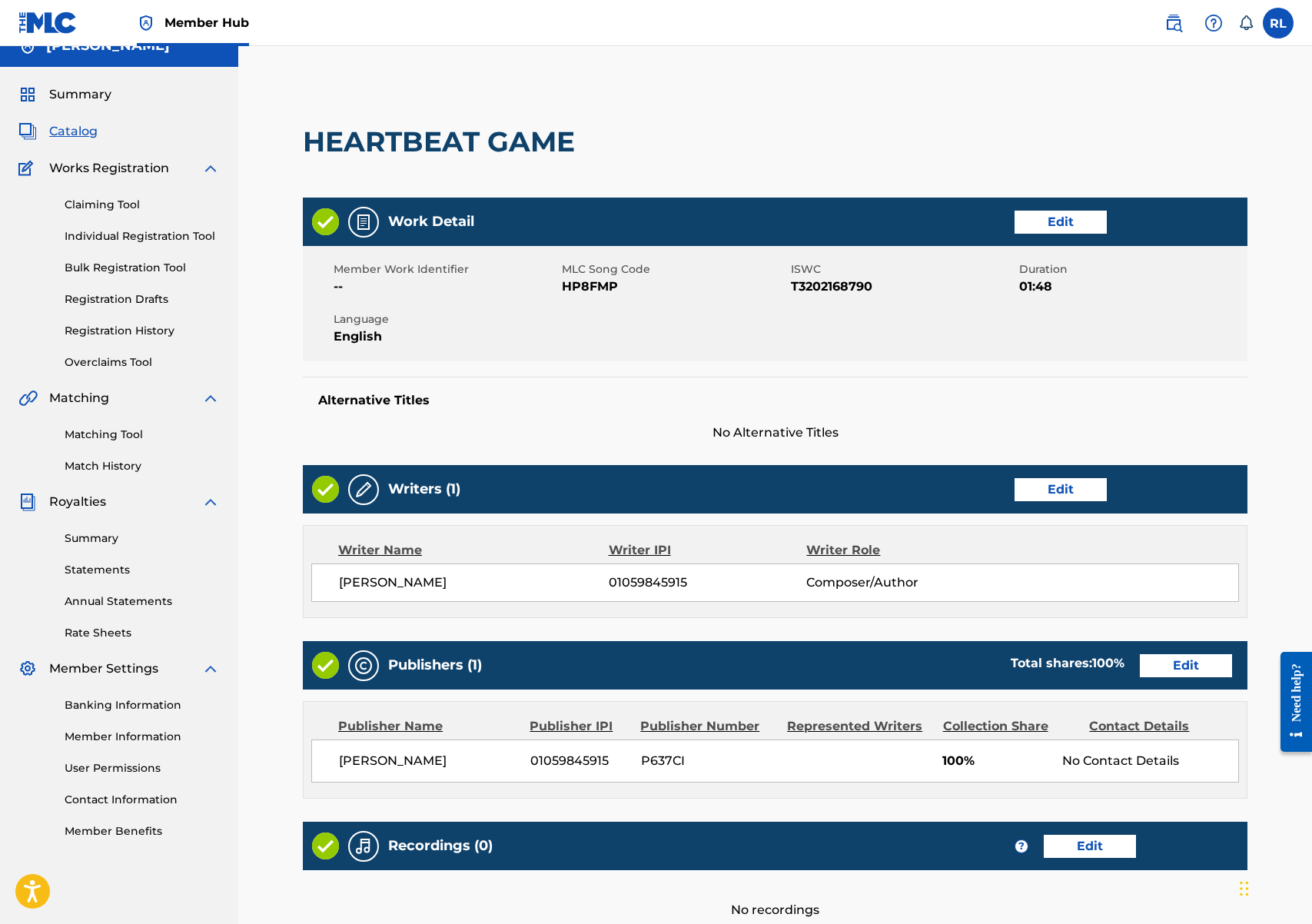
scroll to position [191, 0]
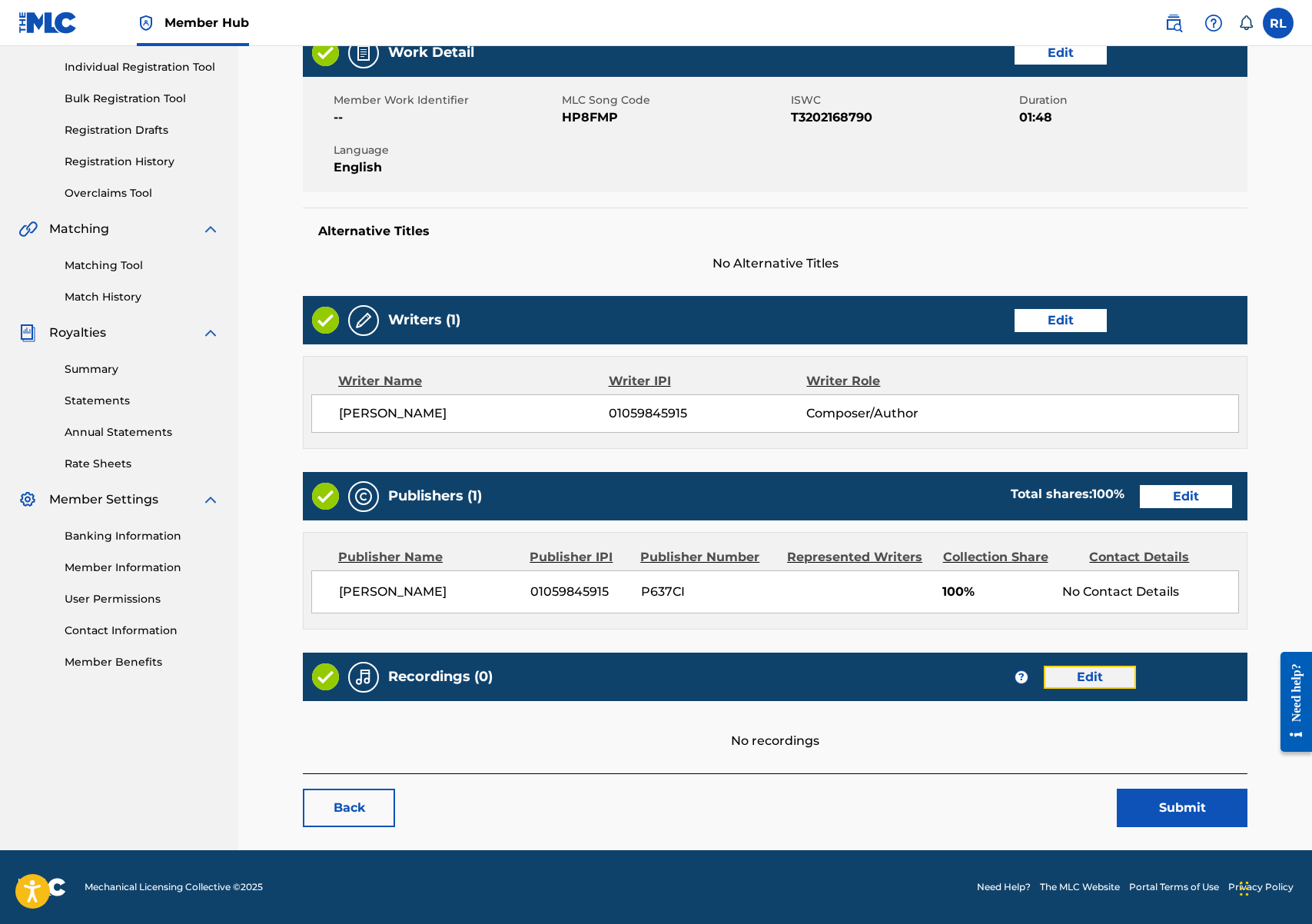
click at [1105, 677] on link "Edit" at bounding box center [1089, 676] width 93 height 23
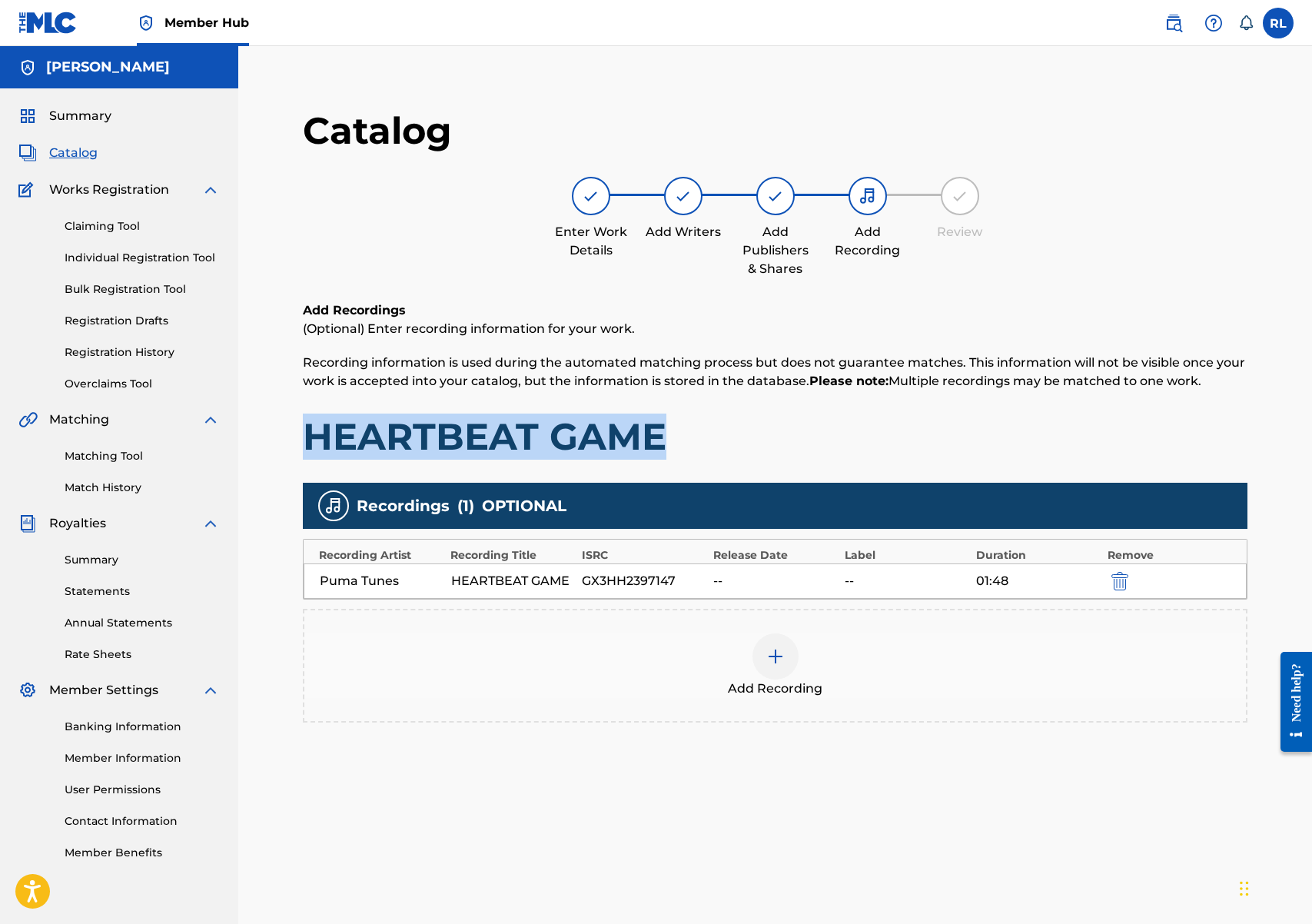
drag, startPoint x: 686, startPoint y: 432, endPoint x: 302, endPoint y: 435, distance: 384.0
click at [306, 429] on h1 "HEARTBEAT GAME" at bounding box center [774, 437] width 944 height 46
copy h1 "HEARTBEAT GAME"
click at [82, 150] on span "Catalog" at bounding box center [73, 153] width 49 height 18
